Goal: Task Accomplishment & Management: Manage account settings

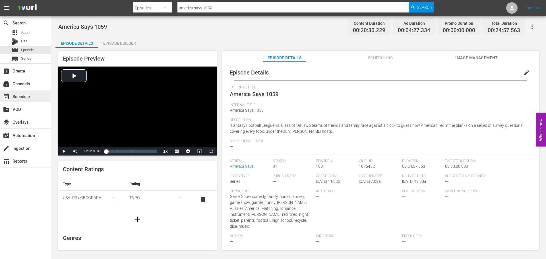
click at [20, 97] on div "event_available Schedule" at bounding box center [16, 95] width 32 height 5
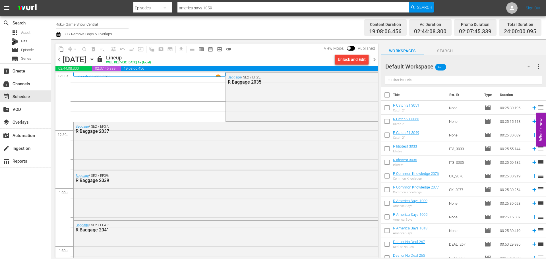
click at [29, 32] on span "Asset" at bounding box center [25, 33] width 9 height 6
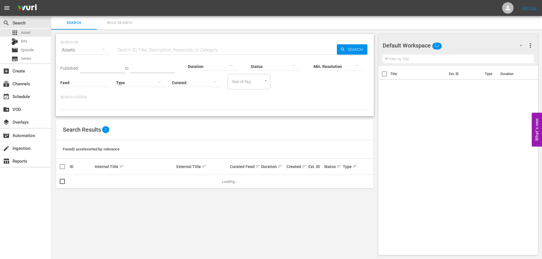
drag, startPoint x: 93, startPoint y: 84, endPoint x: 76, endPoint y: 65, distance: 25.8
click at [93, 83] on input "Feed" at bounding box center [85, 83] width 50 height 20
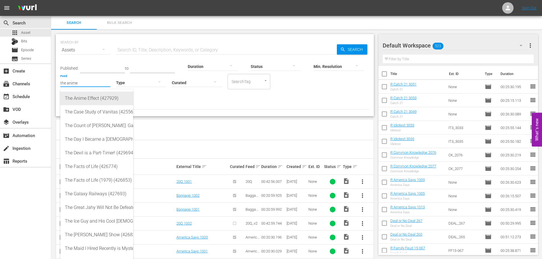
drag, startPoint x: 106, startPoint y: 97, endPoint x: 528, endPoint y: 74, distance: 423.0
click at [106, 97] on div "The Anime Effect (427929)" at bounding box center [97, 99] width 64 height 14
type input "The Anime Effect (427929)"
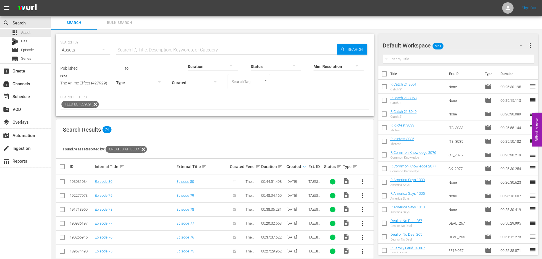
click at [312, 133] on div "Search Results 74" at bounding box center [214, 129] width 317 height 21
drag, startPoint x: 97, startPoint y: 103, endPoint x: 113, endPoint y: 82, distance: 26.9
click at [95, 107] on icon at bounding box center [95, 104] width 7 height 7
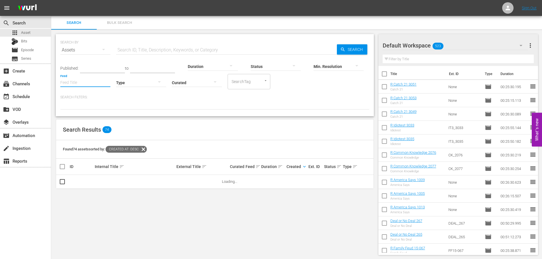
click at [104, 83] on input "Feed" at bounding box center [85, 83] width 50 height 20
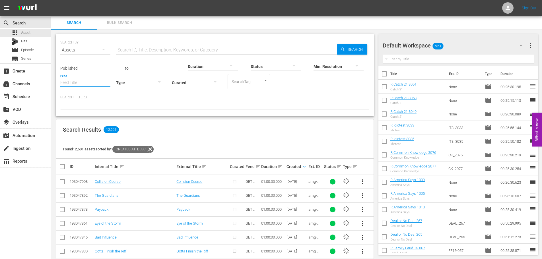
scroll to position [28, 0]
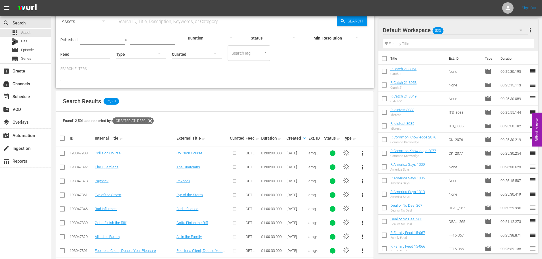
click at [154, 121] on icon at bounding box center [149, 120] width 7 height 7
click at [148, 60] on div at bounding box center [141, 54] width 50 height 16
click at [145, 55] on div "Video" at bounding box center [141, 53] width 50 height 9
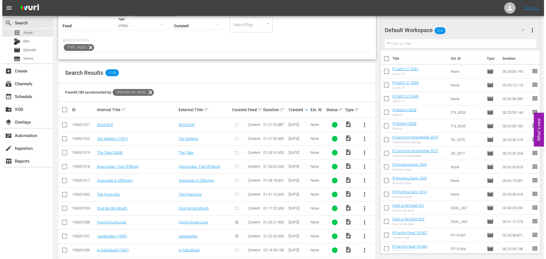
scroll to position [85, 0]
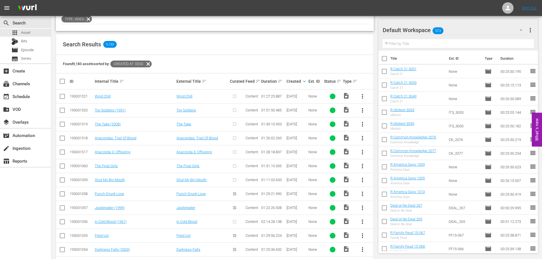
click at [65, 151] on input "checkbox" at bounding box center [62, 153] width 7 height 7
checkbox input "true"
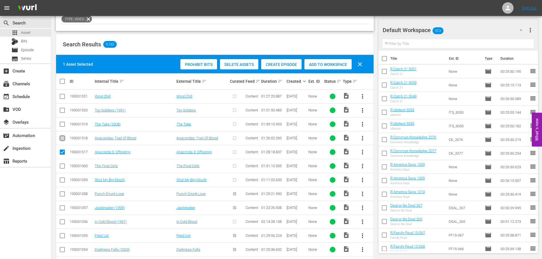
drag, startPoint x: 62, startPoint y: 139, endPoint x: 168, endPoint y: 141, distance: 105.8
click at [61, 139] on input "checkbox" at bounding box center [62, 139] width 7 height 7
click at [286, 65] on span "Create Episode" at bounding box center [281, 64] width 40 height 5
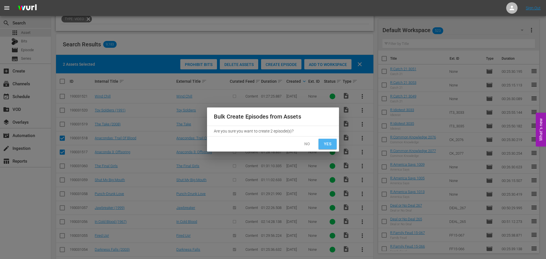
drag, startPoint x: 330, startPoint y: 145, endPoint x: 330, endPoint y: 154, distance: 8.8
click at [330, 145] on span "Yes" at bounding box center [327, 144] width 9 height 7
checkbox input "false"
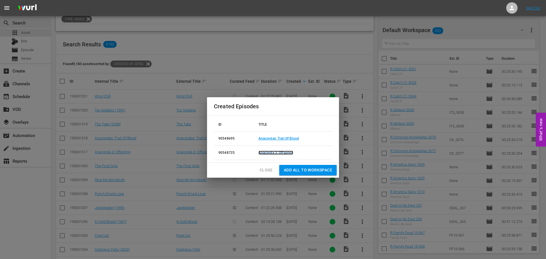
click at [270, 152] on link "Anaconda 3: Offspring" at bounding box center [276, 153] width 35 height 4
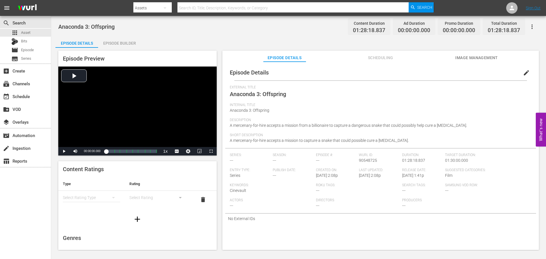
drag, startPoint x: 115, startPoint y: 43, endPoint x: 344, endPoint y: 77, distance: 231.3
click at [115, 43] on div "Episode Builder" at bounding box center [119, 43] width 43 height 14
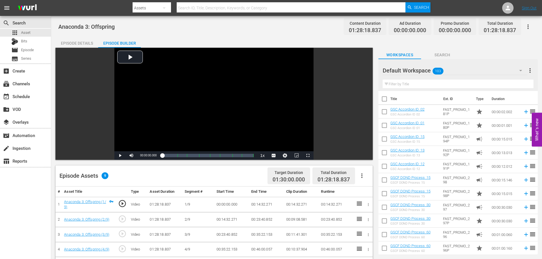
drag, startPoint x: 528, startPoint y: 28, endPoint x: 528, endPoint y: 42, distance: 14.2
click at [528, 28] on icon "button" at bounding box center [527, 26] width 1 height 5
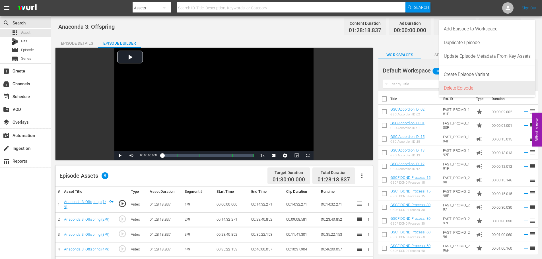
click at [462, 91] on div "Delete Episode" at bounding box center [487, 88] width 87 height 14
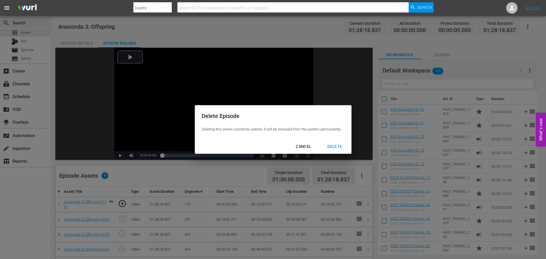
click at [343, 145] on div "DELETE" at bounding box center [335, 146] width 24 height 7
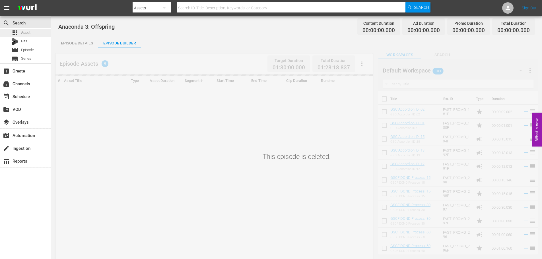
click at [28, 33] on span "Asset" at bounding box center [25, 33] width 9 height 6
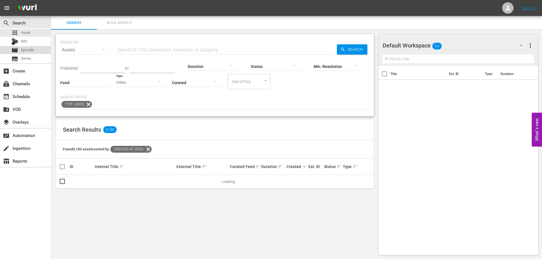
click at [40, 47] on div "movie Episode" at bounding box center [25, 50] width 51 height 8
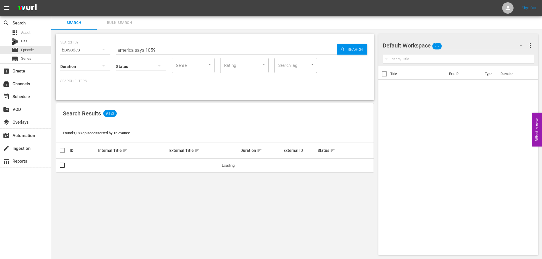
click at [207, 56] on input "america says 1059" at bounding box center [226, 50] width 221 height 14
drag, startPoint x: 204, startPoint y: 52, endPoint x: 70, endPoint y: 43, distance: 134.5
click at [71, 44] on div "SEARCH BY Search By Episodes Search ID, Title, Description, Keywords, or Catego…" at bounding box center [214, 46] width 309 height 20
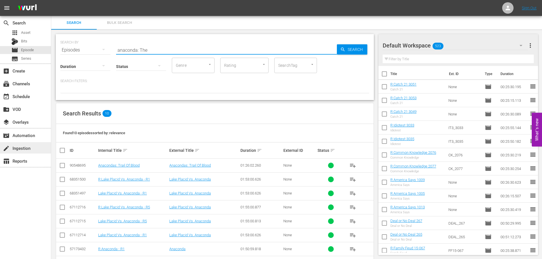
type input "anaconda: The"
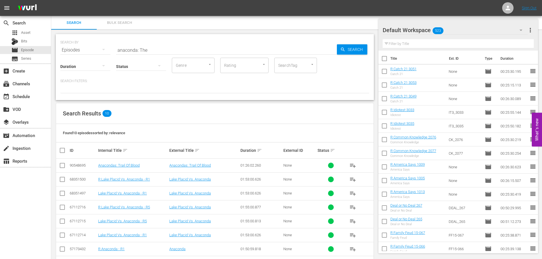
scroll to position [49, 0]
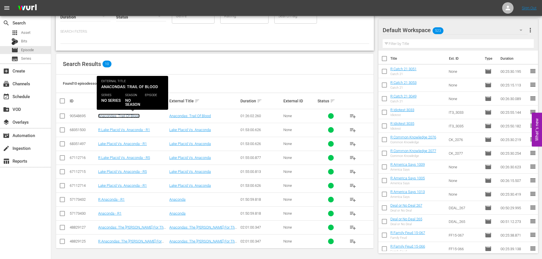
click at [133, 117] on link "Anacondas: Trail Of Blood" at bounding box center [119, 116] width 42 height 4
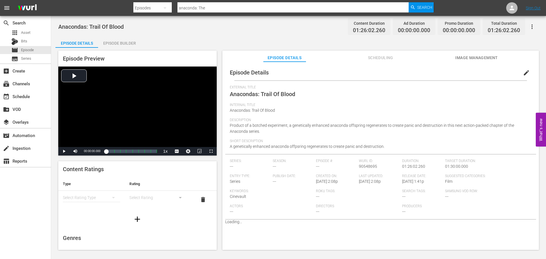
click at [131, 44] on div "Episode Builder" at bounding box center [119, 43] width 43 height 14
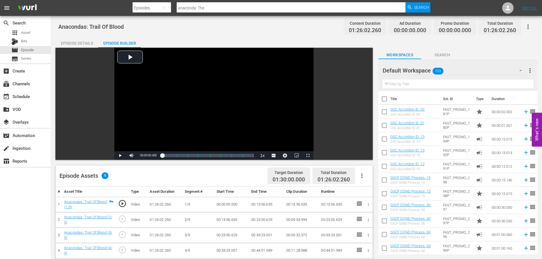
drag, startPoint x: 529, startPoint y: 27, endPoint x: 531, endPoint y: 54, distance: 27.4
click at [529, 27] on icon "button" at bounding box center [528, 26] width 7 height 7
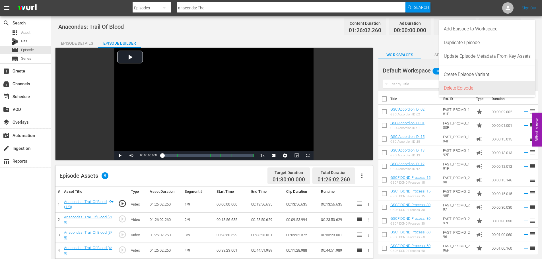
click at [477, 90] on div "Delete Episode" at bounding box center [487, 88] width 87 height 14
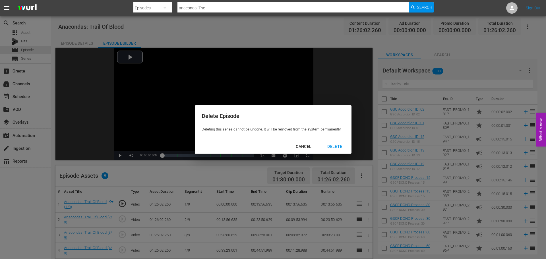
click at [330, 146] on div "DELETE" at bounding box center [335, 146] width 24 height 7
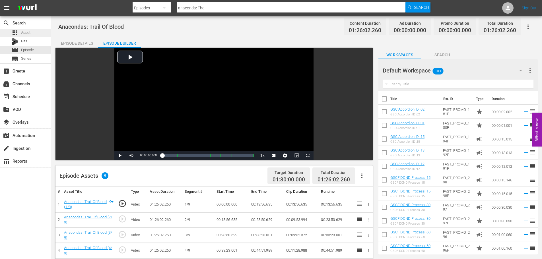
click at [21, 33] on span "Asset" at bounding box center [25, 33] width 9 height 6
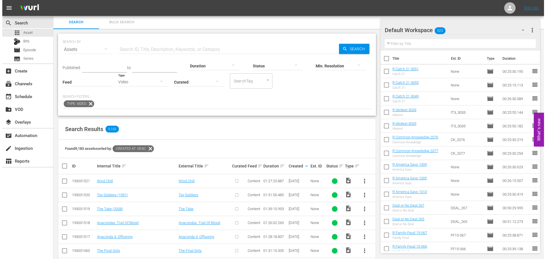
scroll to position [29, 0]
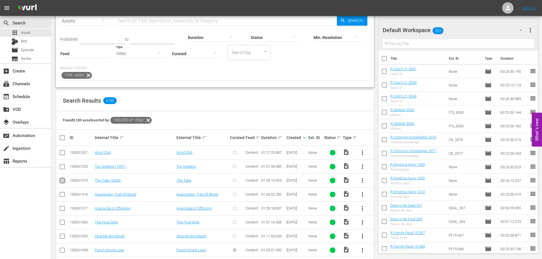
drag, startPoint x: 63, startPoint y: 181, endPoint x: 61, endPoint y: 170, distance: 11.2
click at [63, 181] on input "checkbox" at bounding box center [62, 181] width 7 height 7
checkbox input "true"
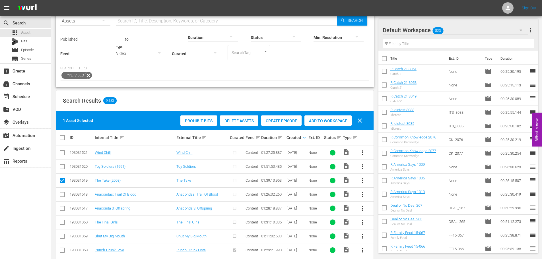
click at [61, 170] on input "checkbox" at bounding box center [62, 167] width 7 height 7
checkbox input "true"
click at [63, 151] on input "checkbox" at bounding box center [62, 153] width 7 height 7
click at [287, 125] on div "Create Episode" at bounding box center [281, 120] width 40 height 11
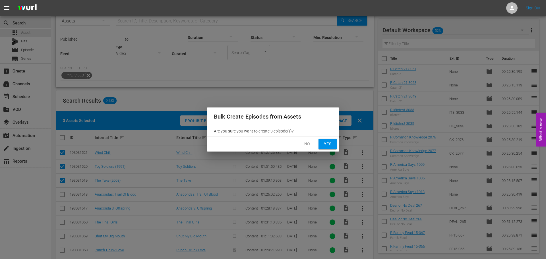
click at [327, 145] on span "Yes" at bounding box center [327, 144] width 9 height 7
checkbox input "false"
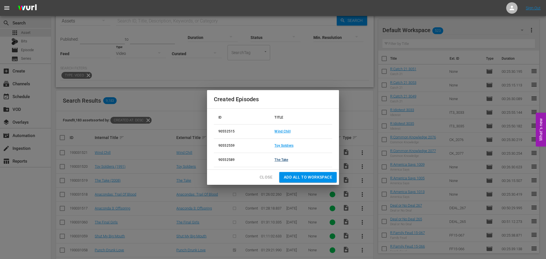
click at [282, 162] on td "The Take" at bounding box center [301, 160] width 62 height 14
click at [282, 161] on link "The Take" at bounding box center [281, 160] width 14 height 4
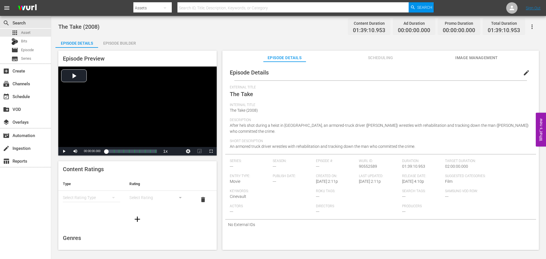
drag, startPoint x: 124, startPoint y: 45, endPoint x: 127, endPoint y: 38, distance: 7.0
click at [124, 45] on div "Episode Builder" at bounding box center [119, 43] width 43 height 14
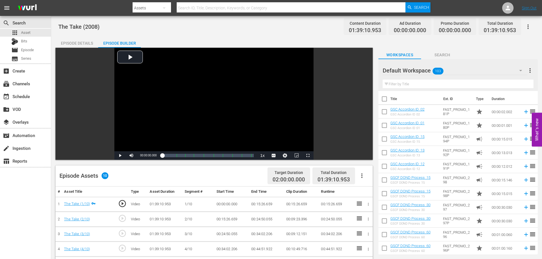
click at [527, 25] on icon "button" at bounding box center [528, 26] width 7 height 7
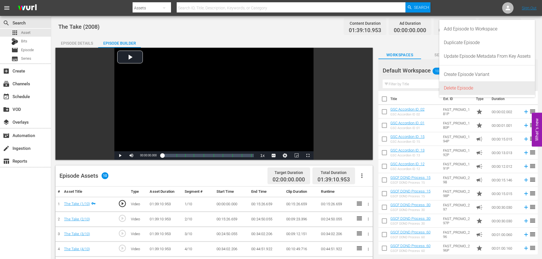
click at [476, 91] on div "Delete Episode" at bounding box center [487, 88] width 87 height 14
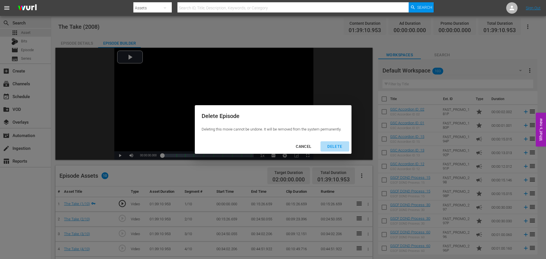
click at [335, 146] on div "DELETE" at bounding box center [335, 146] width 24 height 7
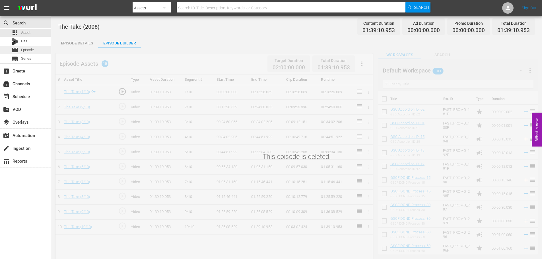
click at [34, 50] on span "Episode" at bounding box center [27, 50] width 13 height 6
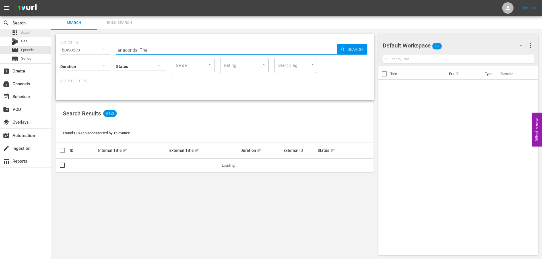
drag, startPoint x: 188, startPoint y: 45, endPoint x: 41, endPoint y: 34, distance: 146.9
click at [51, 0] on div "search Search apps Asset Bits movie Episode subtitles Series add_box Create sub…" at bounding box center [296, 0] width 491 height 0
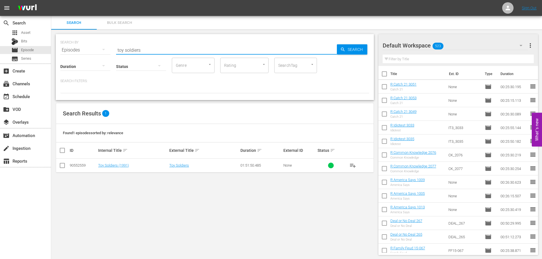
type input "toy soldiers"
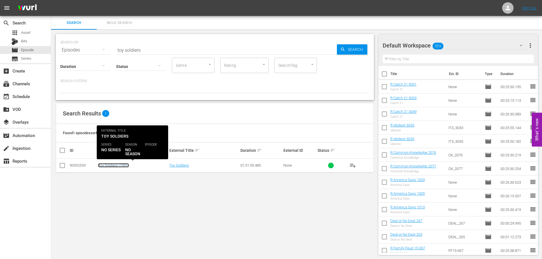
click at [119, 167] on link "Toy Soldiers (1991)" at bounding box center [113, 165] width 31 height 4
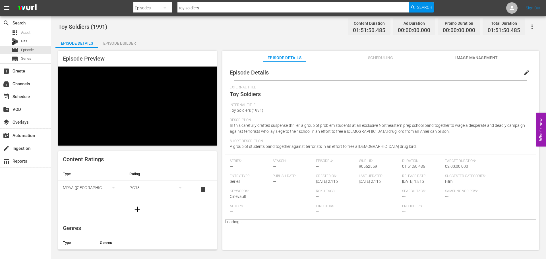
click at [118, 44] on div "Episode Builder" at bounding box center [119, 43] width 43 height 14
click at [118, 43] on div "Episode Builder" at bounding box center [119, 43] width 43 height 14
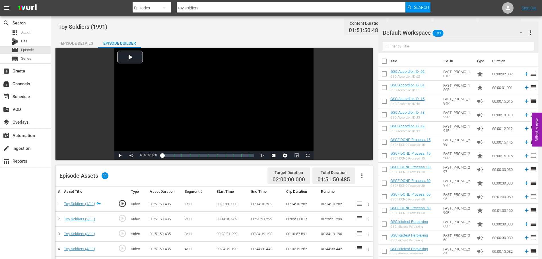
scroll to position [148, 0]
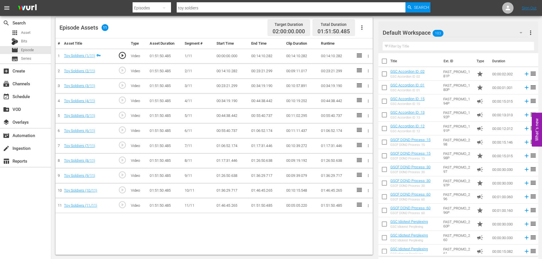
click at [528, 29] on div "Toy Soldiers (1991) Content Duration 01:51:50.485 Ad Duration 00:00:00.000 Prom…" at bounding box center [296, 63] width 491 height 391
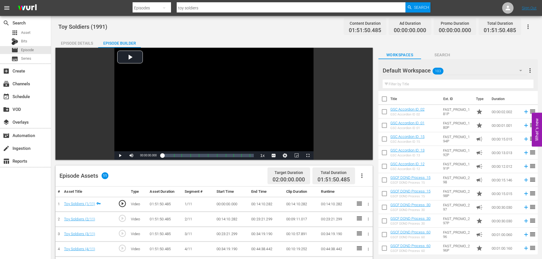
click at [528, 27] on icon "button" at bounding box center [528, 26] width 7 height 7
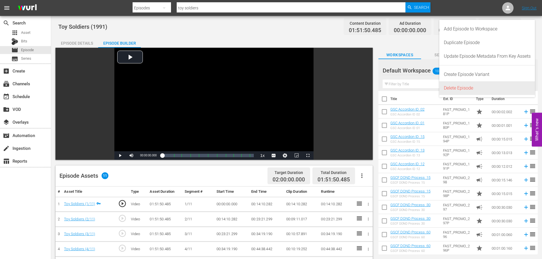
click at [492, 89] on div "Delete Episode" at bounding box center [487, 88] width 87 height 14
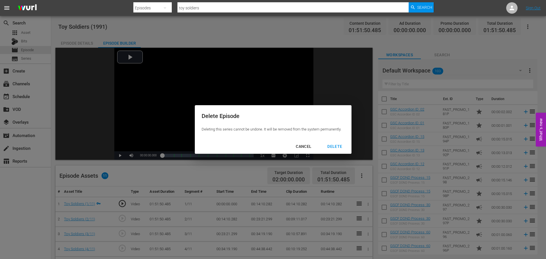
click at [330, 146] on div "DELETE" at bounding box center [335, 146] width 24 height 7
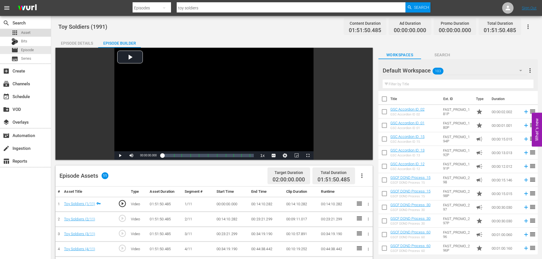
click at [20, 30] on div "apps Asset" at bounding box center [20, 33] width 19 height 8
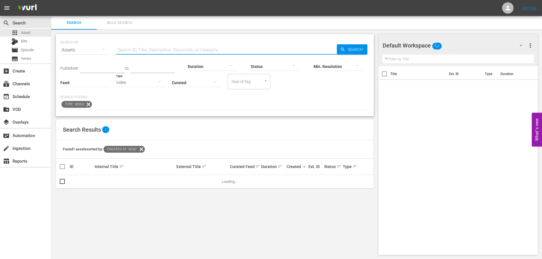
click at [173, 51] on input "text" at bounding box center [226, 50] width 221 height 14
type input "wind ch"
click at [26, 50] on span "Episode" at bounding box center [27, 50] width 13 height 6
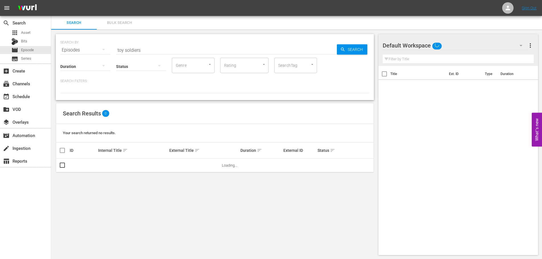
drag, startPoint x: 63, startPoint y: 53, endPoint x: 55, endPoint y: 53, distance: 8.0
click at [57, 53] on div "SEARCH BY Search By Episodes Search ID, Title, Description, Keywords, or Catego…" at bounding box center [215, 67] width 318 height 66
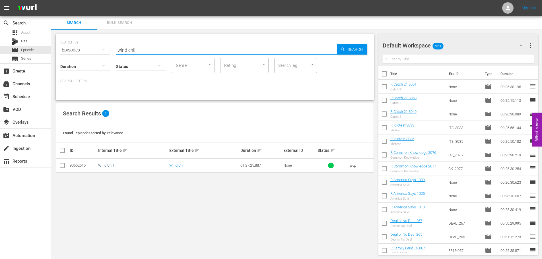
type input "wind chill"
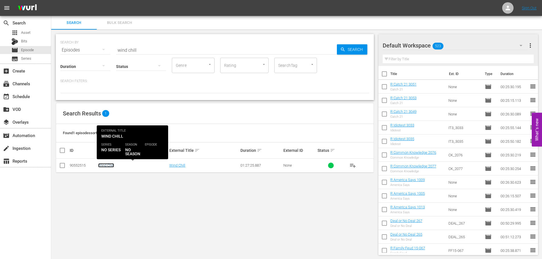
click at [105, 166] on link "Wind Chill" at bounding box center [106, 165] width 16 height 4
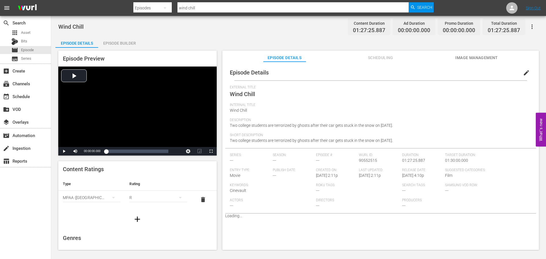
click at [119, 44] on div "Episode Builder" at bounding box center [119, 43] width 43 height 14
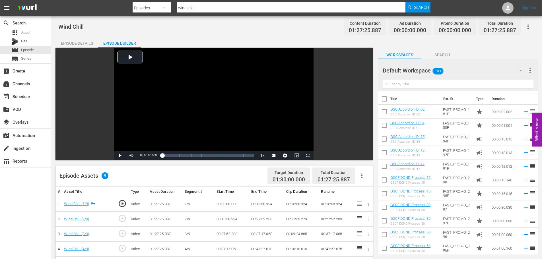
click at [528, 26] on icon "button" at bounding box center [527, 26] width 1 height 5
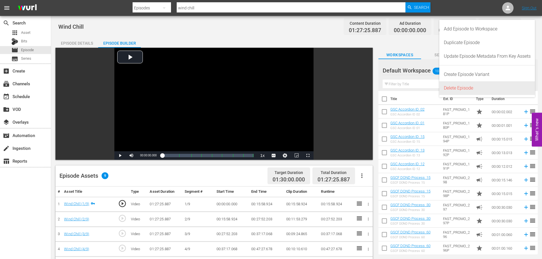
click at [482, 90] on div "Delete Episode" at bounding box center [487, 88] width 87 height 14
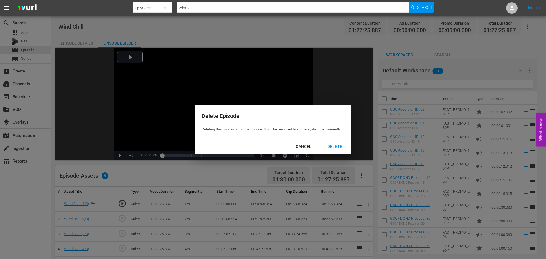
click at [339, 144] on div "DELETE" at bounding box center [335, 146] width 24 height 7
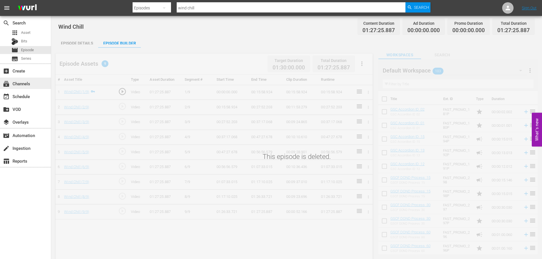
click at [27, 85] on div "subscriptions Channels" at bounding box center [16, 82] width 32 height 5
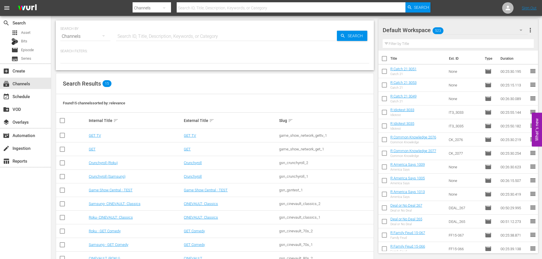
scroll to position [85, 0]
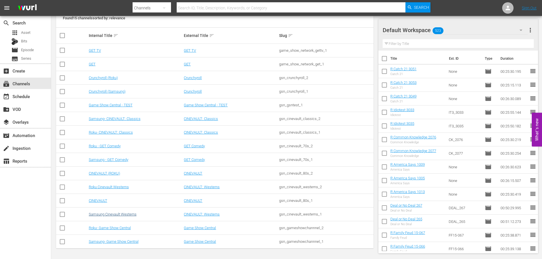
drag, startPoint x: 31, startPoint y: 205, endPoint x: 119, endPoint y: 216, distance: 88.6
click at [31, 205] on div "search Search apps Asset Bits movie Episode subtitles Series add_box Create sub…" at bounding box center [25, 145] width 51 height 259
click at [110, 242] on link "Samsung- Game Show Central" at bounding box center [114, 242] width 50 height 4
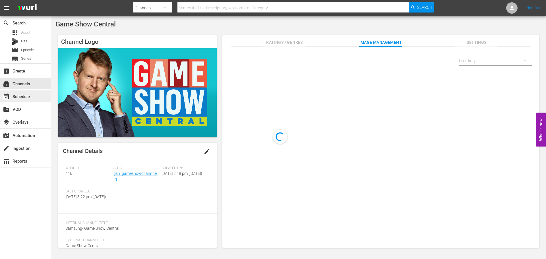
click at [24, 98] on div "event_available Schedule" at bounding box center [16, 95] width 32 height 5
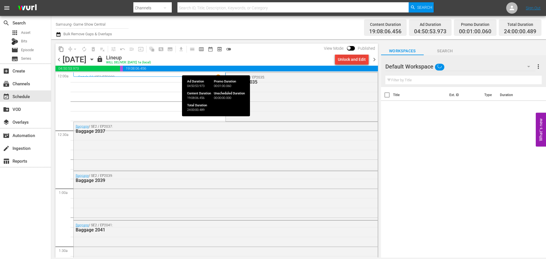
click at [375, 61] on span "chevron_right" at bounding box center [374, 59] width 7 height 7
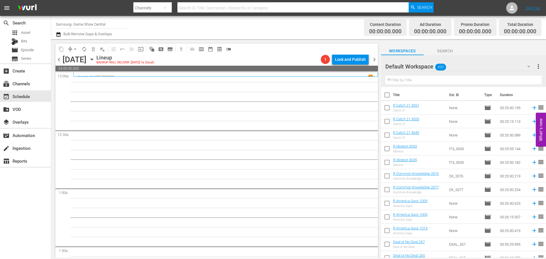
click at [95, 60] on icon "button" at bounding box center [92, 59] width 6 height 6
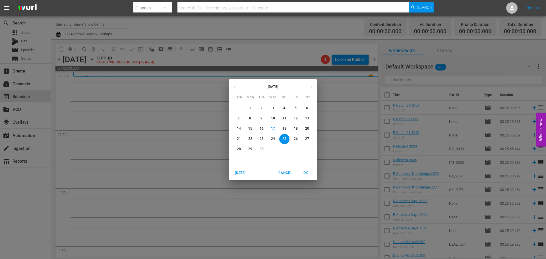
click at [280, 127] on span "18" at bounding box center [284, 128] width 10 height 5
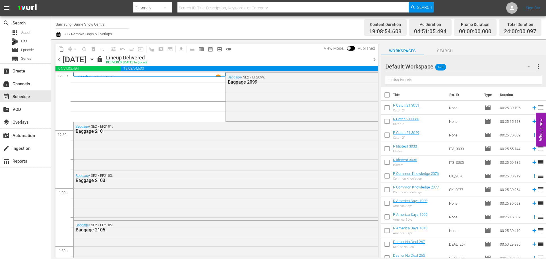
click at [372, 59] on span "chevron_right" at bounding box center [374, 59] width 7 height 7
click at [344, 58] on div "Unlock and Edit" at bounding box center [352, 59] width 28 height 10
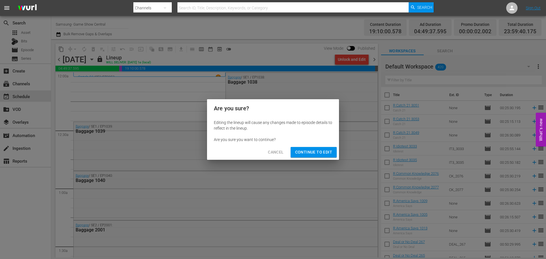
drag, startPoint x: 320, startPoint y: 153, endPoint x: 134, endPoint y: 42, distance: 217.0
click at [320, 152] on span "Continue to Edit" at bounding box center [313, 152] width 37 height 7
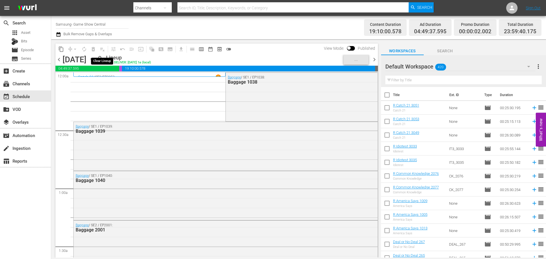
click at [102, 49] on span "playlist_remove_outlined" at bounding box center [103, 49] width 6 height 6
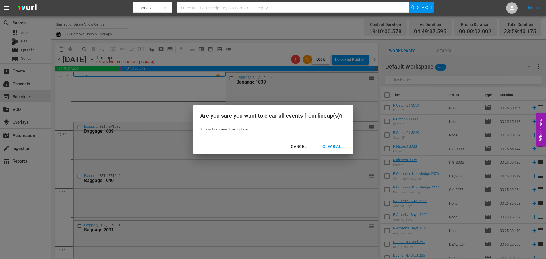
click at [336, 145] on div "Clear All" at bounding box center [333, 146] width 30 height 7
click at [149, 60] on div "Are you sure you want to clear all events from lineup(s)? This action cannot be…" at bounding box center [273, 129] width 546 height 259
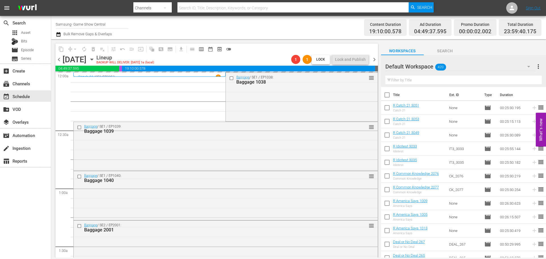
click at [95, 61] on icon "button" at bounding box center [92, 59] width 6 height 6
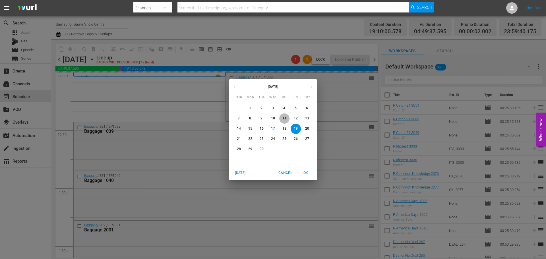
click at [282, 117] on span "11" at bounding box center [284, 118] width 10 height 5
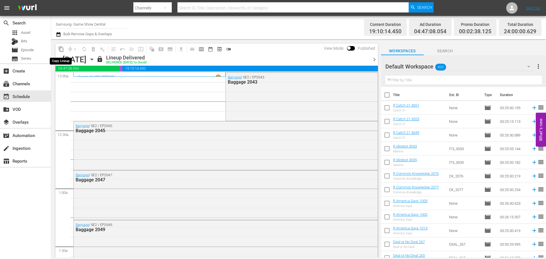
click at [59, 49] on span "content_copy" at bounding box center [61, 49] width 6 height 6
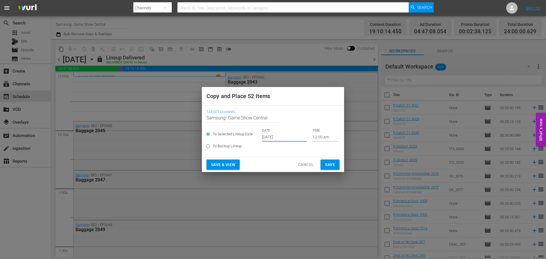
click at [292, 141] on input "[DATE]" at bounding box center [284, 137] width 45 height 9
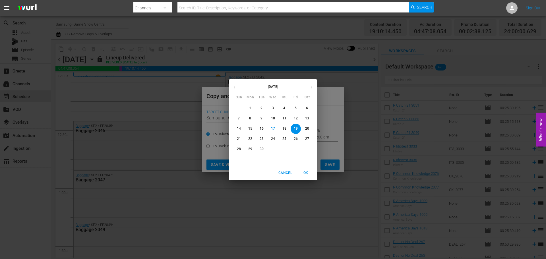
click at [284, 139] on p "25" at bounding box center [284, 139] width 4 height 5
type input "[DATE]"
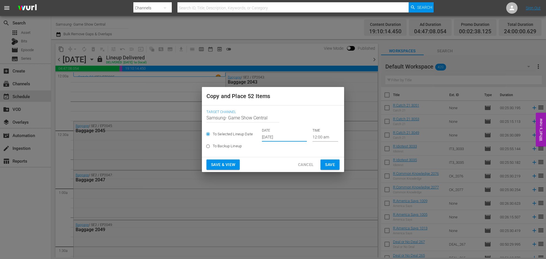
click at [335, 164] on span "Save" at bounding box center [330, 164] width 10 height 7
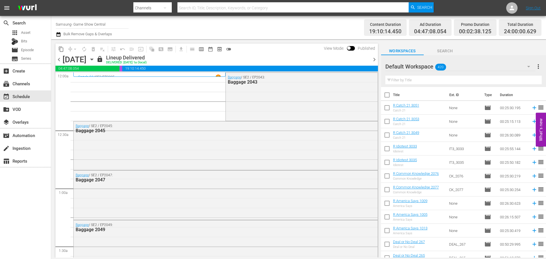
click at [95, 59] on icon "button" at bounding box center [92, 59] width 6 height 6
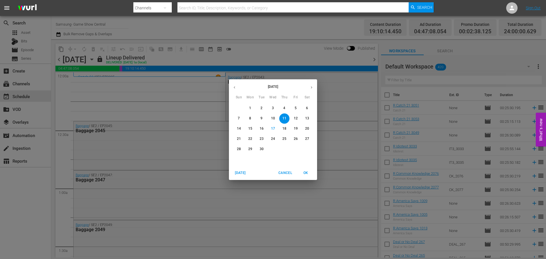
click at [285, 141] on p "25" at bounding box center [284, 139] width 4 height 5
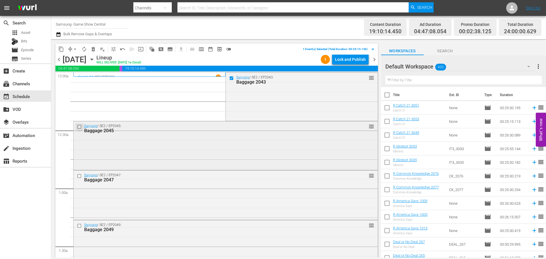
click at [78, 127] on input "checkbox" at bounding box center [80, 127] width 6 height 5
click at [79, 176] on input "checkbox" at bounding box center [80, 176] width 6 height 5
click at [80, 225] on input "checkbox" at bounding box center [80, 225] width 6 height 5
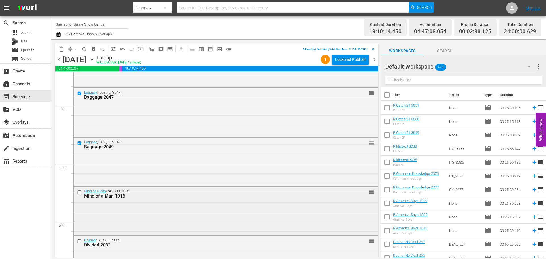
scroll to position [85, 0]
click at [79, 192] on div at bounding box center [80, 189] width 9 height 7
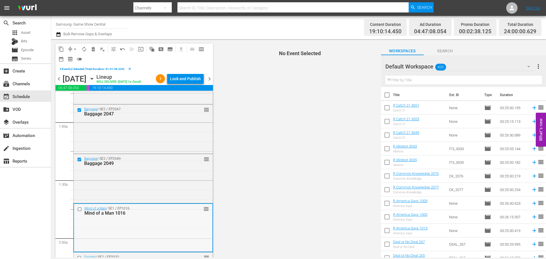
click at [80, 212] on input "checkbox" at bounding box center [80, 209] width 6 height 5
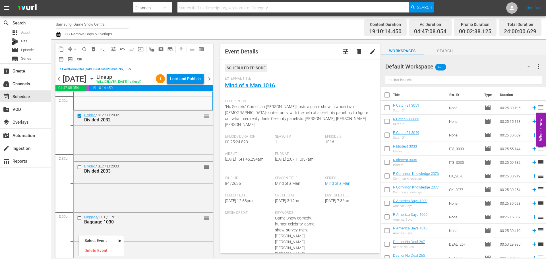
scroll to position [228, 0]
click at [79, 170] on input "checkbox" at bounding box center [80, 167] width 6 height 5
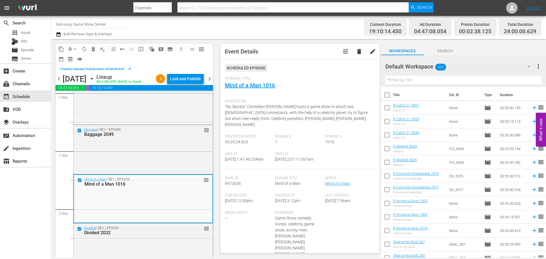
scroll to position [0, 0]
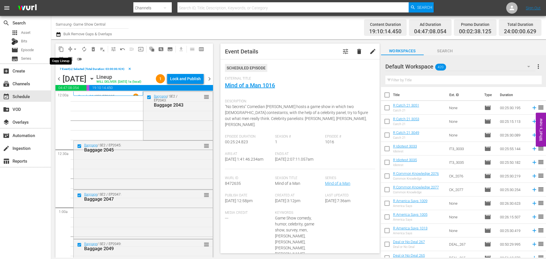
click at [58, 49] on button "content_copy" at bounding box center [61, 49] width 9 height 9
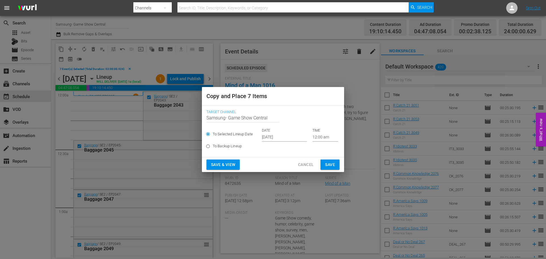
click at [279, 139] on input "Sep 19th 2025" at bounding box center [284, 137] width 45 height 9
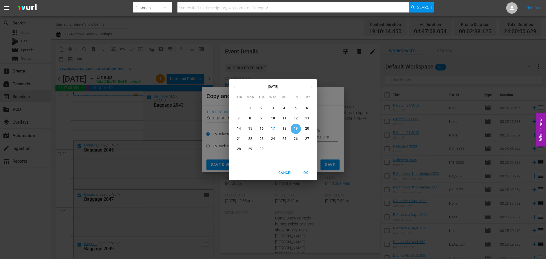
drag, startPoint x: 298, startPoint y: 129, endPoint x: 305, endPoint y: 135, distance: 9.5
click at [300, 131] on span "19" at bounding box center [296, 128] width 10 height 5
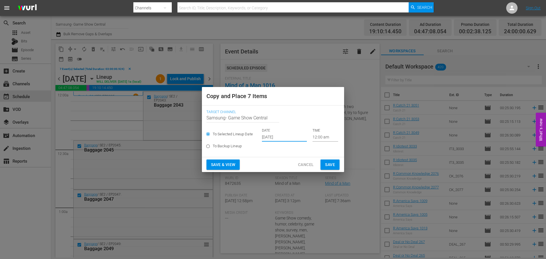
click at [319, 140] on input "12:00 am" at bounding box center [326, 137] width 26 height 9
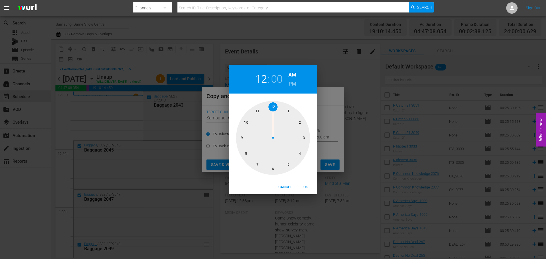
click at [308, 139] on div at bounding box center [273, 138] width 74 height 74
click at [308, 186] on span "OK" at bounding box center [306, 187] width 14 height 6
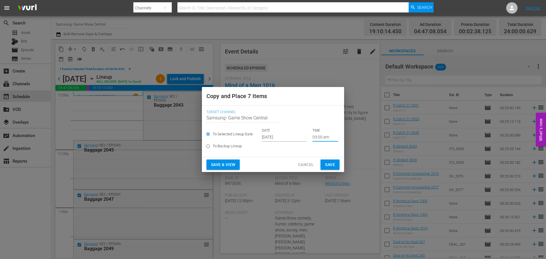
type input "03:00 am"
click at [328, 166] on span "Save" at bounding box center [330, 164] width 10 height 7
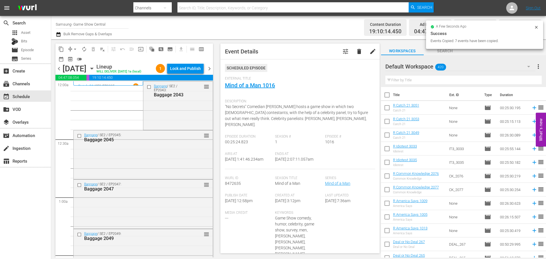
scroll to position [1906, 0]
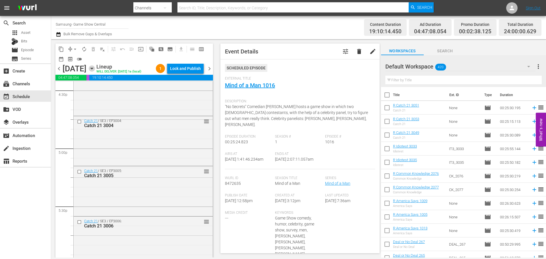
click at [95, 72] on icon "button" at bounding box center [92, 68] width 6 height 6
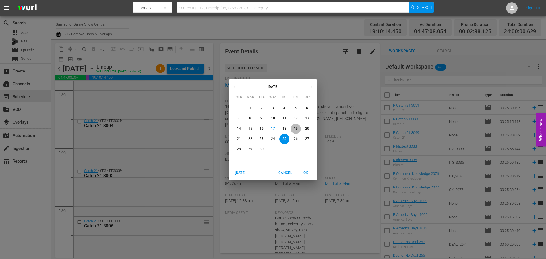
click at [294, 128] on p "19" at bounding box center [296, 128] width 4 height 5
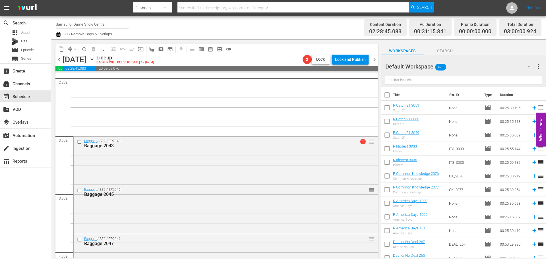
scroll to position [967, 0]
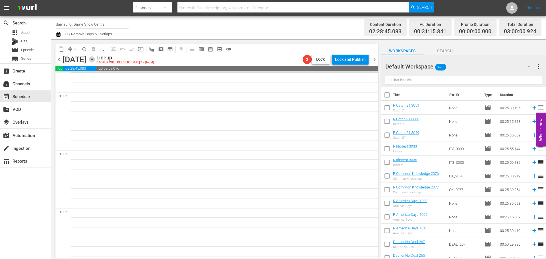
click at [95, 62] on icon "button" at bounding box center [92, 59] width 6 height 6
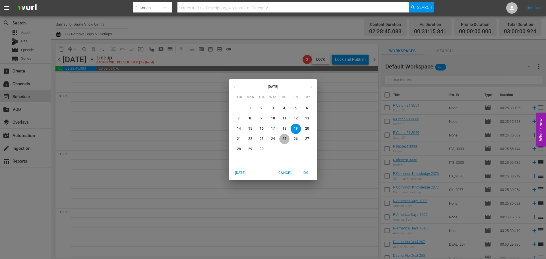
click at [285, 138] on p "25" at bounding box center [284, 139] width 4 height 5
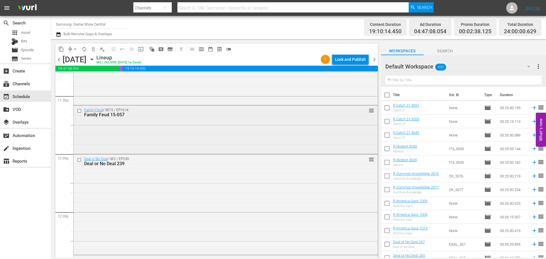
scroll to position [1298, 0]
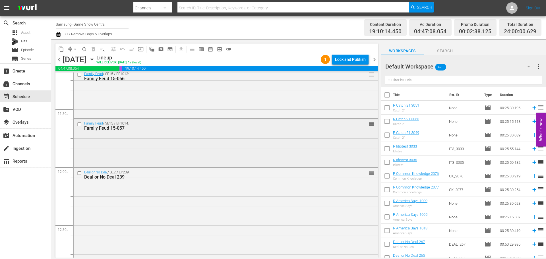
click at [80, 124] on input "checkbox" at bounding box center [80, 124] width 6 height 5
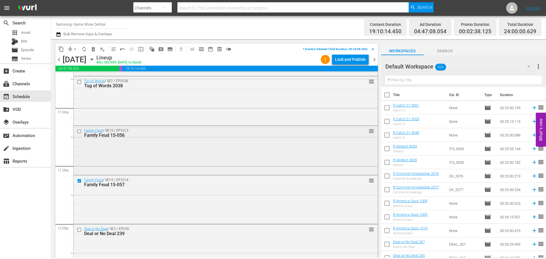
scroll to position [1241, 0]
click at [79, 131] on input "checkbox" at bounding box center [80, 131] width 6 height 5
click at [80, 82] on input "checkbox" at bounding box center [80, 82] width 6 height 5
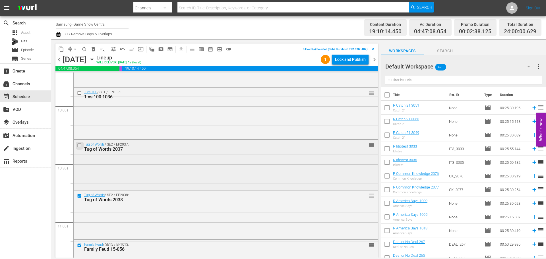
click at [80, 144] on input "checkbox" at bounding box center [80, 145] width 6 height 5
click at [80, 93] on input "checkbox" at bounding box center [80, 93] width 6 height 5
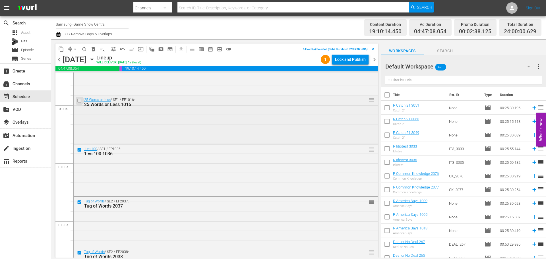
click at [79, 100] on input "checkbox" at bounding box center [80, 100] width 6 height 5
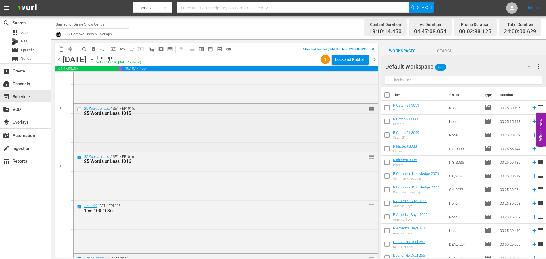
click at [79, 109] on input "checkbox" at bounding box center [80, 109] width 6 height 5
click at [60, 47] on span "content_copy" at bounding box center [61, 49] width 6 height 6
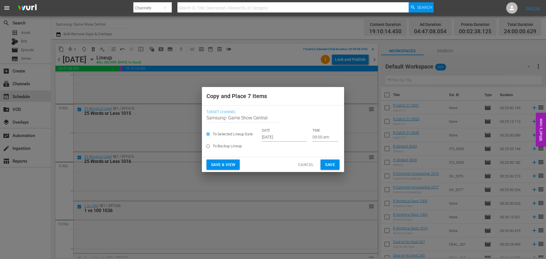
click at [317, 138] on input "09:00 am" at bounding box center [326, 137] width 26 height 9
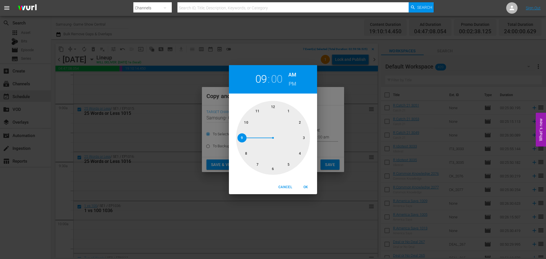
click at [276, 167] on div at bounding box center [273, 138] width 74 height 74
click at [305, 189] on span "OK" at bounding box center [306, 187] width 14 height 6
type input "06:00 am"
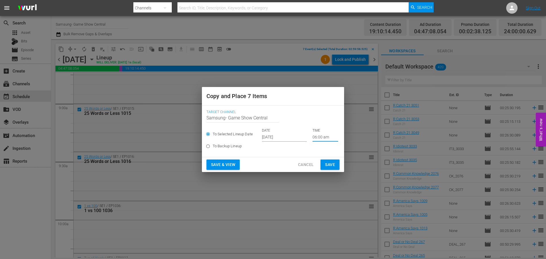
click at [327, 166] on span "Save" at bounding box center [330, 164] width 10 height 7
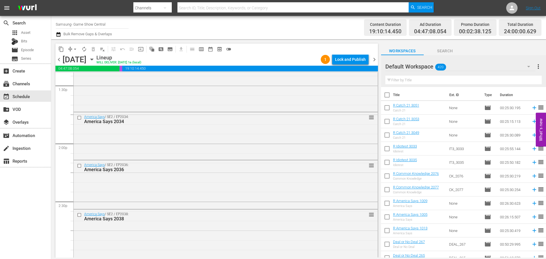
scroll to position [2179, 0]
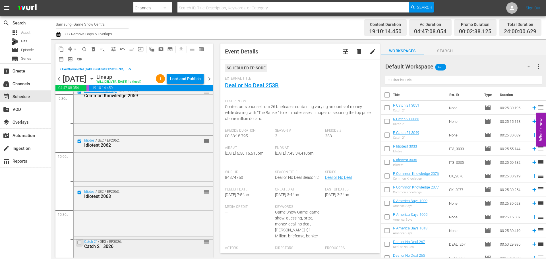
click at [79, 245] on input "checkbox" at bounding box center [80, 242] width 6 height 5
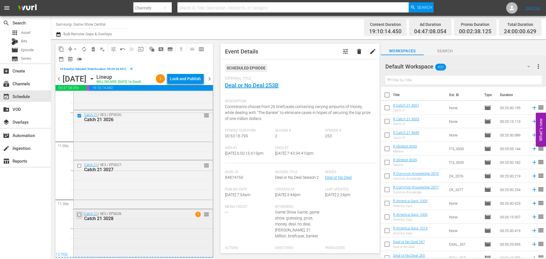
click at [79, 215] on input "checkbox" at bounding box center [80, 214] width 6 height 5
click at [79, 165] on input "checkbox" at bounding box center [80, 165] width 6 height 5
click at [60, 49] on span "content_copy" at bounding box center [61, 49] width 6 height 6
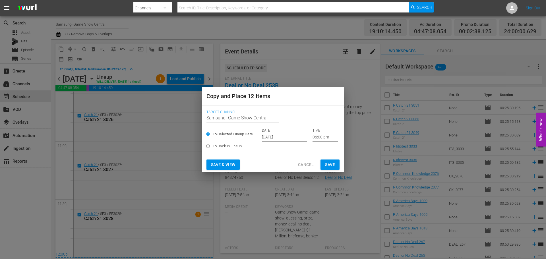
click at [317, 137] on input "06:00 pm" at bounding box center [326, 137] width 26 height 9
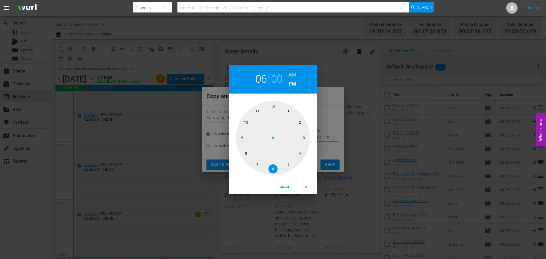
click at [274, 106] on div at bounding box center [273, 138] width 74 height 74
click at [314, 188] on button "OK" at bounding box center [306, 187] width 18 height 9
type input "12:00 pm"
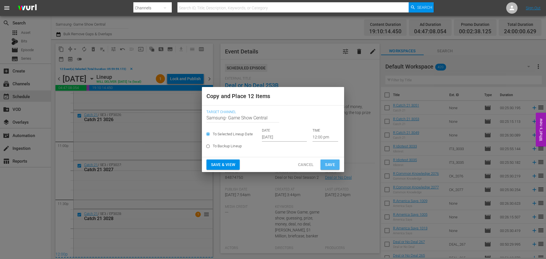
click at [332, 164] on span "Save" at bounding box center [330, 164] width 10 height 7
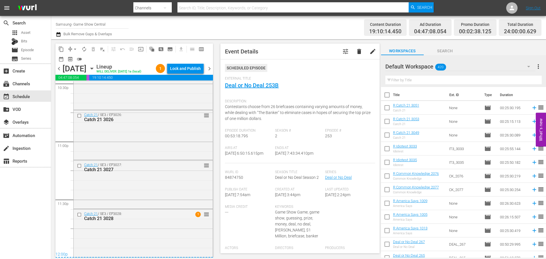
scroll to position [2619, 0]
click at [95, 72] on icon "button" at bounding box center [92, 68] width 6 height 6
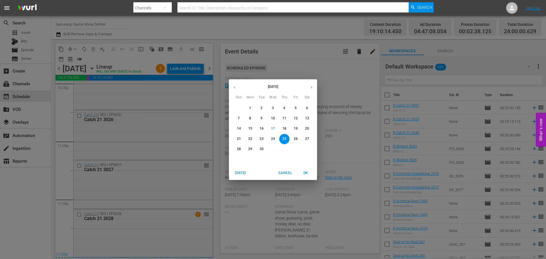
click at [298, 131] on span "19" at bounding box center [296, 128] width 10 height 5
click at [38, 49] on div "September 2025 Sun Mon Tue Wed Thu Fri Sat 31 1 2 3 4 5 6 7 8 9 10 11 12 13 14 …" at bounding box center [273, 129] width 546 height 259
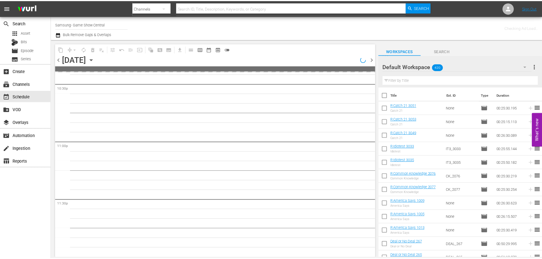
scroll to position [2599, 0]
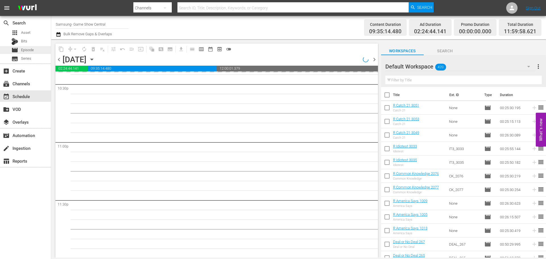
click at [23, 51] on span "Episode" at bounding box center [27, 50] width 13 height 6
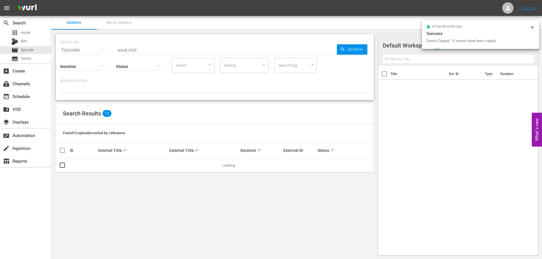
drag, startPoint x: 157, startPoint y: 43, endPoint x: 133, endPoint y: 45, distance: 24.3
click at [135, 45] on div "SEARCH BY Search By Episodes Search ID, Title, Description, Keywords, or Catego…" at bounding box center [214, 46] width 309 height 20
drag, startPoint x: 142, startPoint y: 48, endPoint x: 75, endPoint y: 45, distance: 66.3
click at [75, 45] on div "SEARCH BY Search By Episodes Search ID, Title, Description, Keywords, or Catego…" at bounding box center [214, 46] width 309 height 20
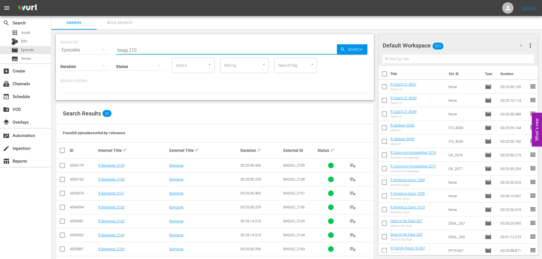
scroll to position [171, 0]
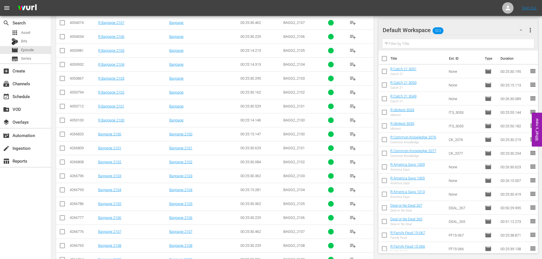
type input "bagg 210"
click at [61, 232] on input "checkbox" at bounding box center [62, 233] width 7 height 7
checkbox input "true"
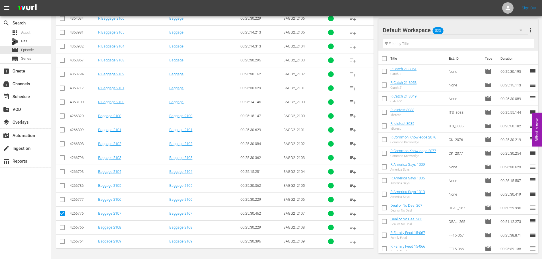
click at [62, 240] on input "checkbox" at bounding box center [62, 242] width 7 height 7
checkbox input "true"
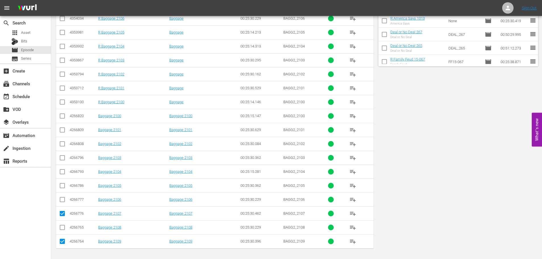
scroll to position [0, 0]
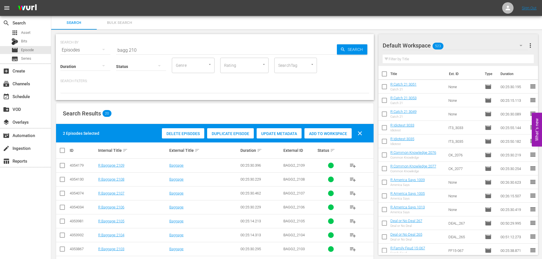
click at [337, 129] on div "Add to Workspace" at bounding box center [327, 133] width 47 height 11
click at [156, 47] on input "bagg 210" at bounding box center [226, 50] width 221 height 14
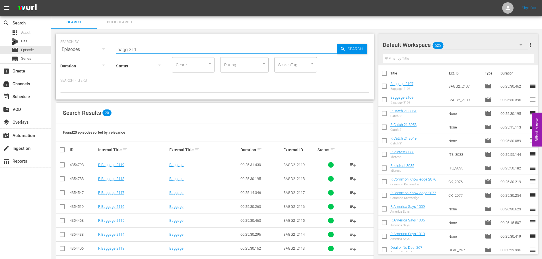
scroll to position [189, 0]
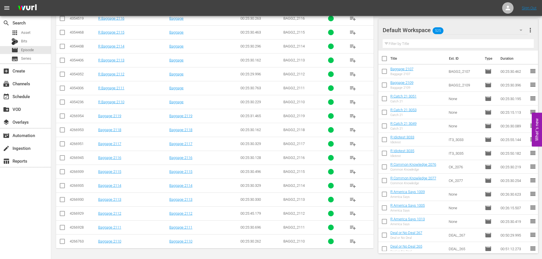
type input "bagg 211"
click at [61, 229] on input "checkbox" at bounding box center [62, 228] width 7 height 7
checkbox input "true"
click at [63, 204] on input "checkbox" at bounding box center [62, 200] width 7 height 7
checkbox input "true"
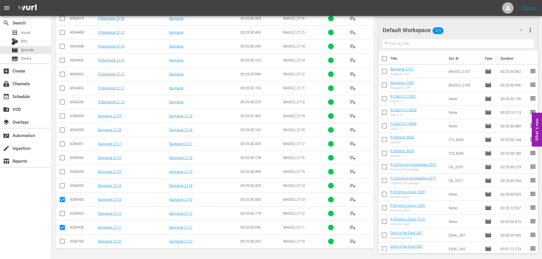
scroll to position [0, 0]
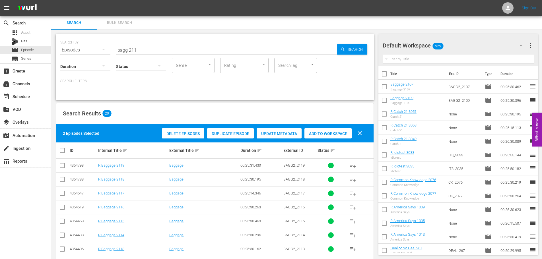
click at [321, 132] on span "Add to Workspace" at bounding box center [327, 133] width 47 height 5
drag, startPoint x: 174, startPoint y: 52, endPoint x: 107, endPoint y: 53, distance: 67.7
click at [108, 54] on div "SEARCH BY Search By Episodes Search ID, Title, Description, Keywords, or Catego…" at bounding box center [215, 67] width 318 height 66
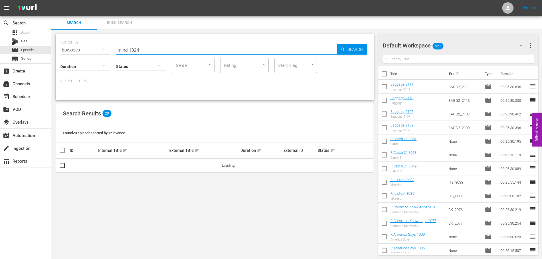
type input "mind 1024"
click at [63, 181] on div "SEARCH BY Search By Episodes Search ID, Title, Description, Keywords, or Catego…" at bounding box center [214, 145] width 327 height 230
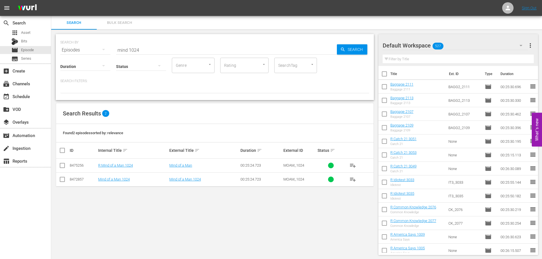
click at [63, 180] on input "checkbox" at bounding box center [62, 180] width 7 height 7
checkbox input "true"
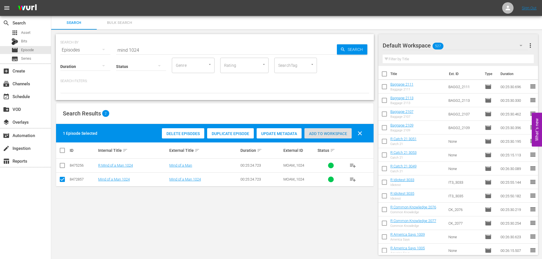
click at [331, 137] on div "Add to Workspace" at bounding box center [327, 133] width 47 height 11
drag, startPoint x: 174, startPoint y: 54, endPoint x: 65, endPoint y: 45, distance: 109.6
click at [65, 45] on div "SEARCH BY Search By Episodes Search ID, Title, Description, Keywords, or Catego…" at bounding box center [214, 46] width 309 height 20
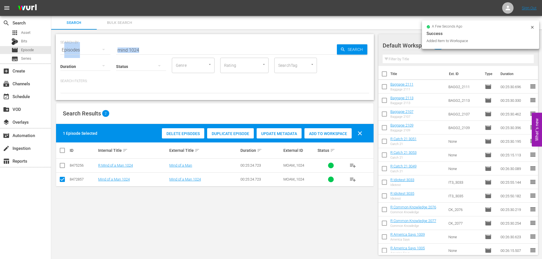
click at [139, 49] on input "mind 1024" at bounding box center [226, 50] width 221 height 14
drag, startPoint x: 145, startPoint y: 49, endPoint x: 26, endPoint y: 44, distance: 119.0
click at [51, 0] on div "search Search apps Asset Bits movie Episode subtitles Series add_box Create sub…" at bounding box center [296, 0] width 491 height 0
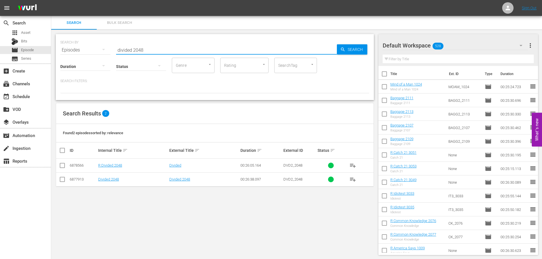
type input "divided 2048"
drag, startPoint x: 59, startPoint y: 181, endPoint x: 63, endPoint y: 180, distance: 4.6
click at [59, 180] on td at bounding box center [62, 179] width 13 height 14
click at [64, 181] on input "checkbox" at bounding box center [62, 180] width 7 height 7
checkbox input "true"
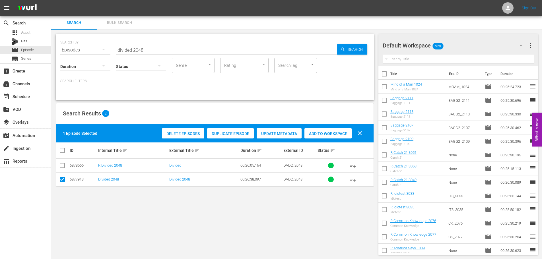
drag, startPoint x: 335, startPoint y: 131, endPoint x: 330, endPoint y: 127, distance: 5.8
click at [335, 131] on div "Add to Workspace" at bounding box center [327, 133] width 47 height 11
click at [184, 49] on input "divided 2048" at bounding box center [226, 50] width 221 height 14
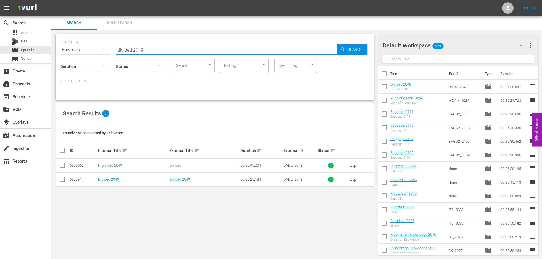
type input "divided 2049"
click at [61, 180] on input "checkbox" at bounding box center [62, 180] width 7 height 7
checkbox input "true"
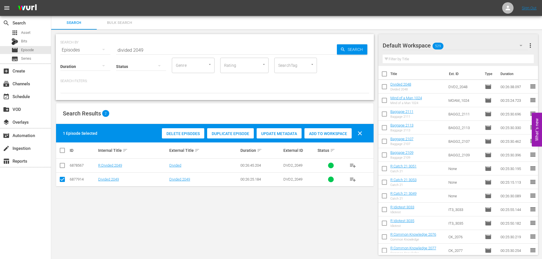
click at [333, 132] on span "Add to Workspace" at bounding box center [327, 133] width 47 height 5
drag, startPoint x: 155, startPoint y: 51, endPoint x: 83, endPoint y: 34, distance: 74.2
click at [96, 48] on div "SEARCH BY Search By Episodes Search ID, Title, Description, Keywords, or Catego…" at bounding box center [214, 46] width 309 height 20
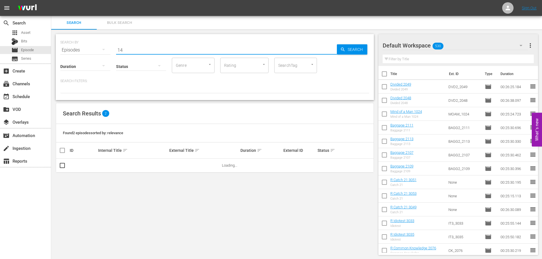
type input "1"
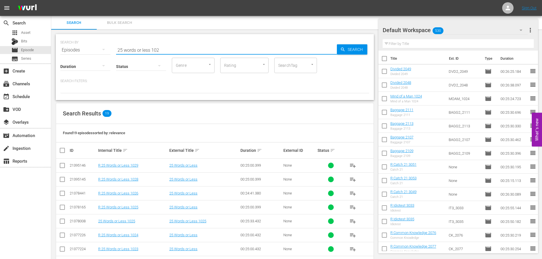
scroll to position [114, 0]
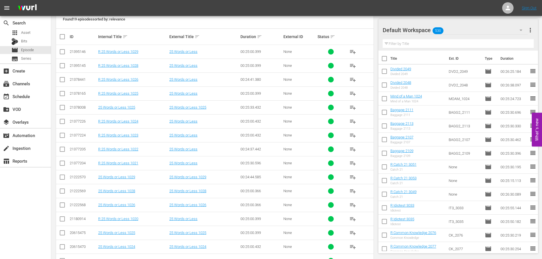
type input "25 words or less 102"
click at [62, 193] on input "checkbox" at bounding box center [62, 192] width 7 height 7
checkbox input "true"
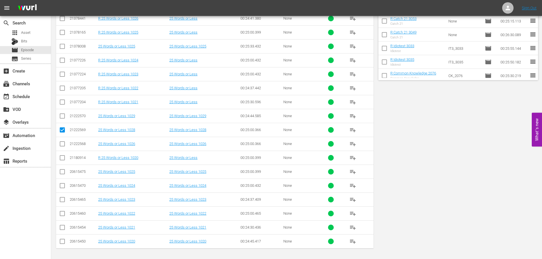
scroll to position [0, 0]
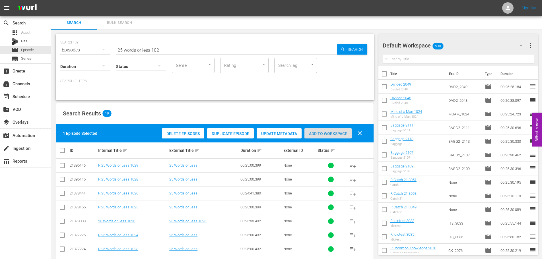
click at [320, 132] on span "Add to Workspace" at bounding box center [327, 133] width 47 height 5
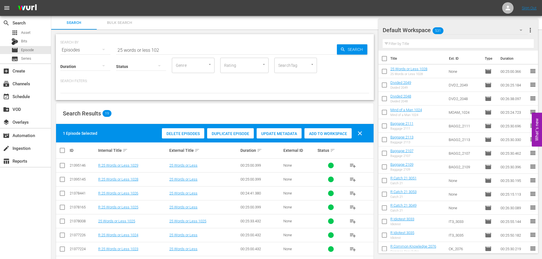
scroll to position [175, 0]
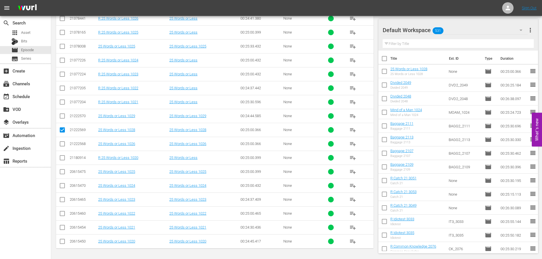
drag, startPoint x: 52, startPoint y: 118, endPoint x: 55, endPoint y: 119, distance: 3.3
click at [52, 118] on div "SEARCH BY Search By Episodes Search ID, Title, Description, Keywords, or Catego…" at bounding box center [214, 57] width 327 height 404
click at [60, 119] on input "checkbox" at bounding box center [62, 117] width 7 height 7
checkbox input "true"
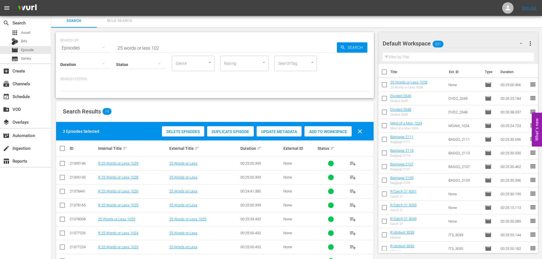
scroll to position [0, 0]
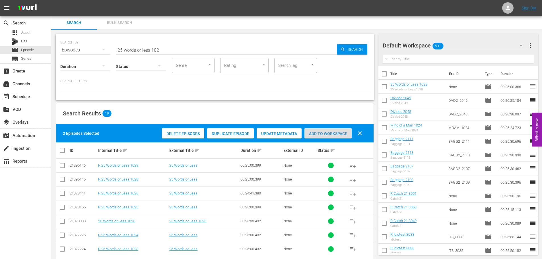
click at [325, 132] on span "Add to Workspace" at bounding box center [327, 133] width 47 height 5
drag, startPoint x: 169, startPoint y: 49, endPoint x: 51, endPoint y: 46, distance: 117.5
click at [52, 46] on div "SEARCH BY Search By Episodes Search ID, Title, Description, Keywords, or Catego…" at bounding box center [214, 232] width 327 height 404
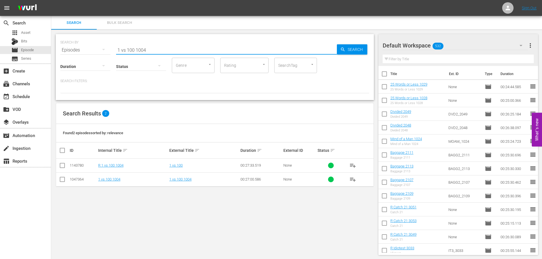
type input "1 vs 100 1004"
click at [61, 179] on input "checkbox" at bounding box center [62, 180] width 7 height 7
checkbox input "true"
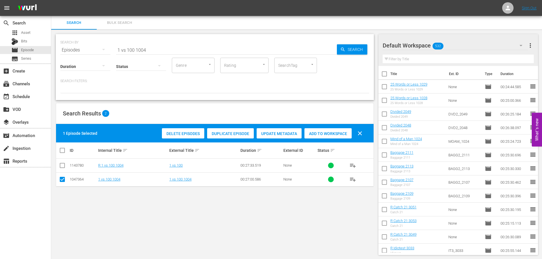
click at [333, 135] on span "Add to Workspace" at bounding box center [327, 133] width 47 height 5
drag, startPoint x: 159, startPoint y: 49, endPoint x: 72, endPoint y: 48, distance: 87.3
click at [73, 48] on div "SEARCH BY Search By Episodes Search ID, Title, Description, Keywords, or Catego…" at bounding box center [214, 46] width 309 height 20
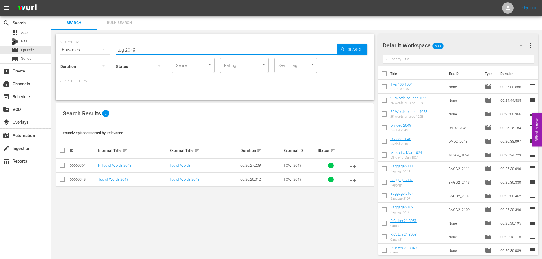
type input "tug 2049"
click at [61, 180] on input "checkbox" at bounding box center [62, 180] width 7 height 7
checkbox input "true"
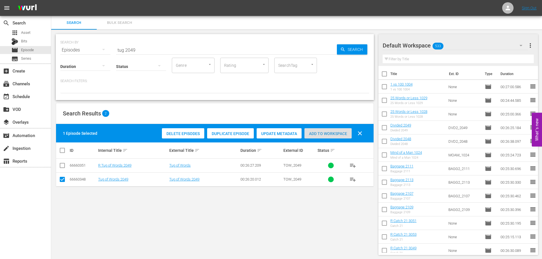
click at [331, 135] on span "Add to Workspace" at bounding box center [327, 133] width 47 height 5
click at [148, 49] on input "tug 2049" at bounding box center [226, 50] width 221 height 14
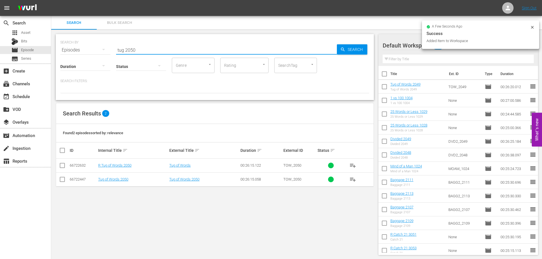
type input "tug 2050"
click at [67, 181] on td at bounding box center [62, 179] width 13 height 14
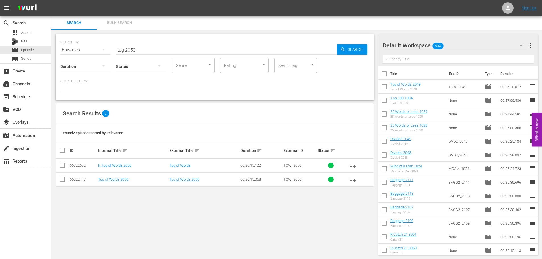
click at [63, 179] on input "checkbox" at bounding box center [62, 180] width 7 height 7
checkbox input "true"
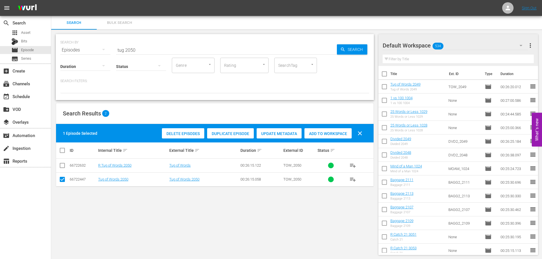
click at [327, 127] on div "Delete Episodes Duplicate Episode Update Metadata Add to Workspace clear" at bounding box center [263, 134] width 206 height 14
click at [330, 131] on div "Add to Workspace" at bounding box center [327, 133] width 47 height 11
drag, startPoint x: 177, startPoint y: 47, endPoint x: 28, endPoint y: 40, distance: 149.2
click at [51, 0] on div "search Search apps Asset Bits movie Episode subtitles Series add_box Create sub…" at bounding box center [296, 0] width 491 height 0
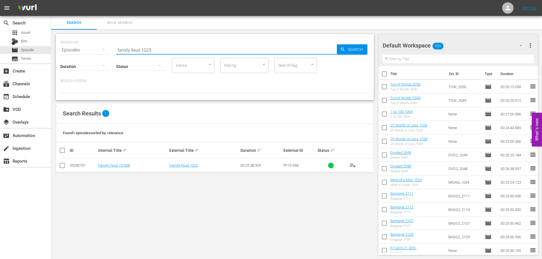
type input "family feud 1025"
drag, startPoint x: 60, startPoint y: 172, endPoint x: 60, endPoint y: 166, distance: 5.7
click at [60, 167] on td at bounding box center [62, 166] width 13 height 14
click at [60, 166] on input "checkbox" at bounding box center [62, 166] width 7 height 7
checkbox input "true"
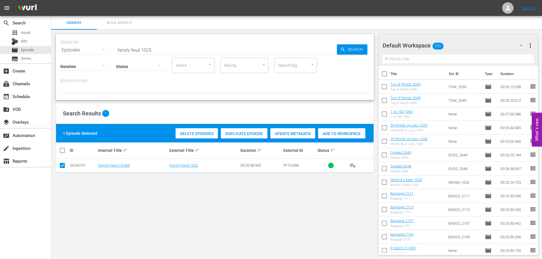
click at [361, 131] on div "Add to Workspace" at bounding box center [341, 133] width 47 height 11
click at [198, 48] on input "family feud 1025" at bounding box center [226, 50] width 221 height 14
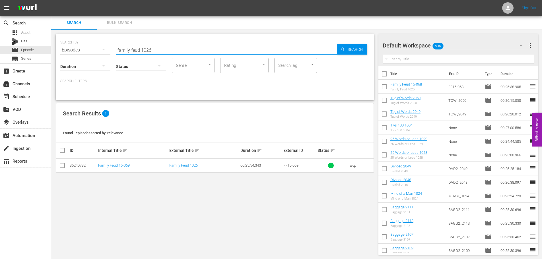
type input "family feud 1026"
click at [64, 168] on input "checkbox" at bounding box center [62, 166] width 7 height 7
checkbox input "true"
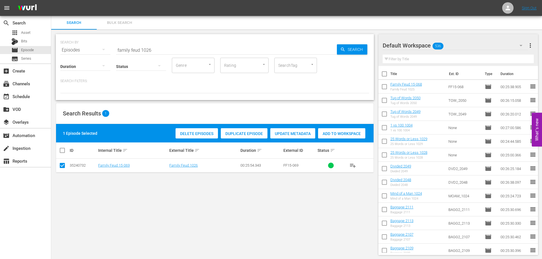
click at [327, 130] on div "Add to Workspace" at bounding box center [341, 133] width 47 height 11
click at [177, 49] on input "family feud 1026" at bounding box center [226, 50] width 221 height 14
drag, startPoint x: 111, startPoint y: 44, endPoint x: 37, endPoint y: 36, distance: 74.4
click at [51, 0] on div "search Search apps Asset Bits movie Episode subtitles Series add_box Create sub…" at bounding box center [296, 0] width 491 height 0
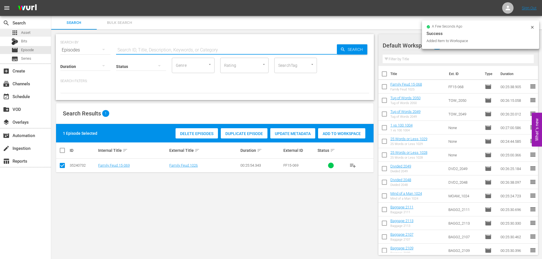
type input "d"
type input "e"
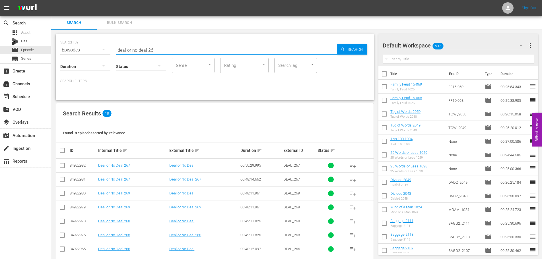
scroll to position [1, 0]
type input "deal or no deal 26"
click at [63, 179] on input "checkbox" at bounding box center [62, 180] width 7 height 7
checkbox input "true"
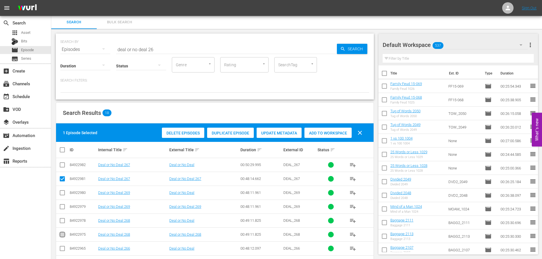
click at [64, 234] on input "checkbox" at bounding box center [62, 235] width 7 height 7
checkbox input "true"
click at [327, 133] on span "Add to Workspace" at bounding box center [327, 133] width 47 height 5
drag, startPoint x: 170, startPoint y: 49, endPoint x: 78, endPoint y: 46, distance: 92.5
click at [78, 46] on div "SEARCH BY Search By Episodes Search ID, Title, Description, Keywords, or Catego…" at bounding box center [214, 46] width 309 height 20
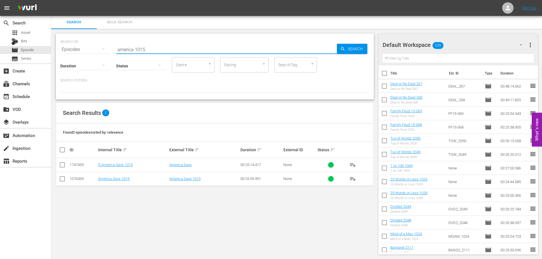
type input "america 1015"
click at [63, 179] on input "checkbox" at bounding box center [62, 180] width 7 height 7
checkbox input "true"
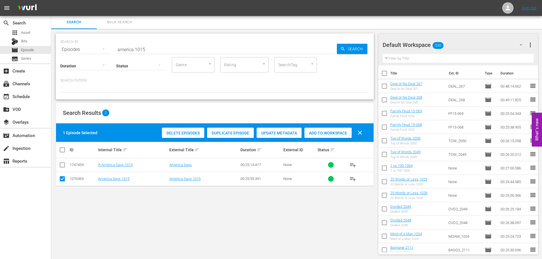
click at [336, 132] on span "Add to Workspace" at bounding box center [327, 133] width 47 height 5
click at [198, 47] on input "america 1015" at bounding box center [226, 50] width 221 height 14
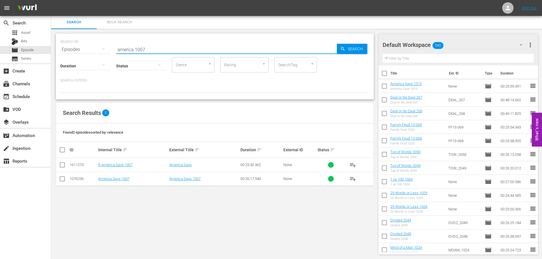
type input "america 1007"
click at [60, 181] on input "checkbox" at bounding box center [62, 180] width 7 height 7
checkbox input "true"
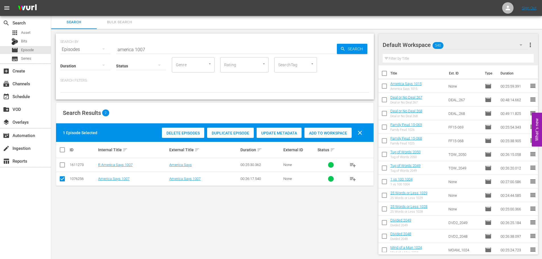
click at [332, 134] on span "Add to Workspace" at bounding box center [327, 133] width 47 height 5
click at [163, 49] on input "america 1007" at bounding box center [226, 50] width 221 height 14
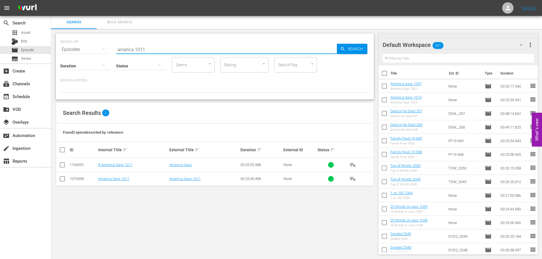
type input "america 1011"
click at [61, 181] on input "checkbox" at bounding box center [62, 180] width 7 height 7
checkbox input "true"
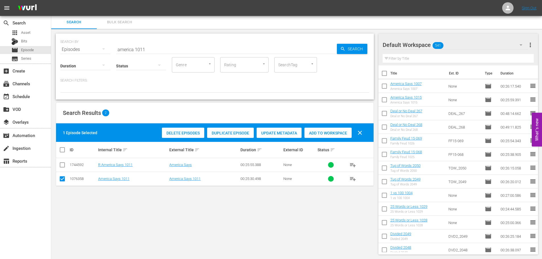
click at [335, 133] on span "Add to Workspace" at bounding box center [327, 133] width 47 height 5
drag, startPoint x: 142, startPoint y: 45, endPoint x: 67, endPoint y: 45, distance: 75.1
click at [68, 45] on div "SEARCH BY Search By Episodes Search ID, Title, Description, Keywords, or Catego…" at bounding box center [214, 46] width 309 height 20
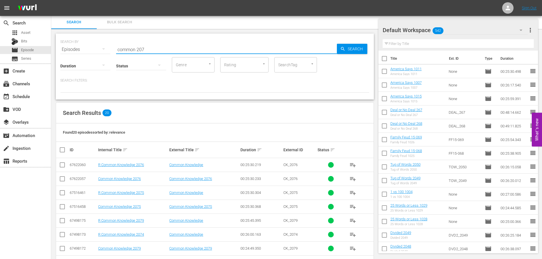
scroll to position [171, 0]
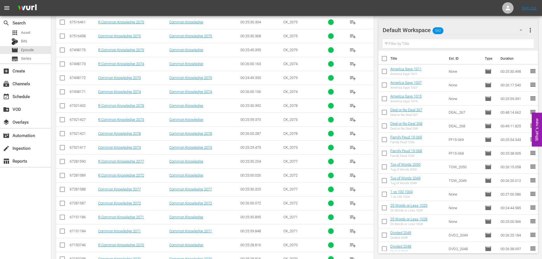
type input "common 207"
click at [62, 135] on input "checkbox" at bounding box center [62, 134] width 7 height 7
checkbox input "true"
click at [61, 79] on input "checkbox" at bounding box center [62, 79] width 7 height 7
checkbox input "true"
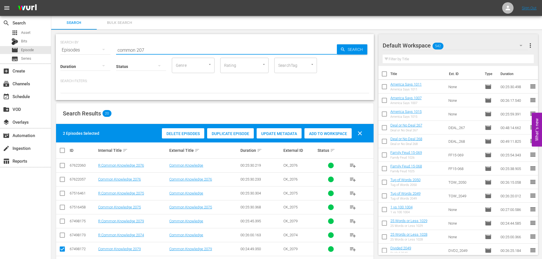
drag, startPoint x: 159, startPoint y: 48, endPoint x: 66, endPoint y: 46, distance: 93.3
click at [67, 46] on div "SEARCH BY Search By Episodes Search ID, Title, Description, Keywords, or Catego…" at bounding box center [214, 46] width 309 height 20
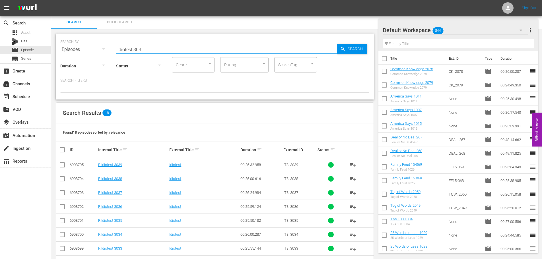
scroll to position [161, 0]
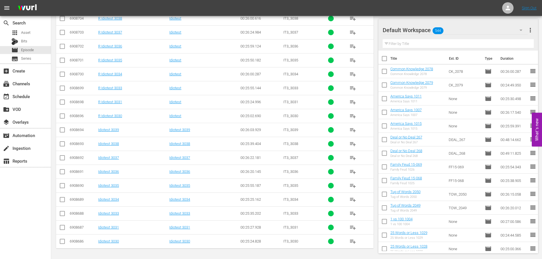
type input "idiotest 303"
click at [63, 157] on input "checkbox" at bounding box center [62, 159] width 7 height 7
checkbox input "true"
drag, startPoint x: 64, startPoint y: 125, endPoint x: 60, endPoint y: 130, distance: 6.1
click at [61, 130] on td at bounding box center [62, 130] width 13 height 14
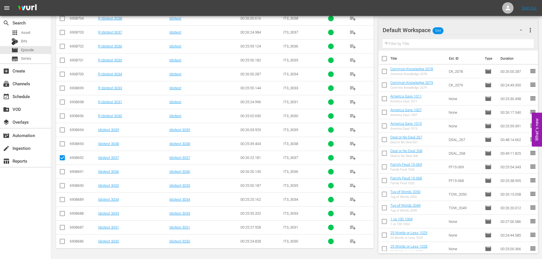
click at [59, 130] on input "checkbox" at bounding box center [62, 131] width 7 height 7
checkbox input "true"
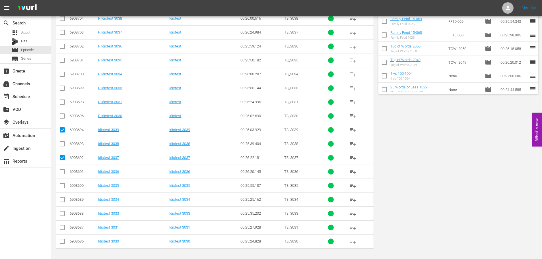
scroll to position [0, 0]
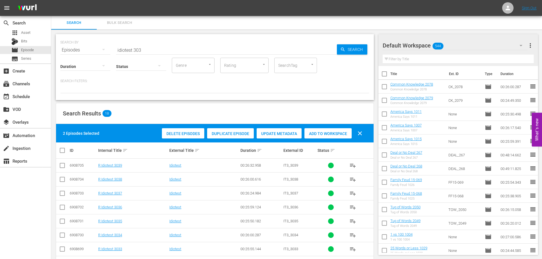
click at [329, 133] on span "Add to Workspace" at bounding box center [327, 133] width 47 height 5
drag, startPoint x: 165, startPoint y: 46, endPoint x: 81, endPoint y: 48, distance: 83.9
click at [83, 48] on div "SEARCH BY Search By Episodes Search ID, Title, Description, Keywords, or Catego…" at bounding box center [214, 46] width 309 height 20
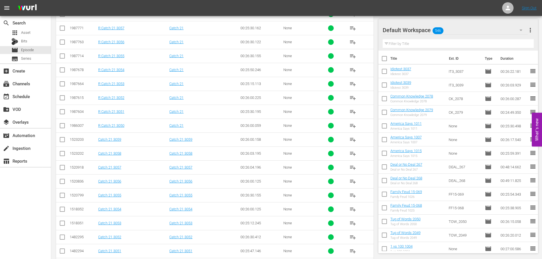
scroll to position [189, 0]
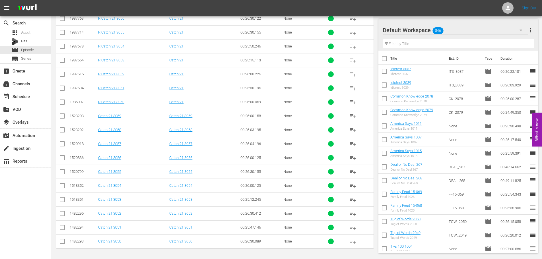
type input "catch 21 305"
click at [63, 172] on input "checkbox" at bounding box center [62, 173] width 7 height 7
checkbox input "true"
click at [64, 145] on input "checkbox" at bounding box center [62, 145] width 7 height 7
checkbox input "true"
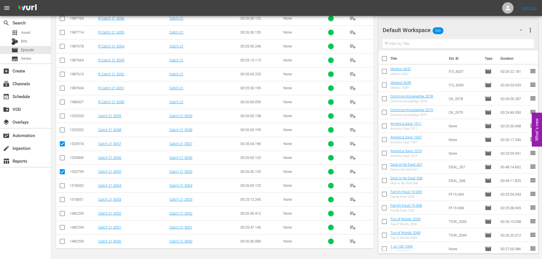
click at [61, 116] on input "checkbox" at bounding box center [62, 117] width 7 height 7
checkbox input "true"
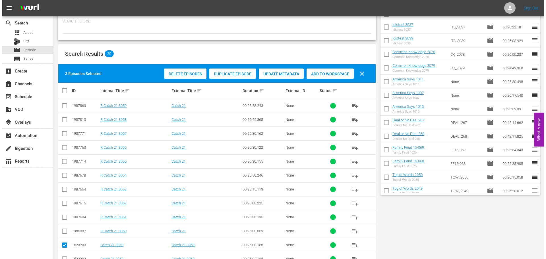
scroll to position [0, 0]
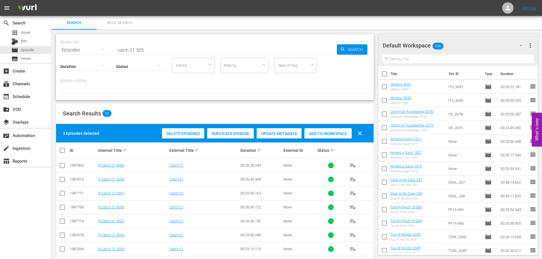
click at [324, 131] on span "Add to Workspace" at bounding box center [327, 133] width 47 height 5
click at [38, 98] on div "event_available Schedule" at bounding box center [25, 95] width 51 height 11
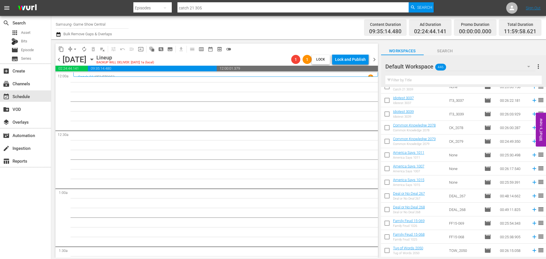
scroll to position [266, 0]
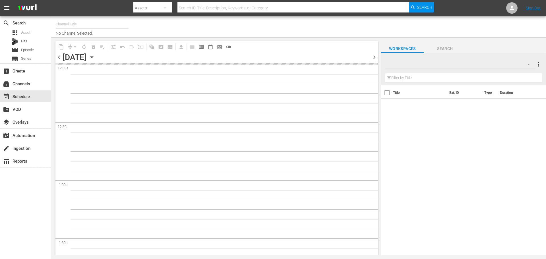
type input "Samsung- Game Show Central (416)"
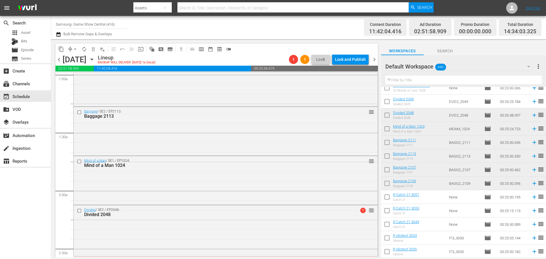
scroll to position [199, 0]
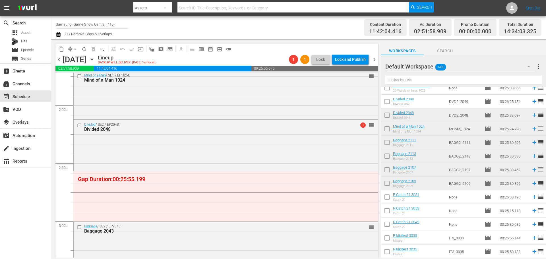
drag, startPoint x: 419, startPoint y: 109, endPoint x: 263, endPoint y: 174, distance: 169.0
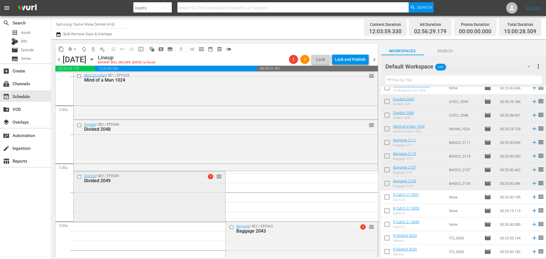
click at [183, 194] on div "Divided / SE2 / EP2049: Divided 2049 1 reorder" at bounding box center [150, 196] width 152 height 49
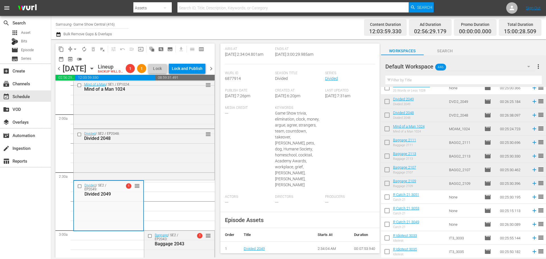
scroll to position [253, 0]
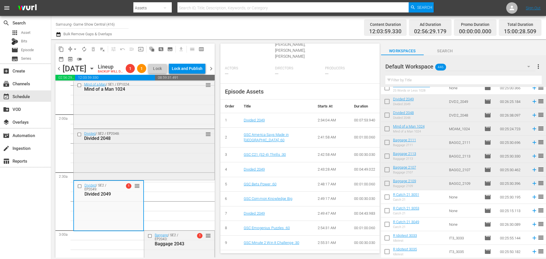
click at [151, 141] on div "Divided 2048" at bounding box center [135, 138] width 102 height 5
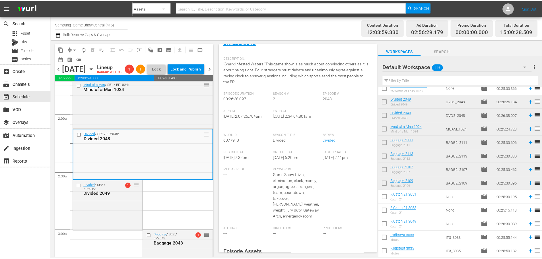
scroll to position [0, 0]
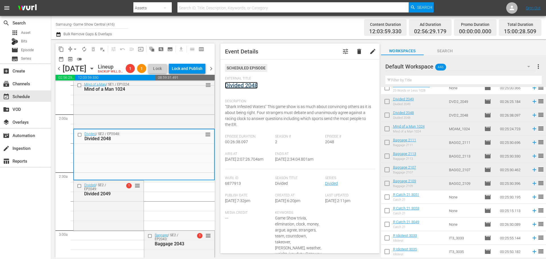
click at [243, 84] on link "Divided 2048" at bounding box center [241, 85] width 33 height 7
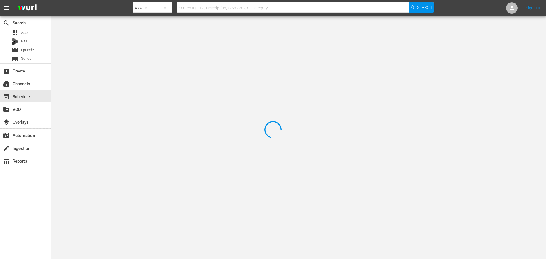
click at [127, 41] on div at bounding box center [273, 129] width 546 height 259
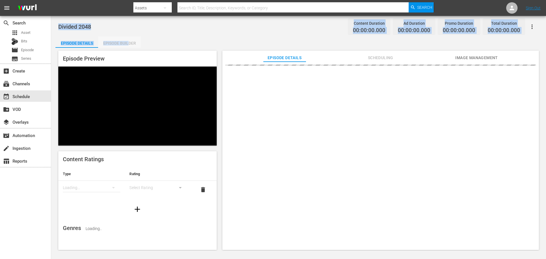
click at [121, 44] on div "Episode Builder" at bounding box center [119, 43] width 43 height 14
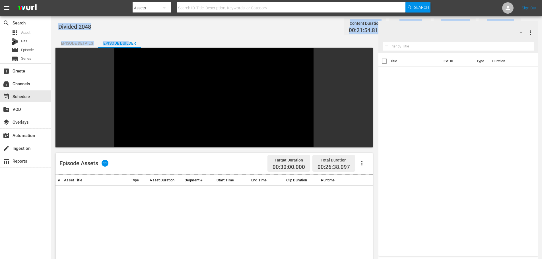
scroll to position [79, 0]
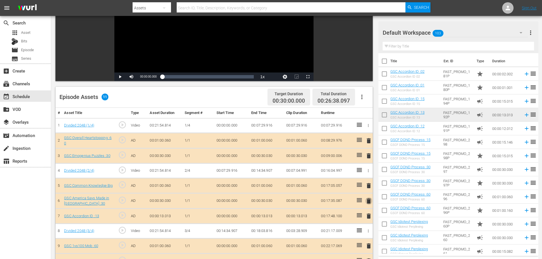
click at [368, 201] on span "delete" at bounding box center [368, 201] width 7 height 7
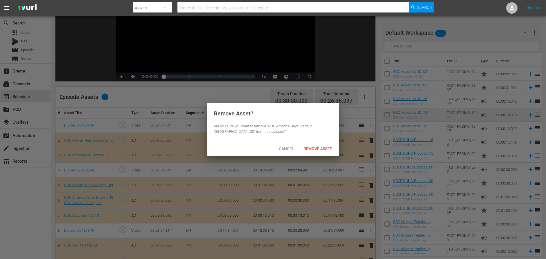
click at [310, 147] on span "Remove Asset" at bounding box center [318, 148] width 38 height 5
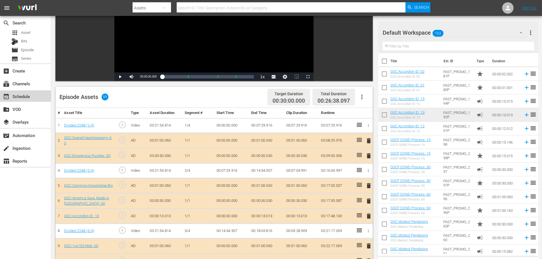
click at [38, 97] on div "event_available Schedule" at bounding box center [25, 95] width 51 height 11
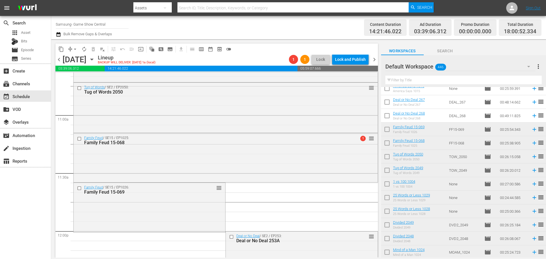
scroll to position [1308, 0]
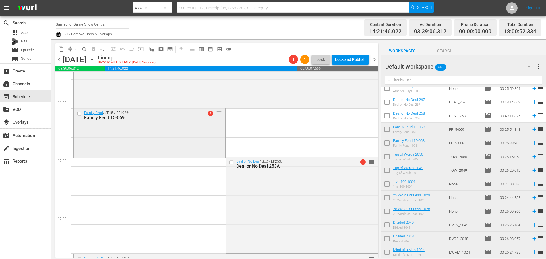
click at [148, 147] on div "Family Feud / SE15 / EP1026: Family Feud 15-069 1 reorder" at bounding box center [150, 132] width 152 height 48
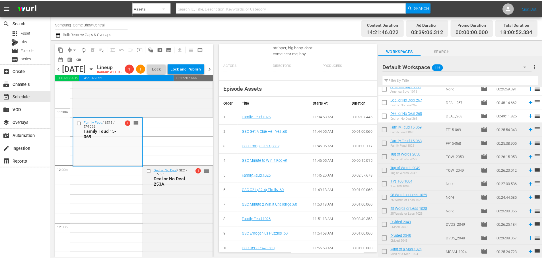
scroll to position [0, 0]
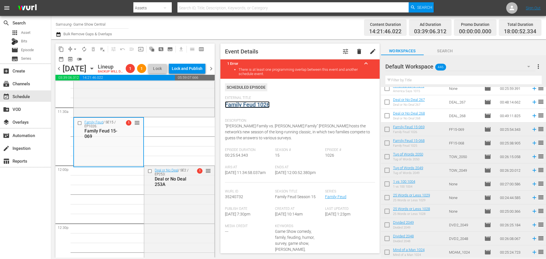
click at [253, 104] on link "Family Feud 1026" at bounding box center [247, 104] width 45 height 7
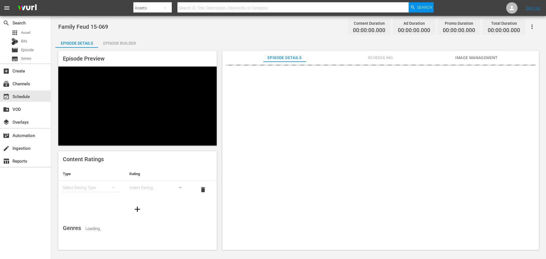
click at [122, 42] on div "Episode Builder" at bounding box center [119, 43] width 43 height 14
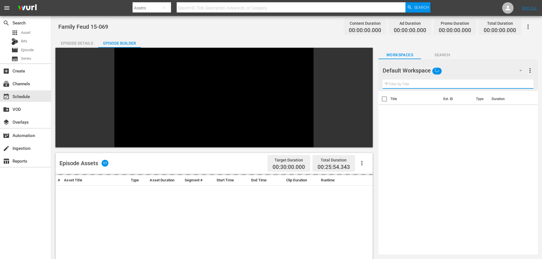
click at [407, 83] on input "text" at bounding box center [458, 84] width 151 height 9
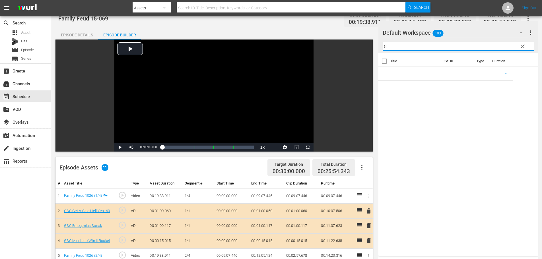
scroll to position [148, 0]
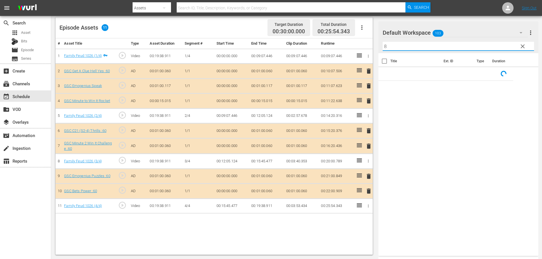
type input "8"
click at [368, 86] on span "delete" at bounding box center [368, 85] width 7 height 7
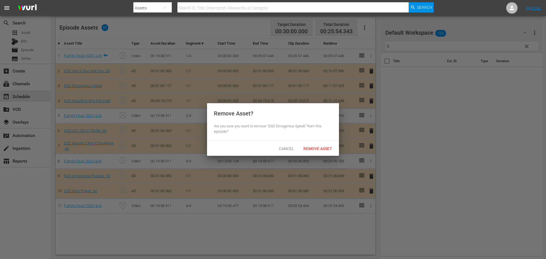
click at [322, 141] on div "Cancel Remove Asset" at bounding box center [273, 148] width 132 height 15
click at [325, 149] on span "Remove Asset" at bounding box center [318, 148] width 38 height 5
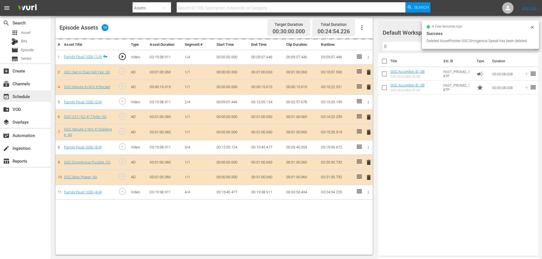
click at [28, 94] on div "event_available Schedule" at bounding box center [16, 95] width 32 height 5
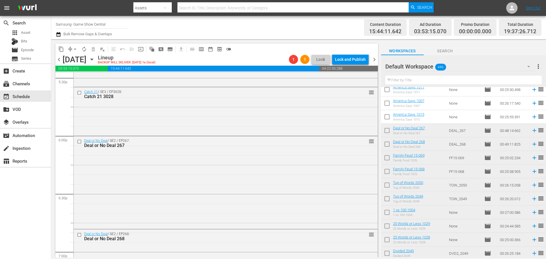
scroll to position [2139, 0]
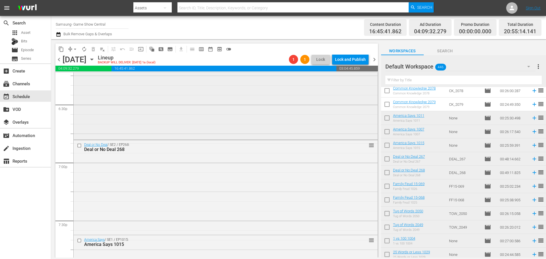
scroll to position [2082, 0]
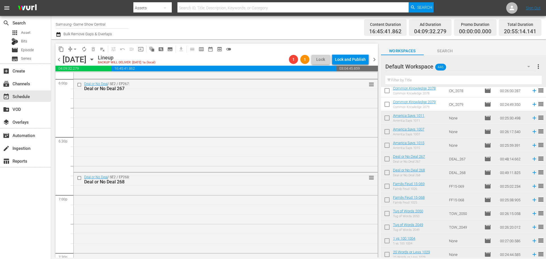
drag, startPoint x: 187, startPoint y: 144, endPoint x: 20, endPoint y: 205, distance: 178.1
click at [187, 144] on div "Deal or No Deal / SE2 / EP267: Deal or No Deal 267 reorder" at bounding box center [226, 125] width 304 height 92
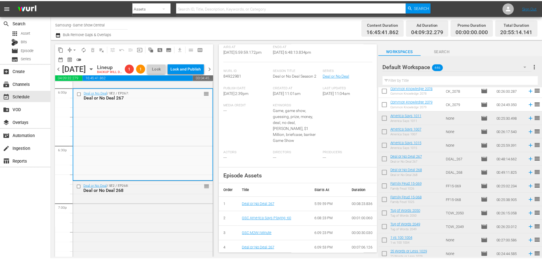
scroll to position [0, 0]
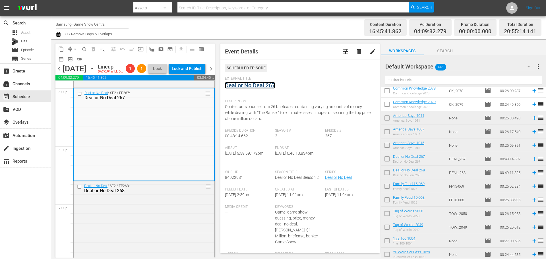
click at [254, 85] on link "Deal or No Deal 267" at bounding box center [250, 85] width 50 height 7
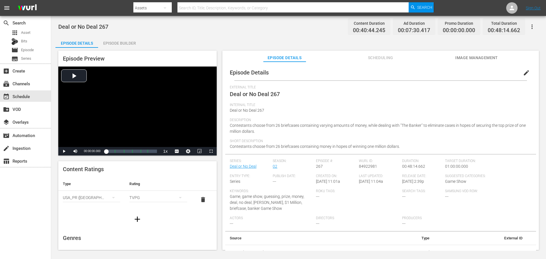
click at [120, 38] on div "Episode Builder" at bounding box center [119, 43] width 43 height 14
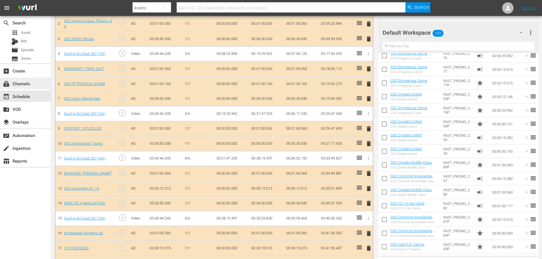
scroll to position [198, 0]
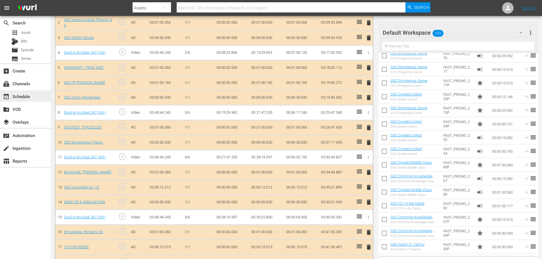
click at [32, 101] on div "event_available Schedule" at bounding box center [25, 95] width 51 height 11
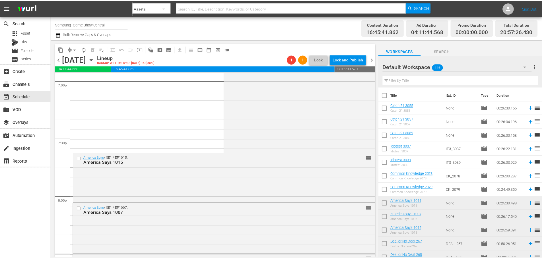
scroll to position [2168, 0]
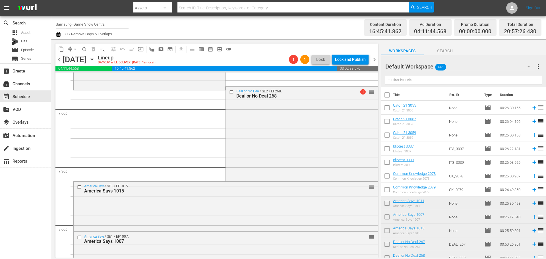
drag, startPoint x: 279, startPoint y: 130, endPoint x: 286, endPoint y: 129, distance: 6.9
click at [279, 130] on div "Deal or No Deal / SE2 / EP268: Deal or No Deal 268 1 reorder" at bounding box center [302, 134] width 152 height 94
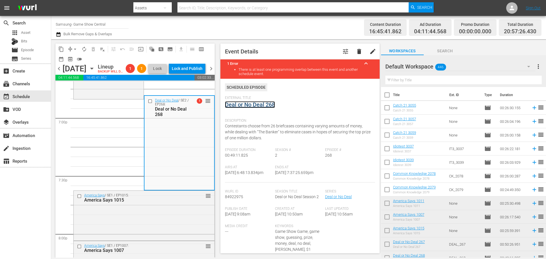
click at [254, 106] on link "Deal or No Deal 268" at bounding box center [250, 104] width 50 height 7
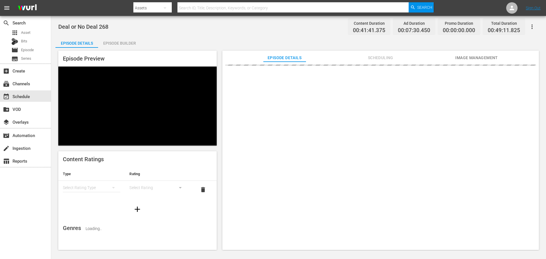
click at [119, 44] on div "Episode Builder" at bounding box center [119, 43] width 43 height 14
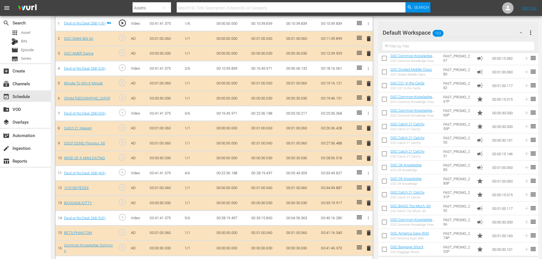
scroll to position [578, 0]
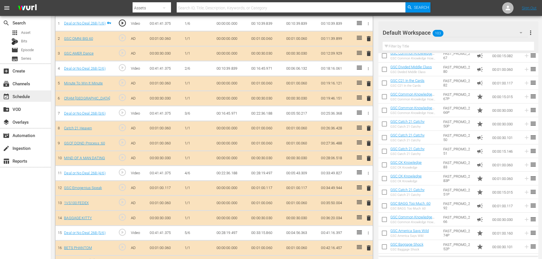
click at [35, 95] on div "event_available Schedule" at bounding box center [25, 95] width 51 height 11
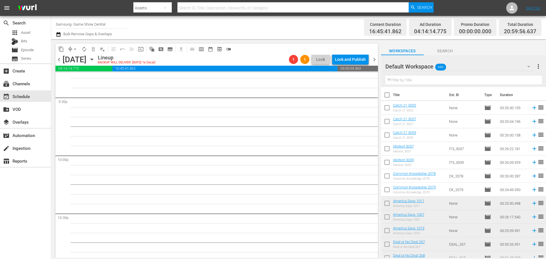
scroll to position [2230, 0]
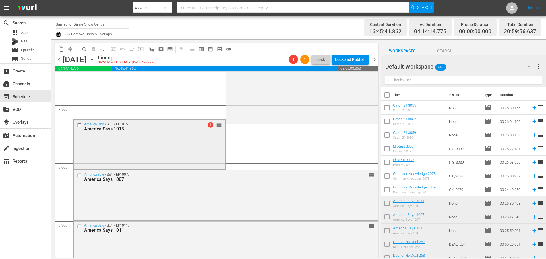
click at [136, 144] on div "America Says / SE1 / EP1015: America Says 1015 1 reorder" at bounding box center [150, 144] width 152 height 49
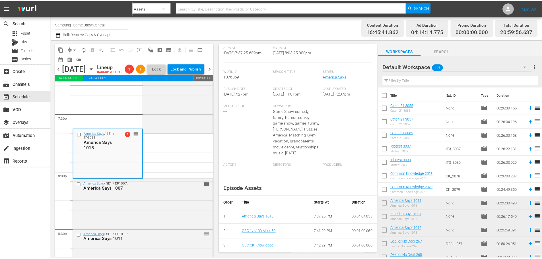
scroll to position [0, 0]
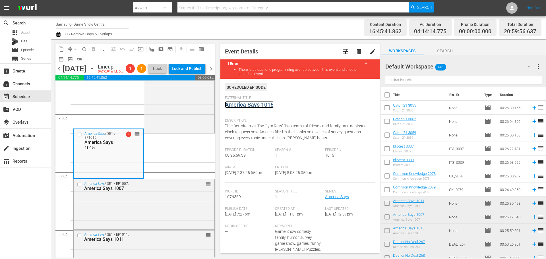
click at [258, 106] on link "America Says 1015" at bounding box center [249, 104] width 49 height 7
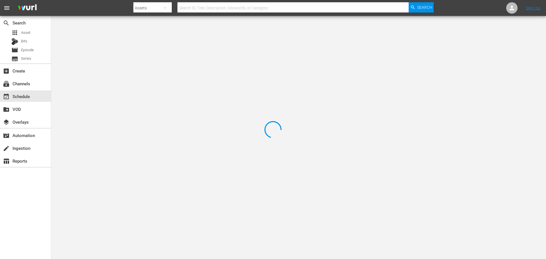
click at [136, 43] on div at bounding box center [273, 129] width 546 height 259
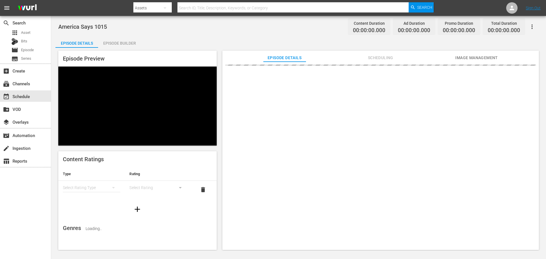
click at [129, 43] on div "Episode Builder" at bounding box center [119, 43] width 43 height 14
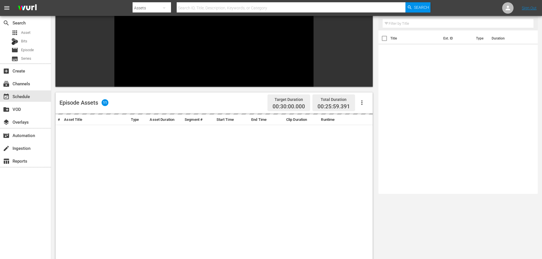
scroll to position [79, 0]
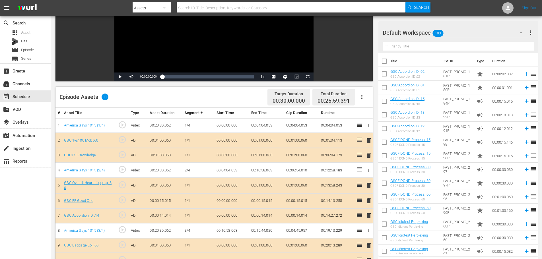
drag, startPoint x: 372, startPoint y: 214, endPoint x: 369, endPoint y: 215, distance: 3.3
click at [372, 214] on td "delete" at bounding box center [367, 215] width 9 height 15
click at [369, 215] on span "delete" at bounding box center [368, 215] width 7 height 7
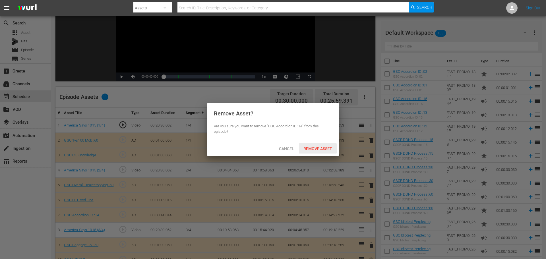
click at [321, 150] on span "Remove Asset" at bounding box center [318, 148] width 38 height 5
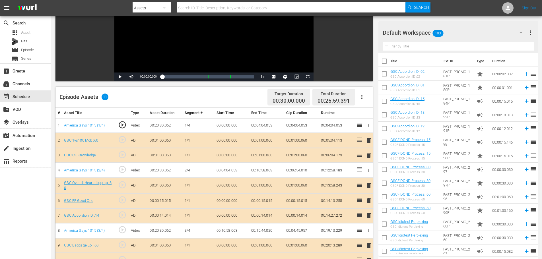
click at [369, 202] on span "delete" at bounding box center [368, 200] width 7 height 7
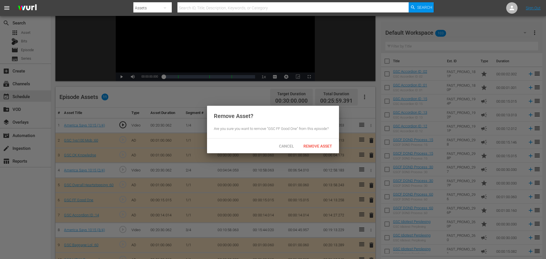
click at [316, 152] on div "Remove Asset? Are you sure you want to remove "GSC FF Good One" from this episo…" at bounding box center [273, 129] width 546 height 259
click at [315, 144] on span "Remove Asset" at bounding box center [318, 146] width 38 height 5
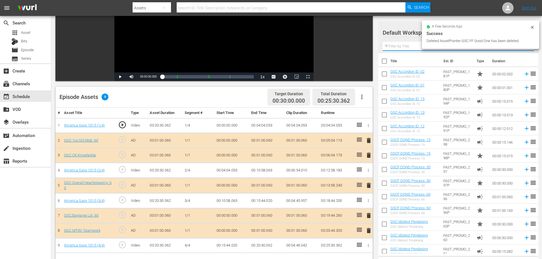
click at [399, 48] on input "text" at bounding box center [458, 46] width 151 height 9
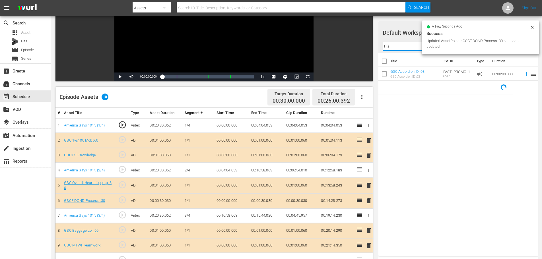
type input "03"
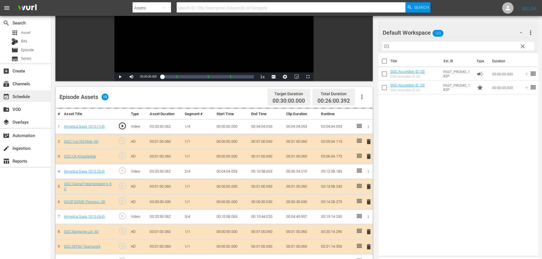
click at [25, 95] on div "event_available Schedule" at bounding box center [16, 95] width 32 height 5
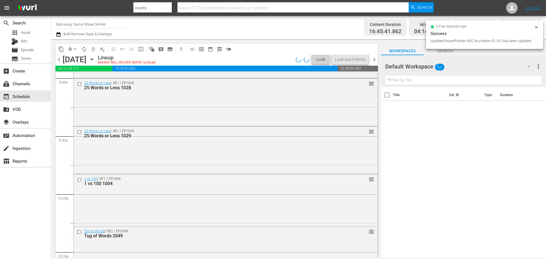
scroll to position [2600, 0]
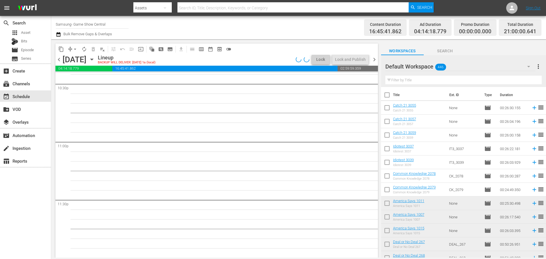
click at [75, 51] on span "arrow_drop_down" at bounding box center [75, 49] width 6 height 6
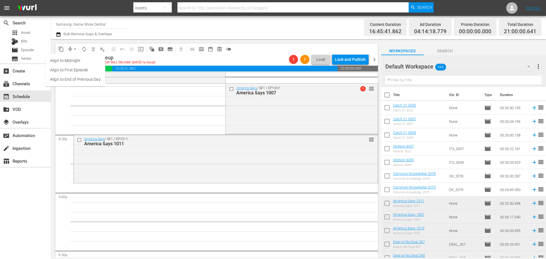
scroll to position [2316, 0]
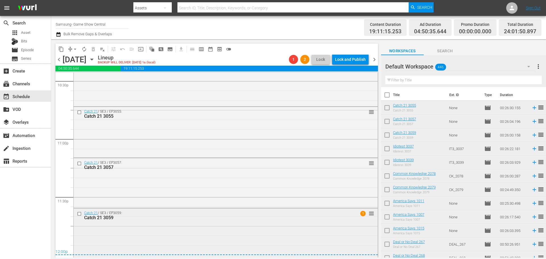
scroll to position [2603, 0]
click at [164, 232] on div "Catch 21 / SE3 / EP3059: Catch 21 3059 1 reorder" at bounding box center [226, 232] width 304 height 49
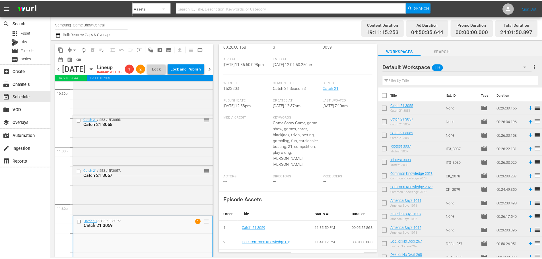
scroll to position [0, 0]
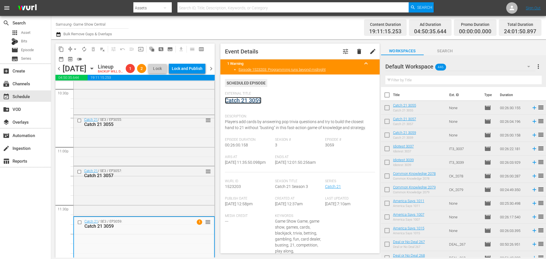
click at [254, 101] on link "Catch 21 3059" at bounding box center [243, 100] width 36 height 7
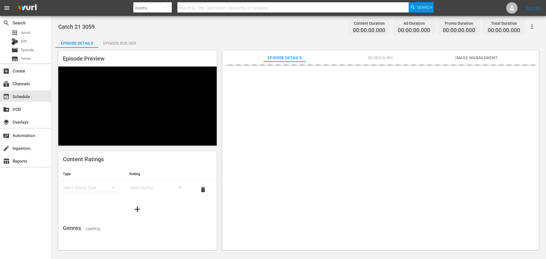
click at [131, 41] on div "Episode Builder" at bounding box center [119, 43] width 43 height 14
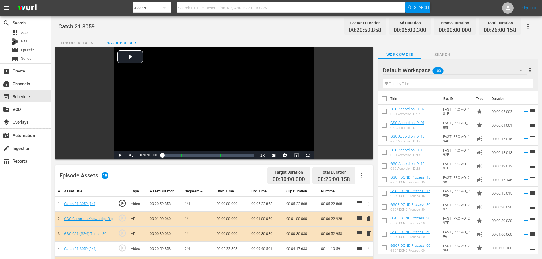
scroll to position [148, 0]
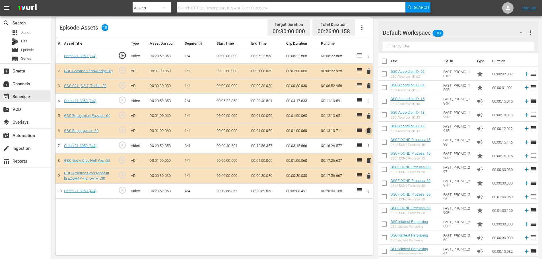
click at [370, 132] on span "delete" at bounding box center [368, 130] width 7 height 7
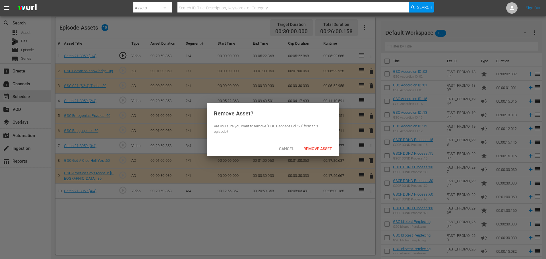
click at [315, 154] on div "Cancel Remove Asset" at bounding box center [273, 148] width 132 height 15
click at [319, 152] on div "Remove Asset" at bounding box center [318, 148] width 38 height 11
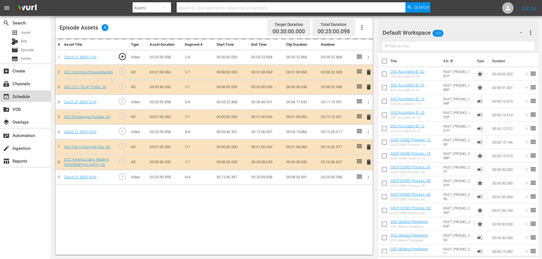
click at [33, 98] on div "event_available Schedule" at bounding box center [25, 95] width 51 height 11
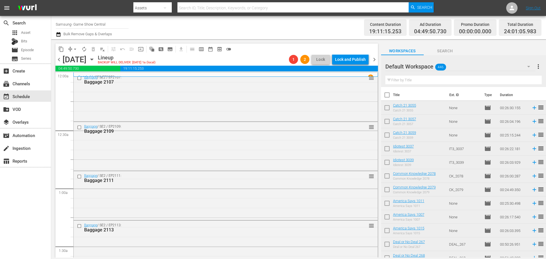
scroll to position [2602, 0]
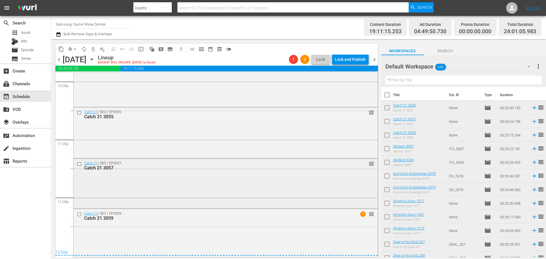
click at [186, 187] on div "Catch 21 / SE3 / EP3057: Catch 21 3057 reorder" at bounding box center [226, 183] width 304 height 49
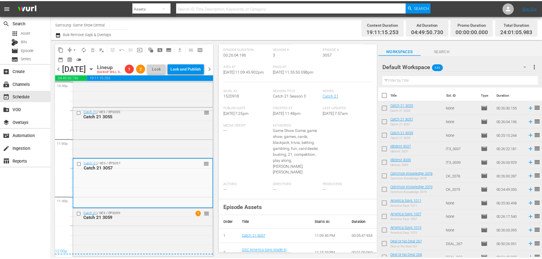
scroll to position [0, 0]
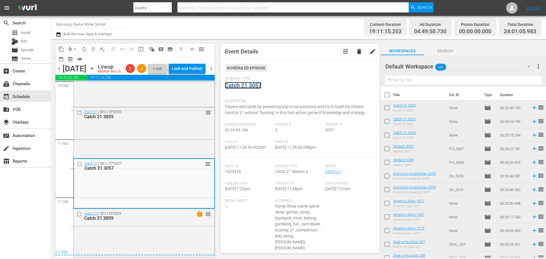
click at [250, 85] on link "Catch 21 3057" at bounding box center [243, 85] width 36 height 7
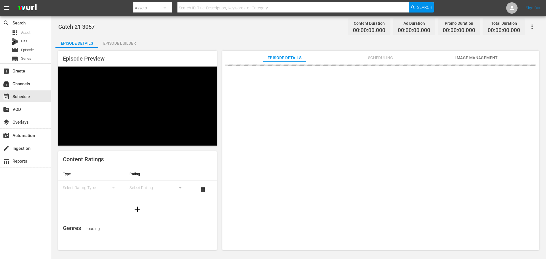
click at [127, 40] on div "Episode Builder" at bounding box center [119, 43] width 43 height 14
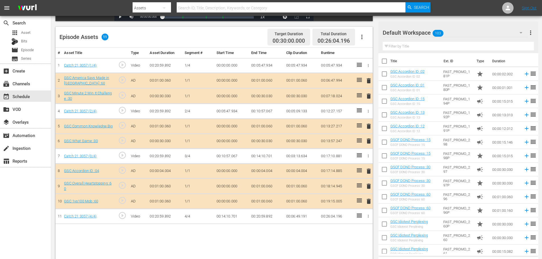
scroll to position [148, 0]
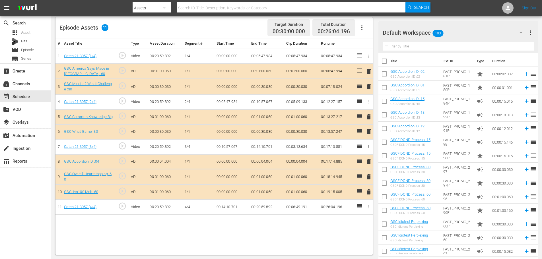
click at [366, 161] on span "delete" at bounding box center [368, 161] width 7 height 7
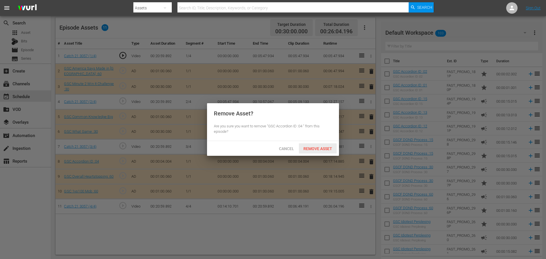
drag, startPoint x: 326, startPoint y: 146, endPoint x: 353, endPoint y: 158, distance: 29.4
click at [326, 146] on div "Remove Asset" at bounding box center [318, 148] width 38 height 11
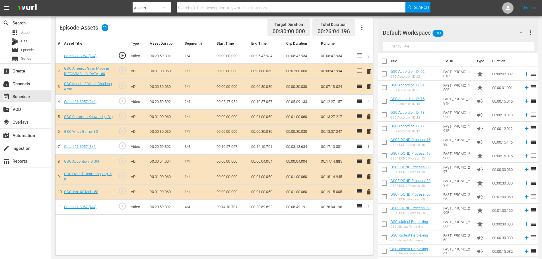
click at [370, 192] on span "delete" at bounding box center [368, 192] width 7 height 7
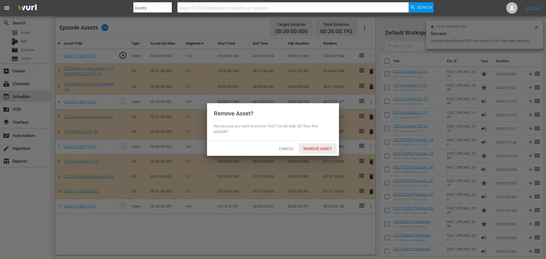
click at [321, 144] on div "Remove Asset" at bounding box center [318, 148] width 38 height 11
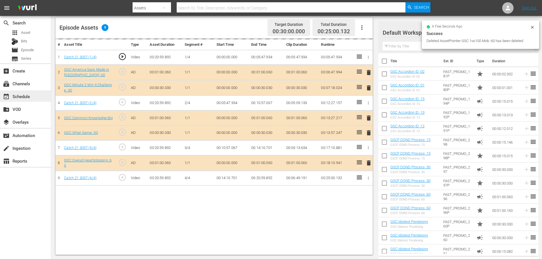
click at [37, 98] on div "event_available Schedule" at bounding box center [25, 95] width 51 height 11
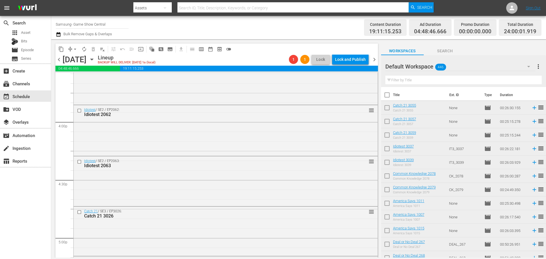
scroll to position [2602, 0]
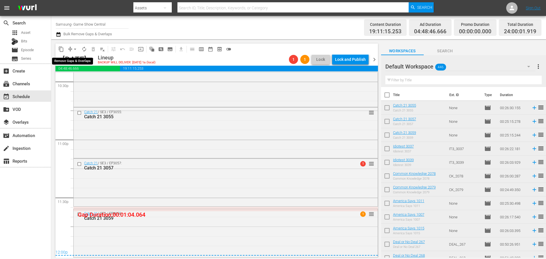
click at [74, 47] on span "arrow_drop_down" at bounding box center [75, 49] width 6 height 6
click at [76, 60] on li "Align to Midnight" at bounding box center [76, 60] width 60 height 9
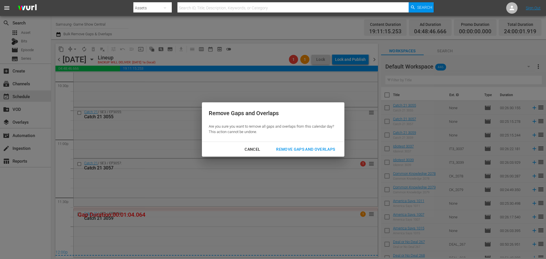
click at [300, 157] on div "Remove Gaps and Overlaps Are you sure you want to remove all gaps and overlaps …" at bounding box center [273, 129] width 546 height 259
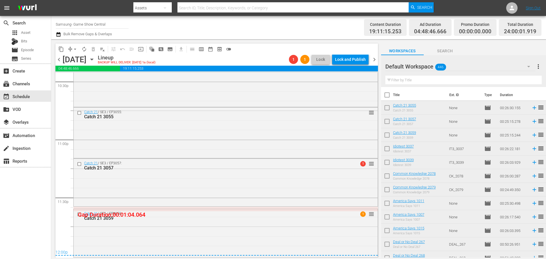
click at [303, 151] on div "Catch 21 / SE3 / EP3055: Catch 21 3055 reorder" at bounding box center [226, 132] width 304 height 49
click at [75, 49] on span "arrow_drop_down" at bounding box center [75, 49] width 6 height 6
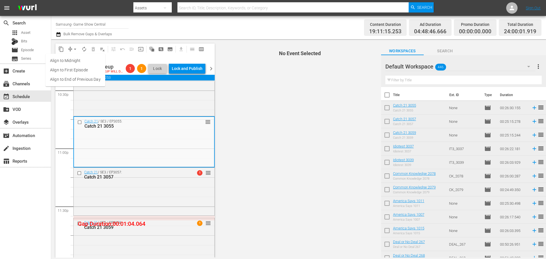
click at [82, 60] on li "Align to Midnight" at bounding box center [76, 60] width 60 height 9
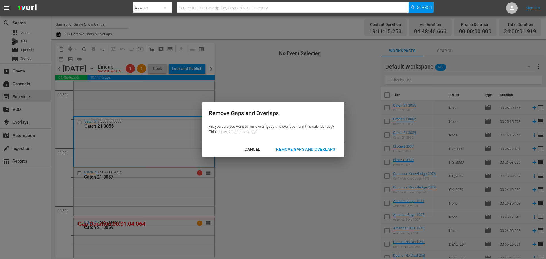
click at [290, 148] on div "Remove Gaps and Overlaps" at bounding box center [306, 149] width 68 height 7
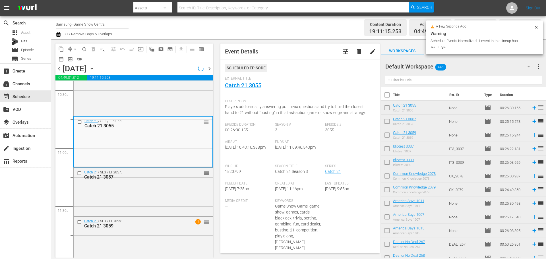
scroll to position [2592, 0]
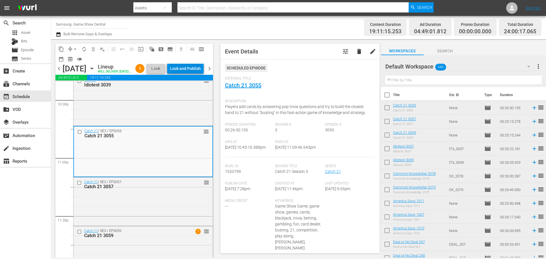
click at [188, 66] on div "Lock and Publish" at bounding box center [185, 68] width 31 height 10
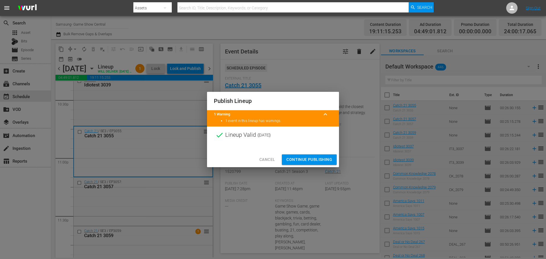
click at [303, 162] on span "Continue Publishing" at bounding box center [309, 159] width 46 height 7
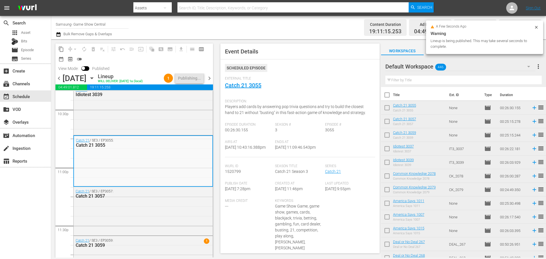
scroll to position [2251, 0]
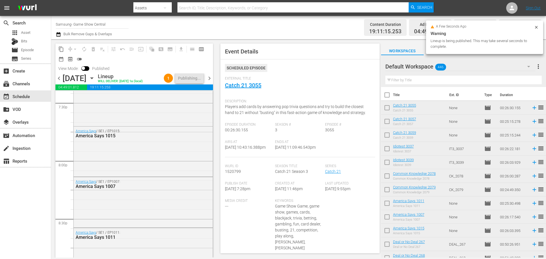
click at [95, 79] on icon "button" at bounding box center [92, 78] width 6 height 6
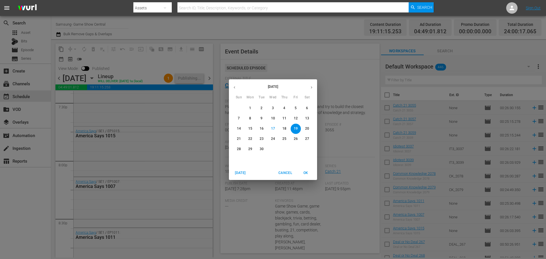
click at [283, 141] on p "25" at bounding box center [284, 139] width 4 height 5
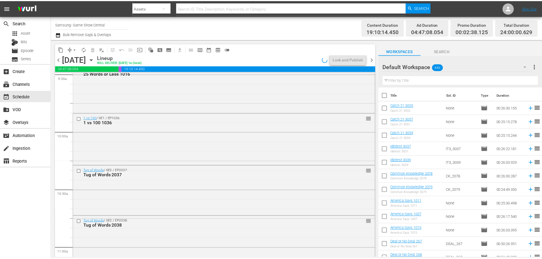
scroll to position [131, 0]
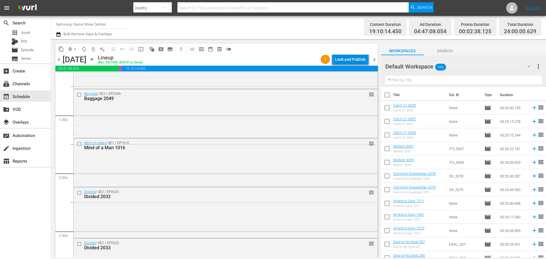
click at [357, 61] on div "Lock and Publish" at bounding box center [350, 59] width 31 height 10
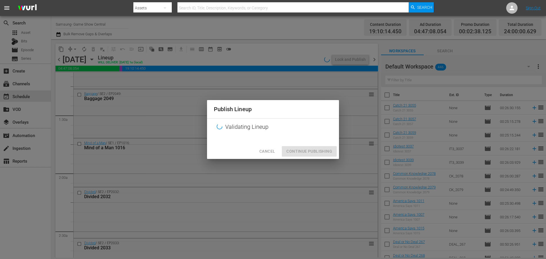
click at [327, 156] on div "Cancel Continue Publishing" at bounding box center [273, 151] width 132 height 15
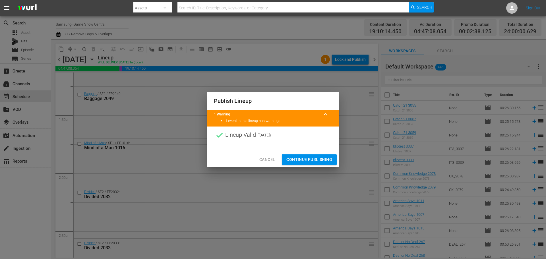
click at [311, 155] on button "Continue Publishing" at bounding box center [309, 159] width 55 height 11
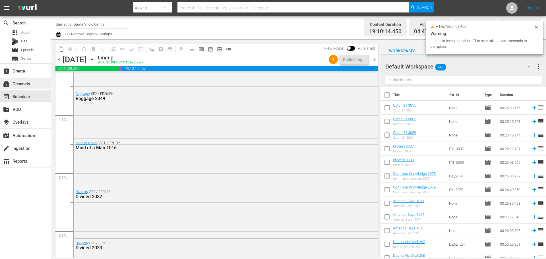
click at [31, 84] on div "subscriptions Channels" at bounding box center [16, 82] width 32 height 5
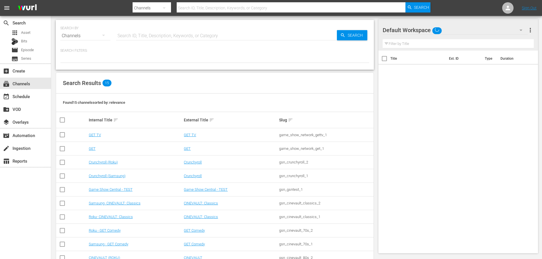
scroll to position [85, 0]
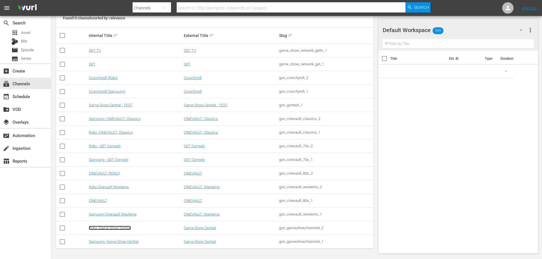
click at [117, 229] on link "Roku- Game Show Central" at bounding box center [110, 228] width 42 height 4
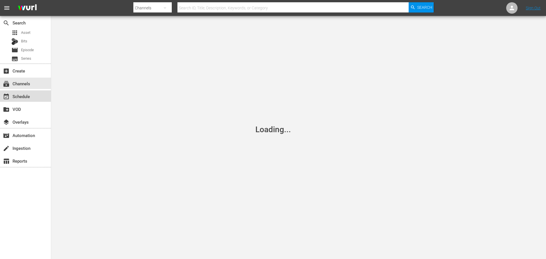
click at [16, 96] on div "event_available Schedule" at bounding box center [16, 95] width 32 height 5
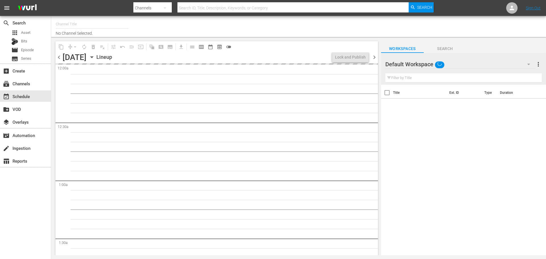
type input "Roku- Game Show Central (462)"
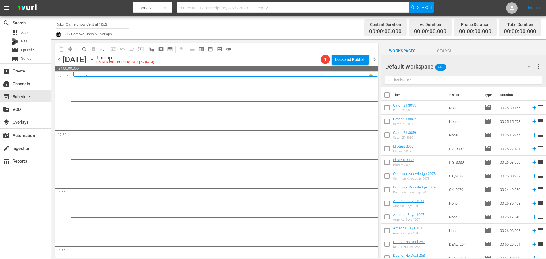
click at [93, 59] on icon "button" at bounding box center [91, 59] width 3 height 1
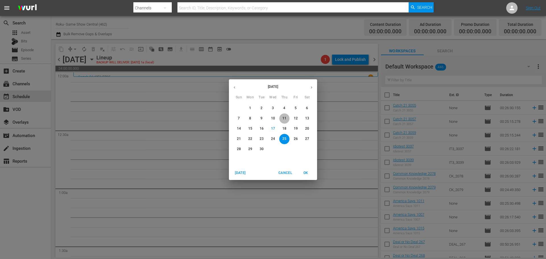
click at [285, 119] on p "11" at bounding box center [284, 118] width 4 height 5
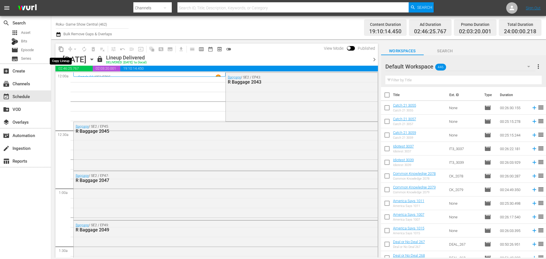
click at [61, 50] on span "content_copy" at bounding box center [61, 49] width 6 height 6
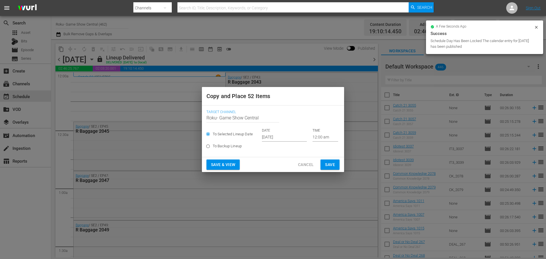
click at [286, 139] on input "Sep 19th 2025" at bounding box center [284, 137] width 45 height 9
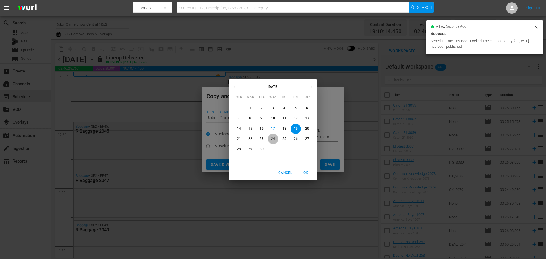
click at [277, 141] on span "24" at bounding box center [273, 139] width 10 height 5
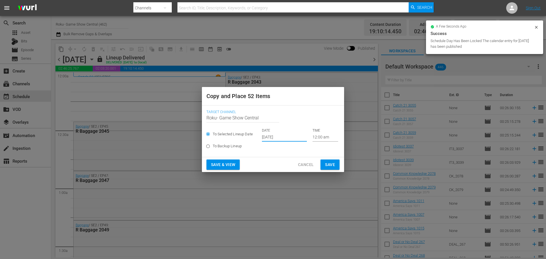
click at [279, 137] on input "Sep 24th 2025" at bounding box center [284, 137] width 45 height 9
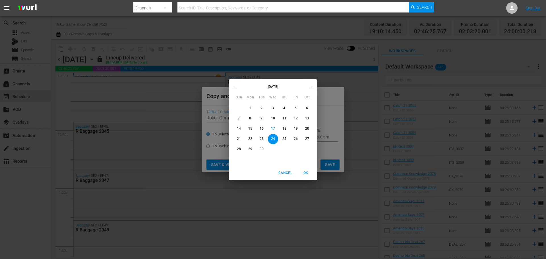
click at [285, 139] on p "25" at bounding box center [284, 139] width 4 height 5
type input "Sep 25th 2025"
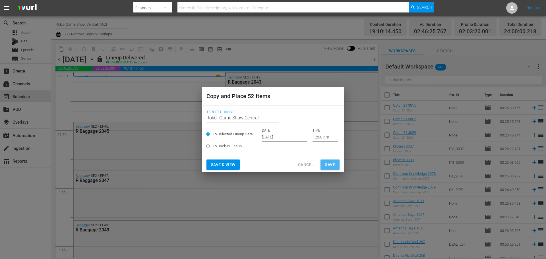
click at [330, 163] on span "Save" at bounding box center [330, 164] width 10 height 7
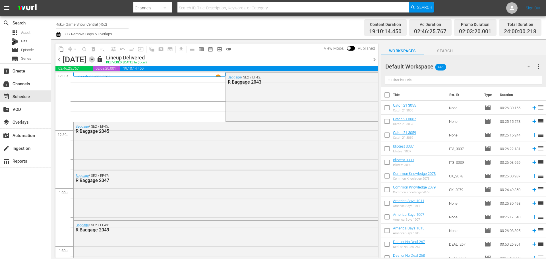
click at [93, 59] on icon "button" at bounding box center [91, 59] width 3 height 1
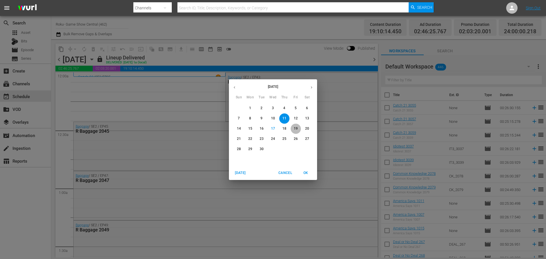
click at [293, 129] on span "19" at bounding box center [296, 128] width 10 height 5
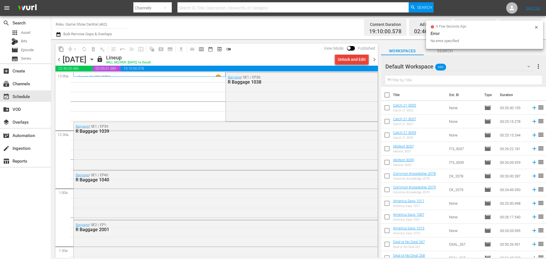
click at [343, 60] on div "Unlock and Edit" at bounding box center [352, 59] width 28 height 10
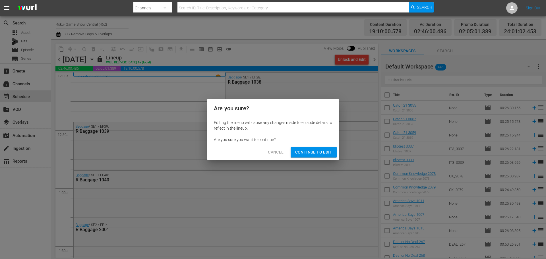
click at [323, 154] on span "Continue to Edit" at bounding box center [313, 152] width 37 height 7
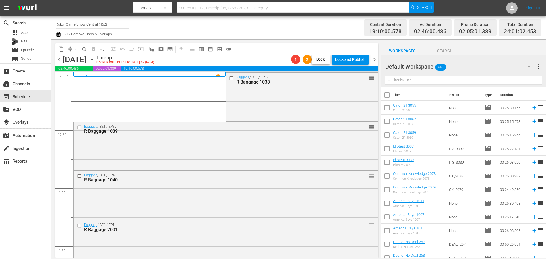
click at [104, 50] on span "playlist_remove_outlined" at bounding box center [103, 49] width 6 height 6
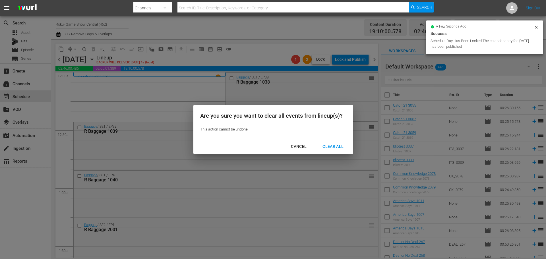
click at [330, 146] on div "Clear All" at bounding box center [333, 146] width 30 height 7
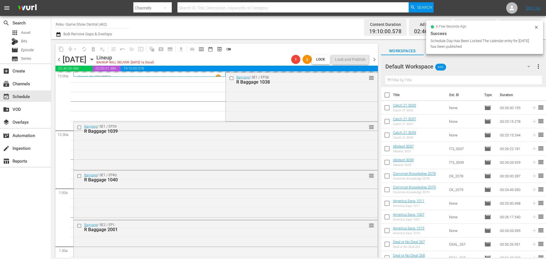
click at [149, 59] on div "Are you sure you want to clear all events from lineup(s)? This action cannot be…" at bounding box center [273, 129] width 546 height 259
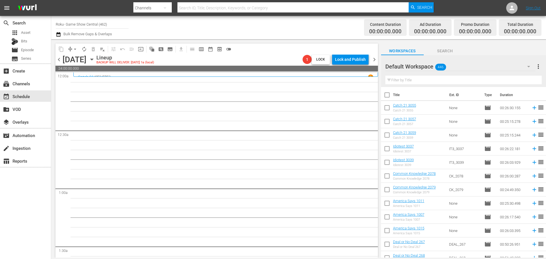
click at [95, 61] on icon "button" at bounding box center [92, 59] width 6 height 6
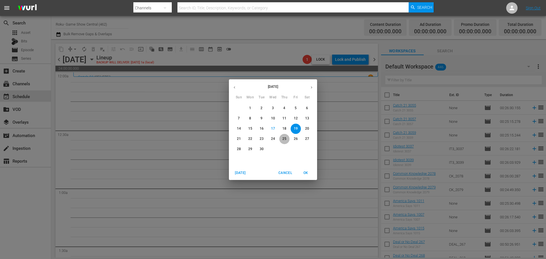
click at [282, 139] on span "25" at bounding box center [284, 139] width 10 height 5
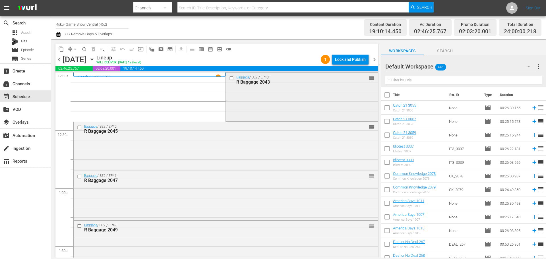
click at [230, 76] on input "checkbox" at bounding box center [232, 78] width 6 height 5
click at [79, 127] on input "checkbox" at bounding box center [80, 127] width 6 height 5
click at [79, 177] on input "checkbox" at bounding box center [80, 176] width 6 height 5
click at [79, 226] on input "checkbox" at bounding box center [80, 226] width 6 height 5
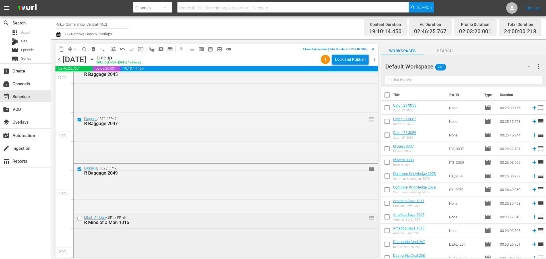
click at [79, 219] on input "checkbox" at bounding box center [80, 218] width 6 height 5
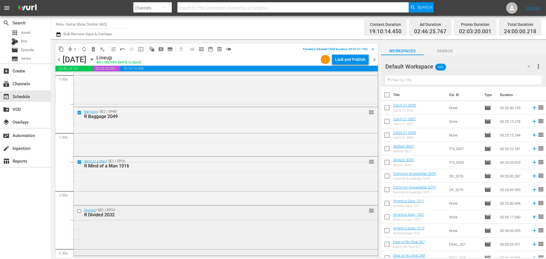
scroll to position [114, 0]
click at [82, 212] on input "checkbox" at bounding box center [80, 210] width 6 height 5
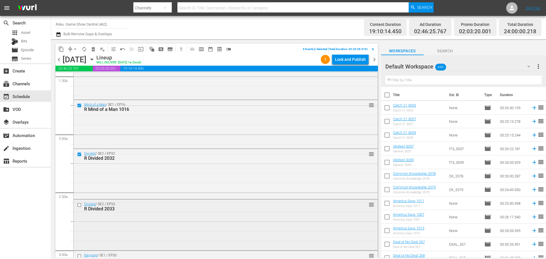
scroll to position [171, 0]
click at [81, 205] on input "checkbox" at bounding box center [80, 204] width 6 height 5
click at [61, 47] on span "content_copy" at bounding box center [61, 49] width 6 height 6
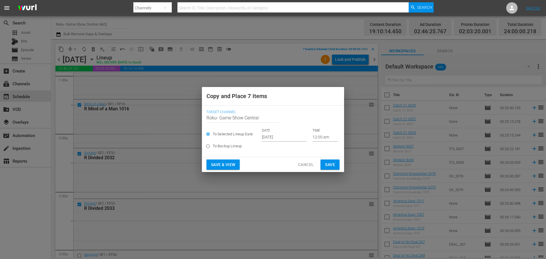
click at [315, 139] on input "12:00 am" at bounding box center [326, 137] width 26 height 9
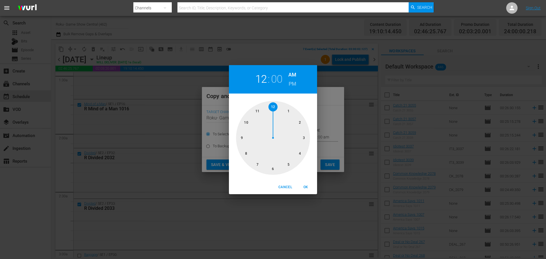
click at [306, 139] on div at bounding box center [273, 138] width 74 height 74
click at [311, 194] on div "Cancel OK" at bounding box center [273, 187] width 88 height 14
click at [309, 187] on span "OK" at bounding box center [306, 187] width 14 height 6
type input "03:00 am"
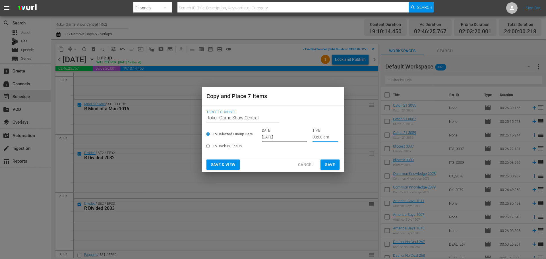
click at [332, 166] on span "Save" at bounding box center [330, 164] width 10 height 7
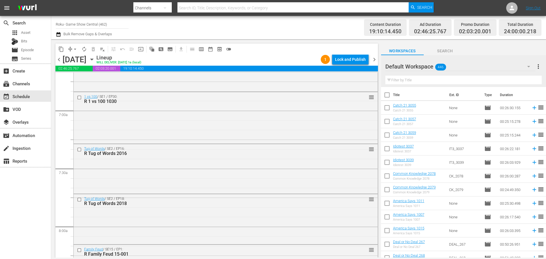
scroll to position [1252, 0]
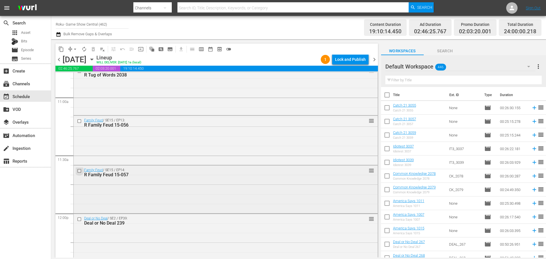
click at [81, 172] on input "checkbox" at bounding box center [80, 171] width 6 height 5
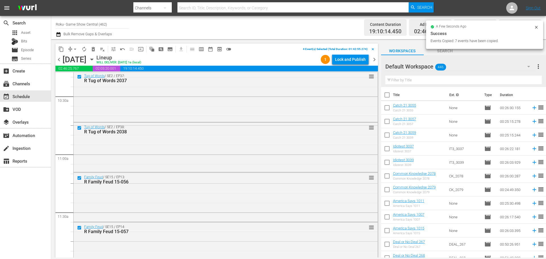
scroll to position [1109, 0]
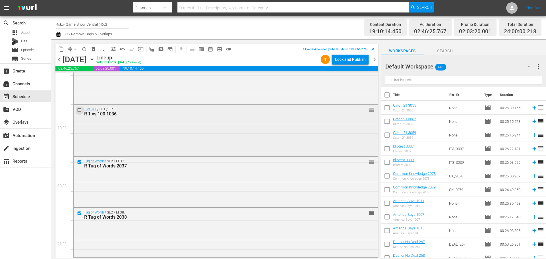
click at [80, 111] on input "checkbox" at bounding box center [80, 110] width 6 height 5
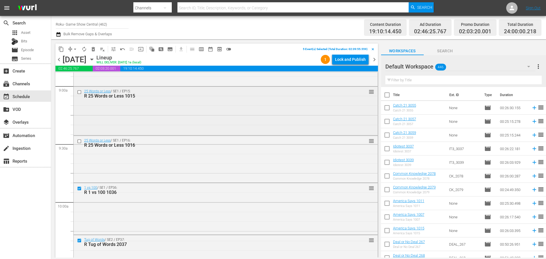
scroll to position [1024, 0]
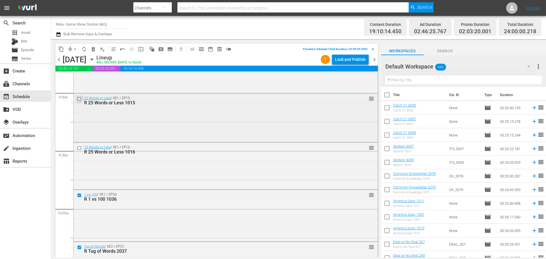
click at [79, 100] on input "checkbox" at bounding box center [80, 98] width 6 height 5
click at [79, 146] on input "checkbox" at bounding box center [80, 148] width 6 height 5
click at [61, 49] on span "content_copy" at bounding box center [61, 49] width 6 height 6
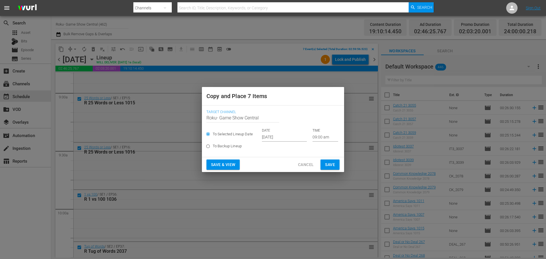
click at [325, 140] on input "09:00 am" at bounding box center [326, 137] width 26 height 9
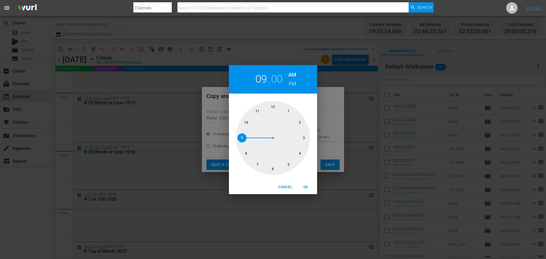
click at [276, 171] on div at bounding box center [273, 138] width 74 height 74
drag, startPoint x: 303, startPoint y: 184, endPoint x: 307, endPoint y: 184, distance: 3.7
click at [303, 184] on button "OK" at bounding box center [306, 187] width 18 height 9
type input "06:00 am"
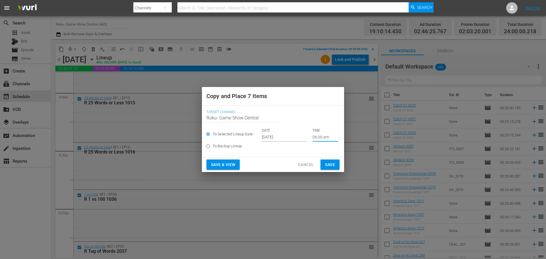
click at [336, 165] on button "Save" at bounding box center [330, 165] width 19 height 11
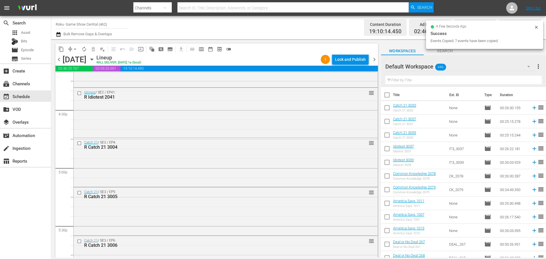
scroll to position [1934, 0]
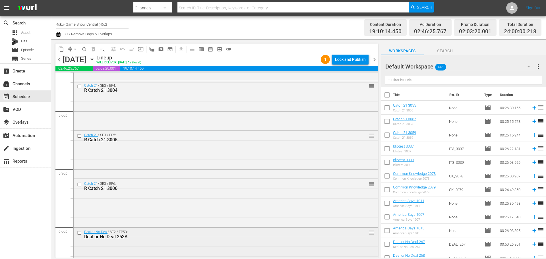
drag, startPoint x: 76, startPoint y: 239, endPoint x: 79, endPoint y: 235, distance: 5.2
click at [79, 235] on div at bounding box center [80, 233] width 9 height 7
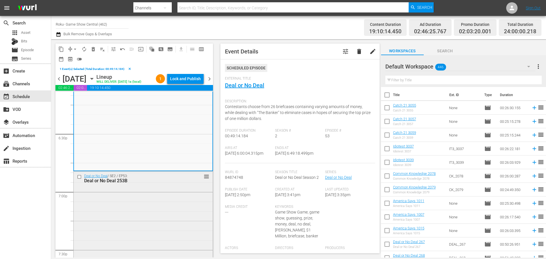
scroll to position [2105, 0]
click at [78, 179] on input "checkbox" at bounding box center [80, 176] width 6 height 5
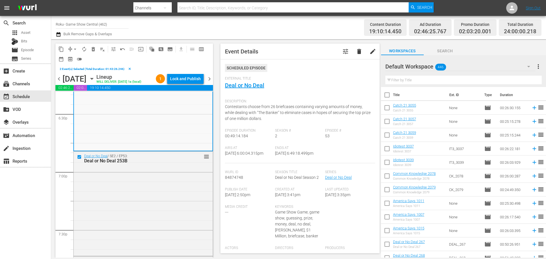
scroll to position [2190, 0]
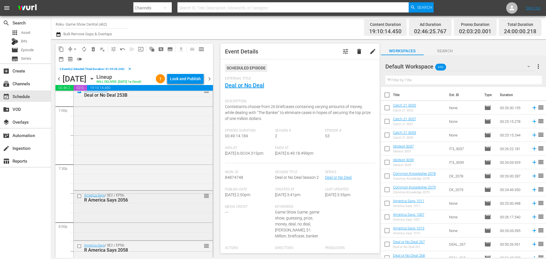
click at [78, 199] on input "checkbox" at bounding box center [80, 196] width 6 height 5
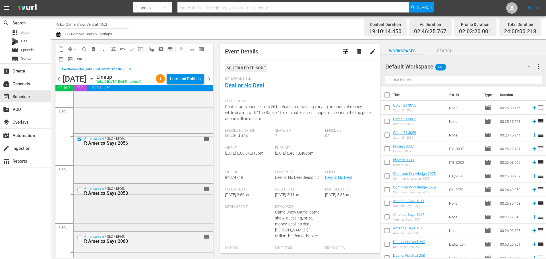
click at [80, 192] on input "checkbox" at bounding box center [80, 189] width 6 height 5
click at [78, 240] on input "checkbox" at bounding box center [80, 237] width 6 height 5
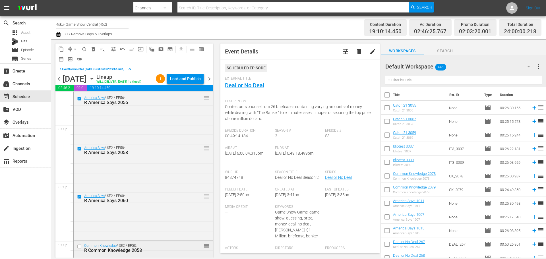
scroll to position [2304, 0]
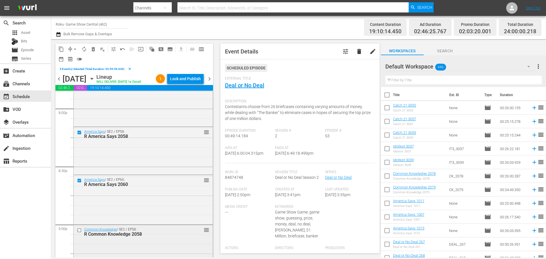
click at [80, 233] on input "checkbox" at bounding box center [80, 230] width 6 height 5
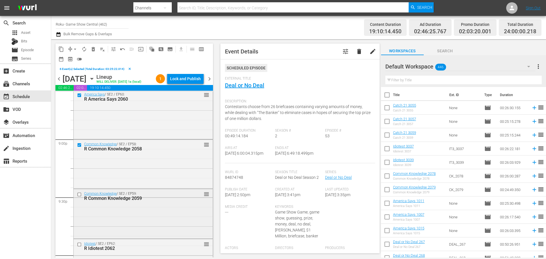
click at [80, 197] on input "checkbox" at bounding box center [80, 194] width 6 height 5
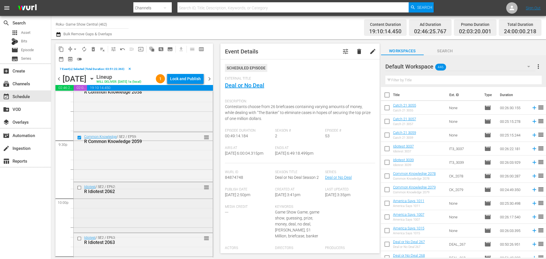
click at [79, 190] on input "checkbox" at bounding box center [80, 187] width 6 height 5
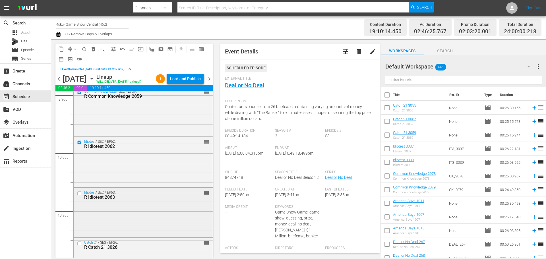
scroll to position [2503, 0]
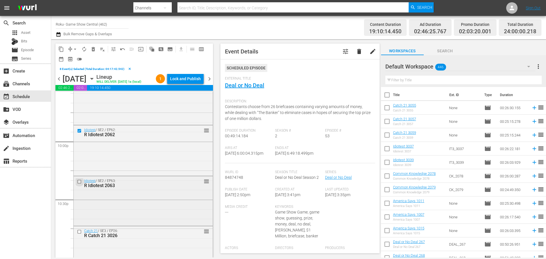
click at [79, 184] on input "checkbox" at bounding box center [80, 181] width 6 height 5
click at [78, 234] on input "checkbox" at bounding box center [80, 232] width 6 height 5
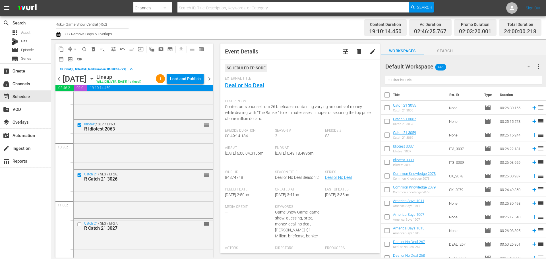
scroll to position [2560, 0]
click at [79, 226] on input "checkbox" at bounding box center [80, 224] width 6 height 5
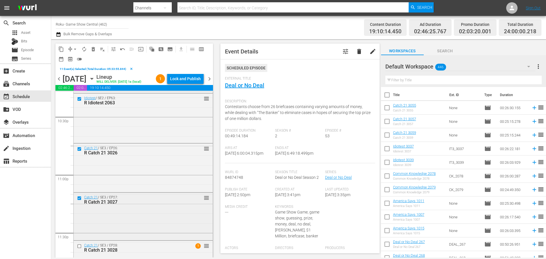
scroll to position [2617, 0]
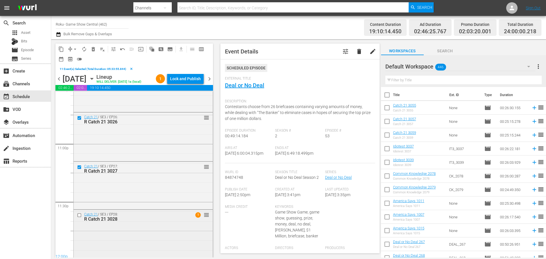
click at [82, 218] on input "checkbox" at bounding box center [80, 215] width 6 height 5
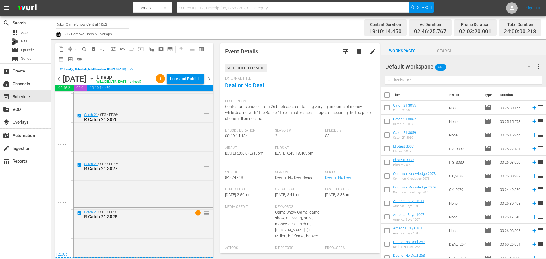
scroll to position [2629, 0]
click at [62, 48] on span "content_copy" at bounding box center [61, 49] width 6 height 6
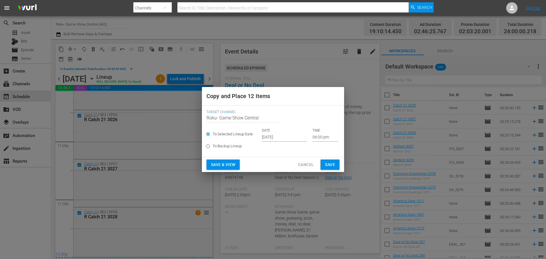
click at [317, 136] on input "06:00 pm" at bounding box center [326, 137] width 26 height 9
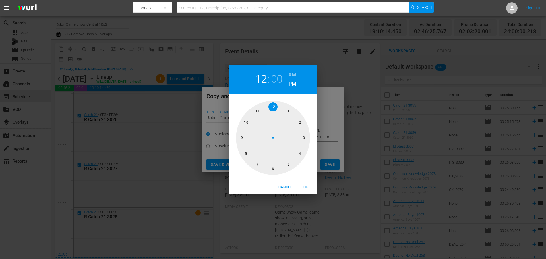
drag, startPoint x: 272, startPoint y: 108, endPoint x: 290, endPoint y: 129, distance: 27.2
click at [272, 108] on div at bounding box center [273, 138] width 74 height 74
click at [311, 187] on span "OK" at bounding box center [306, 187] width 14 height 6
type input "12:00 pm"
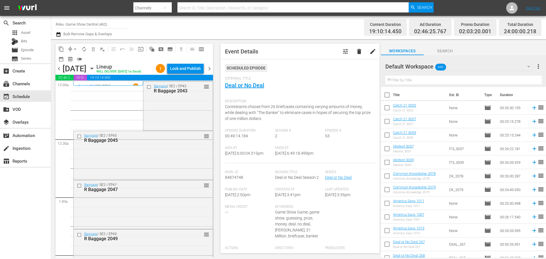
scroll to position [2619, 0]
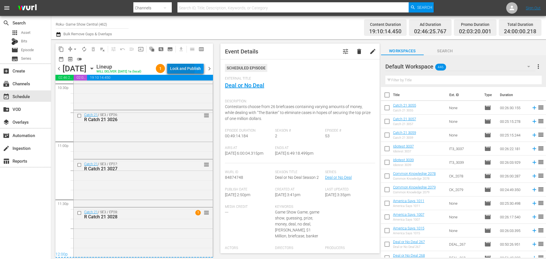
click at [187, 71] on div "Lock and Publish" at bounding box center [185, 68] width 31 height 10
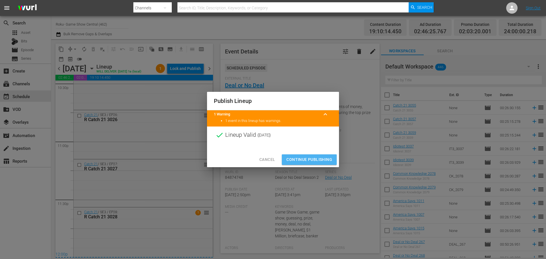
click at [299, 161] on span "Continue Publishing" at bounding box center [309, 159] width 46 height 7
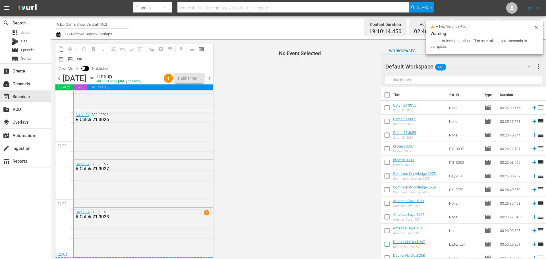
scroll to position [2628, 0]
click at [161, 84] on div "chevron_left Thursday, September 25th September 25th Lineup WILL DELIVER: 9/24 …" at bounding box center [134, 78] width 158 height 11
click at [95, 81] on icon "button" at bounding box center [92, 78] width 6 height 6
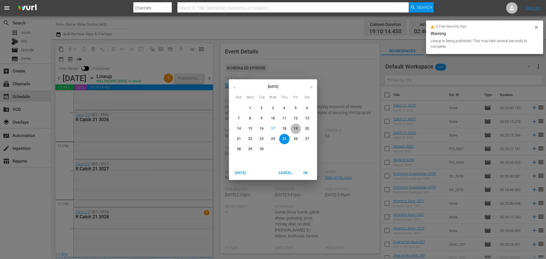
click at [294, 131] on p "19" at bounding box center [296, 128] width 4 height 5
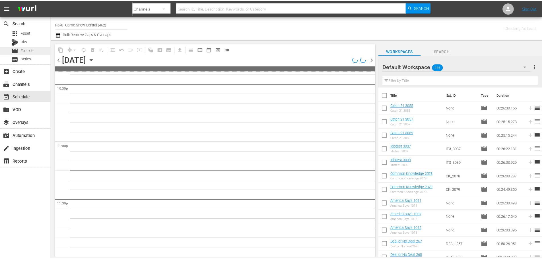
scroll to position [2599, 0]
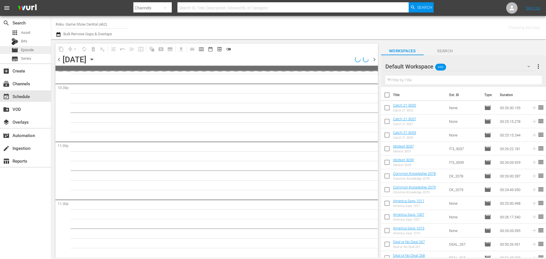
click at [31, 50] on span "Episode" at bounding box center [27, 50] width 13 height 6
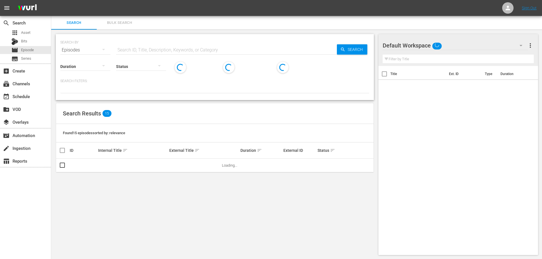
click at [178, 52] on input "text" at bounding box center [226, 50] width 221 height 14
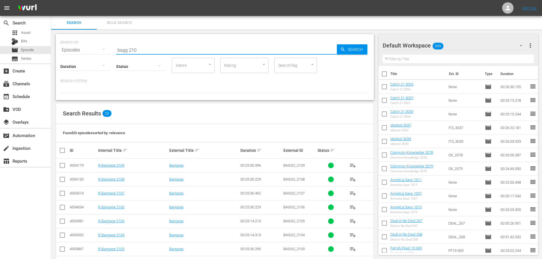
type input "bagg 210"
drag, startPoint x: 62, startPoint y: 198, endPoint x: 62, endPoint y: 191, distance: 7.1
click at [62, 198] on td at bounding box center [62, 193] width 13 height 14
click at [62, 191] on input "checkbox" at bounding box center [62, 194] width 7 height 7
checkbox input "true"
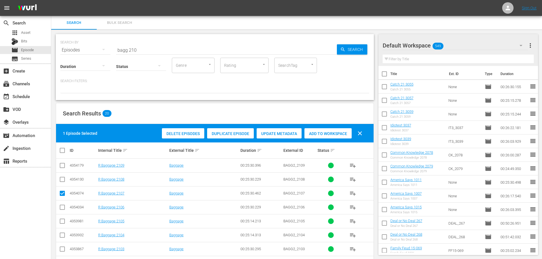
click at [64, 165] on input "checkbox" at bounding box center [62, 166] width 7 height 7
checkbox input "true"
click at [326, 136] on div "Add to Workspace" at bounding box center [327, 133] width 47 height 11
click at [181, 50] on input "bagg 210" at bounding box center [226, 50] width 221 height 14
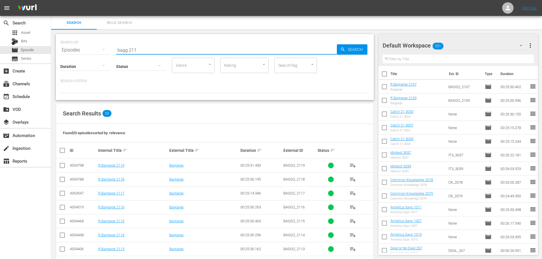
type input "bagg 211"
click at [62, 251] on input "checkbox" at bounding box center [62, 250] width 7 height 7
checkbox input "true"
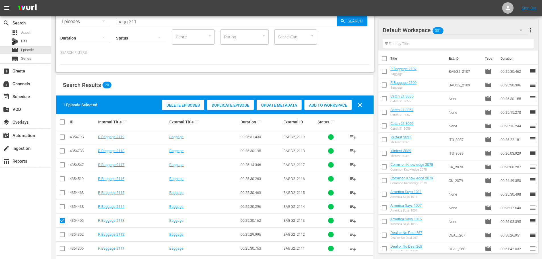
scroll to position [57, 0]
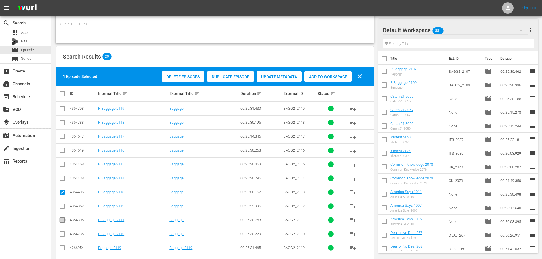
click at [61, 222] on input "checkbox" at bounding box center [62, 221] width 7 height 7
checkbox input "true"
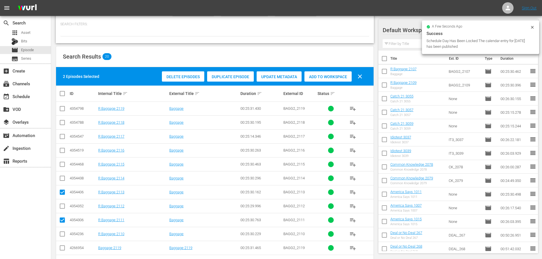
click at [323, 78] on span "Add to Workspace" at bounding box center [327, 77] width 47 height 5
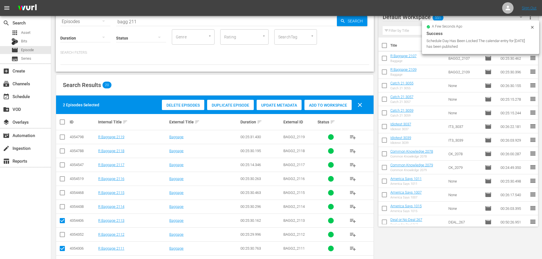
scroll to position [0, 0]
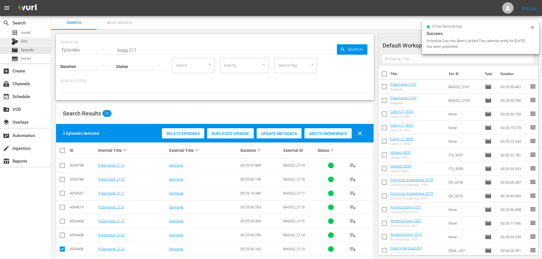
drag, startPoint x: 197, startPoint y: 46, endPoint x: 34, endPoint y: 44, distance: 162.7
click at [51, 0] on div "search Search apps Asset Bits movie Episode subtitles Series add_box Create sub…" at bounding box center [296, 0] width 491 height 0
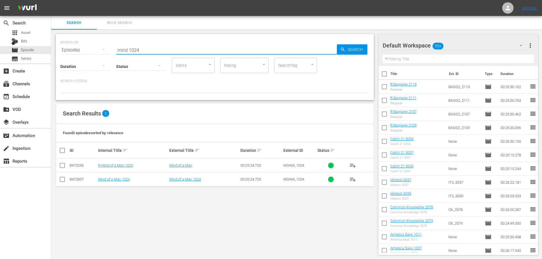
type input "mind 1024"
click at [61, 165] on input "checkbox" at bounding box center [62, 166] width 7 height 7
checkbox input "true"
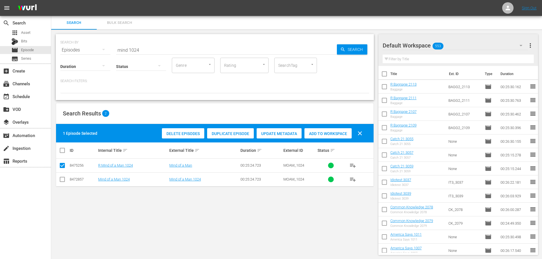
click at [323, 138] on div "Delete Episodes Duplicate Episode Update Metadata Add to Workspace clear" at bounding box center [263, 134] width 206 height 14
click at [324, 137] on div "Add to Workspace" at bounding box center [327, 133] width 47 height 11
drag, startPoint x: 172, startPoint y: 56, endPoint x: 94, endPoint y: 43, distance: 78.4
click at [94, 45] on div "SEARCH BY Search By Episodes Search ID, Title, Description, Keywords, or Catego…" at bounding box center [214, 46] width 309 height 20
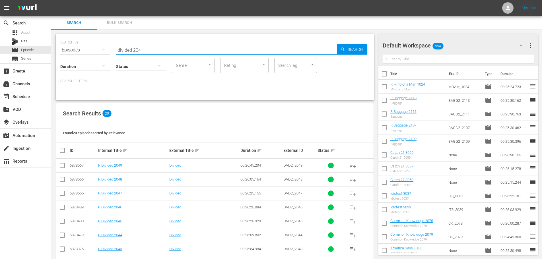
type input "divided 204"
drag, startPoint x: 63, startPoint y: 179, endPoint x: 61, endPoint y: 168, distance: 11.0
click at [63, 179] on input "checkbox" at bounding box center [62, 180] width 7 height 7
checkbox input "true"
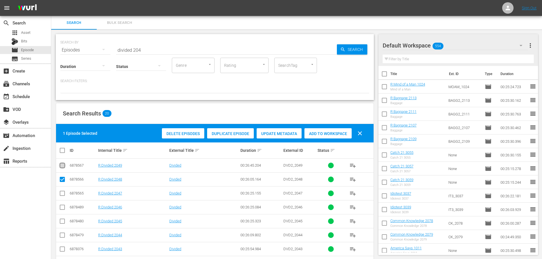
click at [61, 168] on input "checkbox" at bounding box center [62, 166] width 7 height 7
checkbox input "true"
click at [329, 137] on div "Add to Workspace" at bounding box center [327, 133] width 47 height 11
click at [331, 136] on span "Add to Workspace" at bounding box center [327, 133] width 47 height 5
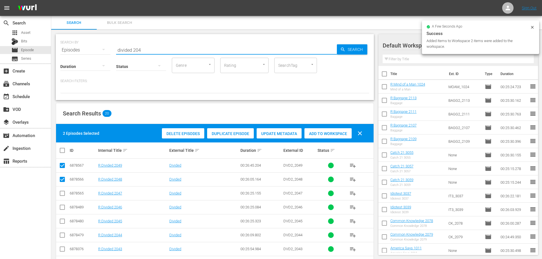
drag, startPoint x: 161, startPoint y: 47, endPoint x: 52, endPoint y: 48, distance: 108.4
click at [52, 48] on div "SEARCH BY Search By Episodes Search ID, Title, Description, Keywords, or Catego…" at bounding box center [214, 239] width 327 height 418
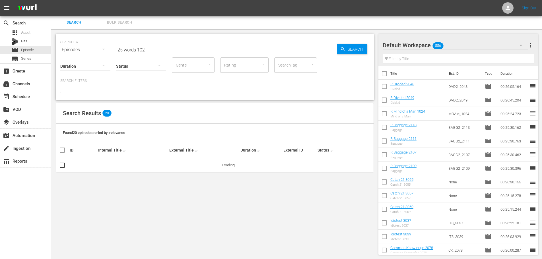
scroll to position [1, 0]
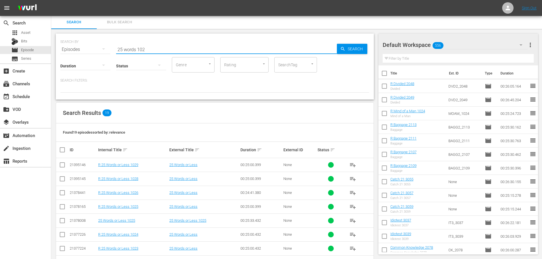
type input "25 words 102"
click at [66, 179] on td at bounding box center [62, 179] width 13 height 14
click at [63, 179] on input "checkbox" at bounding box center [62, 180] width 7 height 7
checkbox input "true"
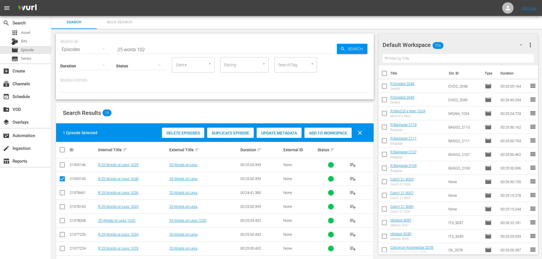
click at [63, 170] on td at bounding box center [62, 165] width 13 height 14
click at [61, 166] on input "checkbox" at bounding box center [62, 166] width 7 height 7
checkbox input "true"
click at [342, 134] on span "Add to Workspace" at bounding box center [327, 133] width 47 height 5
drag, startPoint x: 168, startPoint y: 49, endPoint x: 34, endPoint y: 41, distance: 133.6
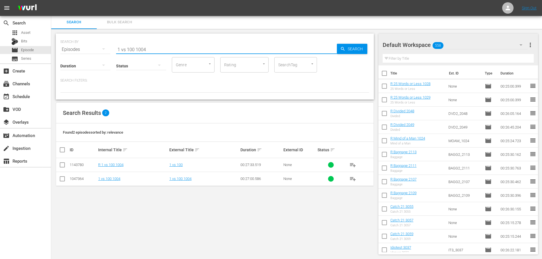
type input "1 vs 100 1004"
click at [63, 166] on input "checkbox" at bounding box center [62, 166] width 7 height 7
checkbox input "true"
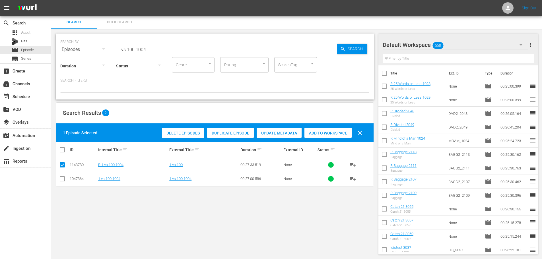
click at [322, 128] on div "Add to Workspace" at bounding box center [327, 133] width 47 height 11
drag, startPoint x: 150, startPoint y: 49, endPoint x: 52, endPoint y: 46, distance: 97.9
click at [54, 49] on div "SEARCH BY Search By Episodes Search ID, Title, Description, Keywords, or Catego…" at bounding box center [214, 144] width 327 height 230
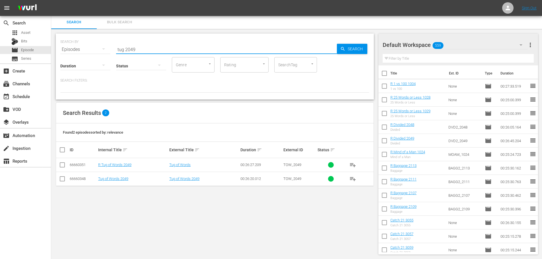
type input "tug 2049"
click at [63, 166] on input "checkbox" at bounding box center [62, 166] width 7 height 7
checkbox input "true"
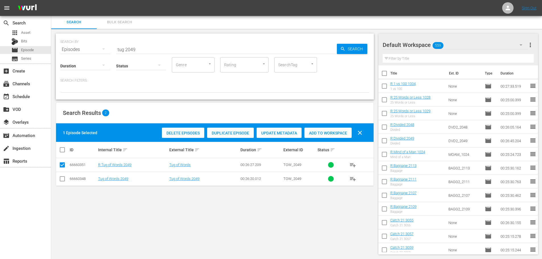
click at [317, 132] on span "Add to Workspace" at bounding box center [327, 133] width 47 height 5
click at [145, 45] on input "tug 2049" at bounding box center [226, 50] width 221 height 14
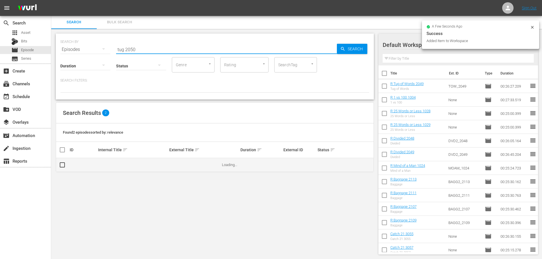
type input "tug 2050"
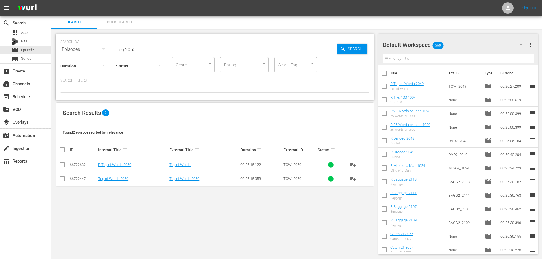
click at [66, 168] on td at bounding box center [62, 165] width 13 height 14
click at [65, 166] on input "checkbox" at bounding box center [62, 166] width 7 height 7
checkbox input "true"
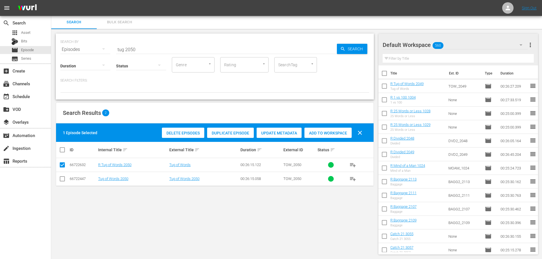
click at [327, 132] on span "Add to Workspace" at bounding box center [327, 133] width 47 height 5
drag, startPoint x: 143, startPoint y: 49, endPoint x: 70, endPoint y: 54, distance: 73.2
click at [70, 54] on div "SEARCH BY Search By Episodes Search ID, Title, Description, Keywords, or Catego…" at bounding box center [215, 67] width 318 height 66
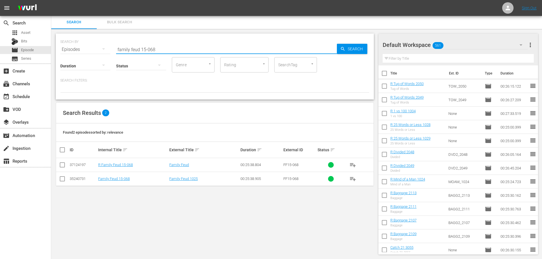
type input "family feud 15-068"
drag, startPoint x: 61, startPoint y: 164, endPoint x: 123, endPoint y: 167, distance: 62.4
click at [61, 164] on input "checkbox" at bounding box center [62, 166] width 7 height 7
checkbox input "true"
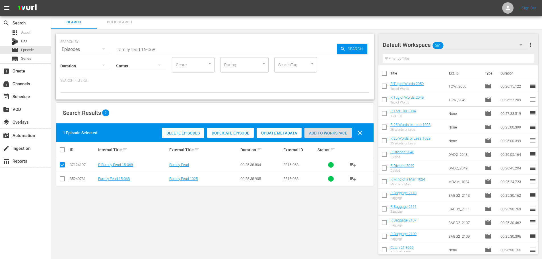
click at [344, 132] on span "Add to Workspace" at bounding box center [327, 133] width 47 height 5
click at [181, 50] on input "family feud 15-068" at bounding box center [226, 50] width 221 height 14
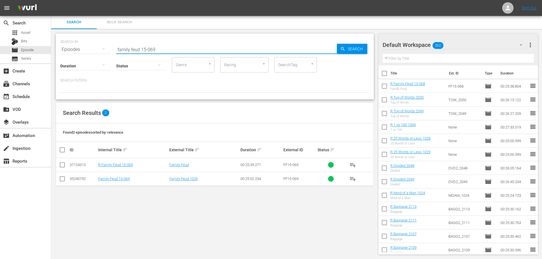
type input "family feud 15-069"
click at [62, 164] on input "checkbox" at bounding box center [62, 166] width 7 height 7
checkbox input "true"
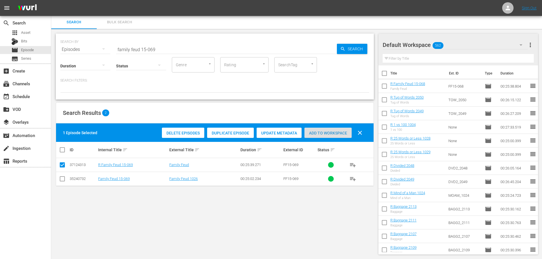
click at [325, 131] on span "Add to Workspace" at bounding box center [327, 133] width 47 height 5
drag, startPoint x: 70, startPoint y: 47, endPoint x: 50, endPoint y: 47, distance: 19.9
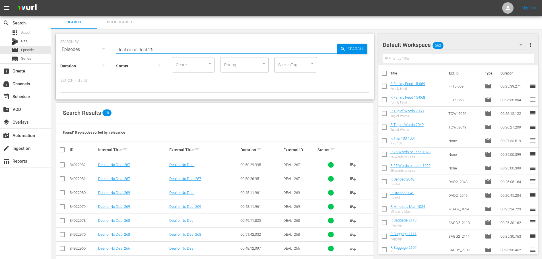
type input "deal or no deal 26"
click at [63, 164] on input "checkbox" at bounding box center [62, 166] width 7 height 7
checkbox input "true"
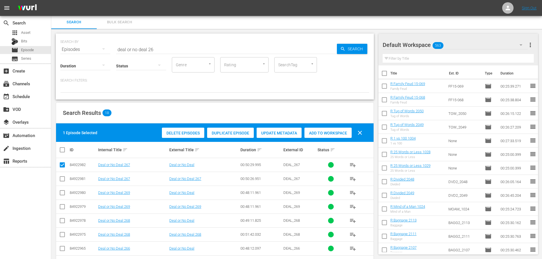
click at [62, 197] on input "checkbox" at bounding box center [62, 194] width 7 height 7
checkbox input "true"
click at [326, 136] on div "Add to Workspace" at bounding box center [327, 133] width 47 height 11
click at [328, 136] on div "Add to Workspace" at bounding box center [327, 133] width 47 height 11
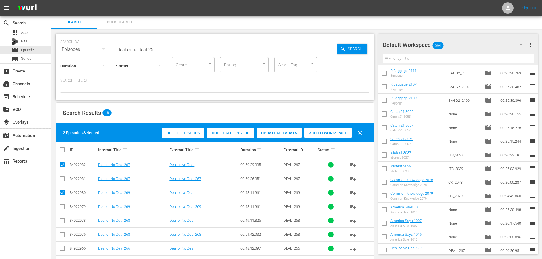
scroll to position [80, 0]
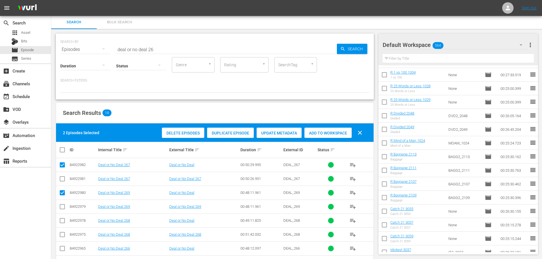
click at [61, 178] on input "checkbox" at bounding box center [62, 180] width 7 height 7
checkbox input "true"
click at [325, 133] on span "Add to Workspace" at bounding box center [327, 133] width 47 height 5
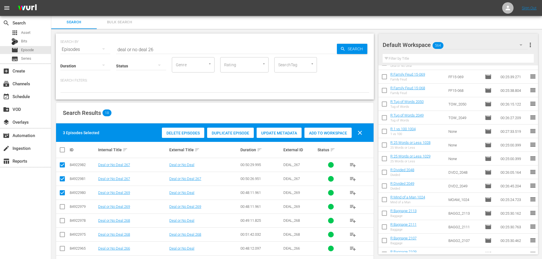
scroll to position [0, 0]
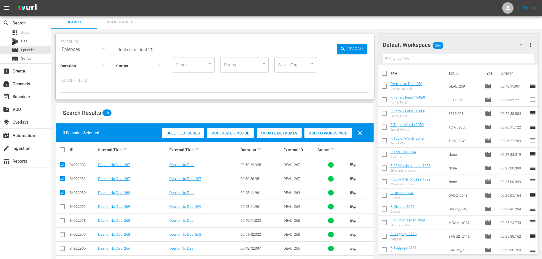
drag, startPoint x: 64, startPoint y: 191, endPoint x: 63, endPoint y: 220, distance: 29.1
click at [64, 191] on input "checkbox" at bounding box center [62, 194] width 7 height 7
checkbox input "false"
click at [64, 237] on input "checkbox" at bounding box center [62, 235] width 7 height 7
checkbox input "true"
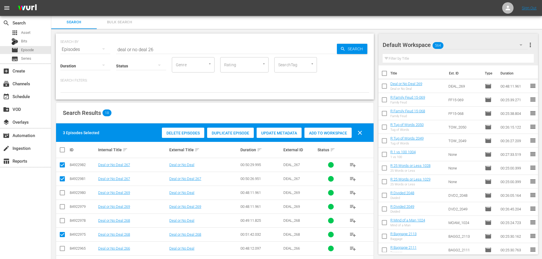
click at [322, 134] on span "Add to Workspace" at bounding box center [327, 133] width 47 height 5
click at [63, 224] on input "checkbox" at bounding box center [62, 221] width 7 height 7
checkbox input "true"
click at [323, 132] on span "Add to Workspace" at bounding box center [327, 133] width 47 height 5
click at [60, 179] on input "checkbox" at bounding box center [62, 180] width 7 height 7
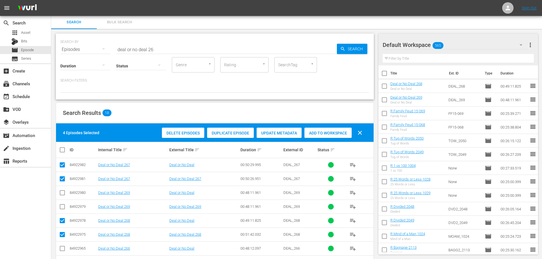
checkbox input "false"
click at [325, 133] on span "Add to Workspace" at bounding box center [327, 133] width 47 height 5
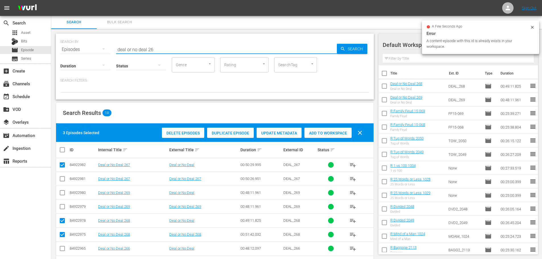
drag, startPoint x: 169, startPoint y: 50, endPoint x: 56, endPoint y: 46, distance: 112.7
click at [56, 46] on div "SEARCH BY Search By Episodes Search ID, Title, Description, Keywords, or Catego…" at bounding box center [215, 67] width 318 height 66
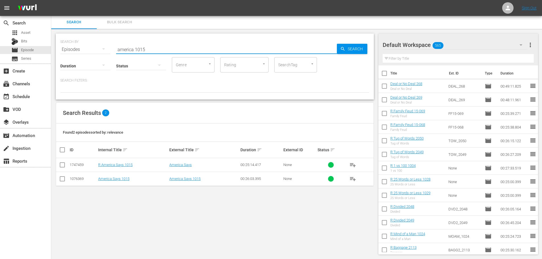
type input "america 1015"
drag, startPoint x: 62, startPoint y: 164, endPoint x: 148, endPoint y: 163, distance: 86.5
click at [62, 164] on input "checkbox" at bounding box center [62, 166] width 7 height 7
checkbox input "true"
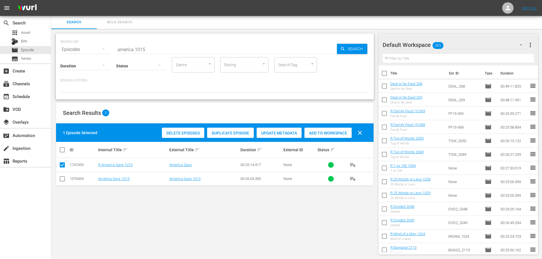
click at [309, 138] on div "Delete Episodes Duplicate Episode Update Metadata Add to Workspace clear" at bounding box center [263, 133] width 206 height 14
click at [309, 132] on span "Add to Workspace" at bounding box center [327, 133] width 47 height 5
click at [201, 51] on input "america 1015" at bounding box center [226, 50] width 221 height 14
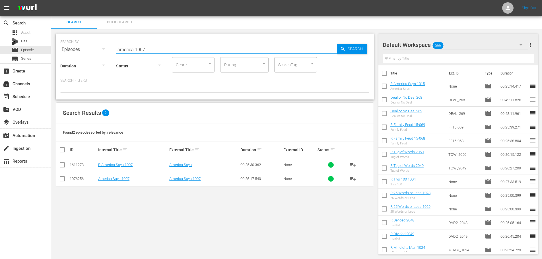
type input "america 1007"
click at [61, 165] on input "checkbox" at bounding box center [62, 166] width 7 height 7
checkbox input "true"
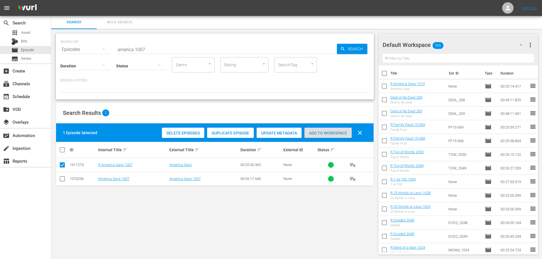
click at [321, 133] on span "Add to Workspace" at bounding box center [327, 133] width 47 height 5
drag, startPoint x: 193, startPoint y: 60, endPoint x: 191, endPoint y: 50, distance: 9.7
click at [192, 55] on div "SEARCH BY Search By Episodes Search ID, Title, Description, Keywords, or Catego…" at bounding box center [215, 67] width 318 height 66
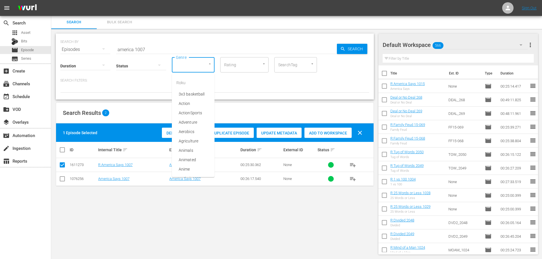
click at [192, 51] on input "america 1007" at bounding box center [226, 50] width 221 height 14
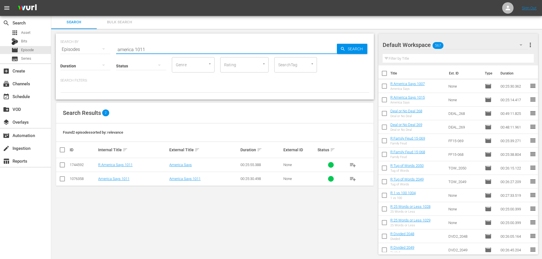
type input "america 1011"
click at [64, 166] on input "checkbox" at bounding box center [62, 166] width 7 height 7
checkbox input "true"
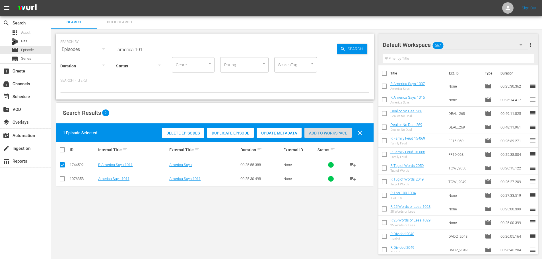
click at [333, 135] on span "Add to Workspace" at bounding box center [327, 133] width 47 height 5
drag, startPoint x: 160, startPoint y: 41, endPoint x: 125, endPoint y: 38, distance: 35.1
click at [125, 38] on div "SEARCH BY Search By Episodes Search ID, Title, Description, Keywords, or Catego…" at bounding box center [214, 46] width 309 height 20
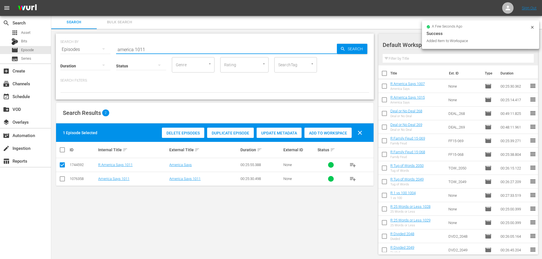
drag, startPoint x: 161, startPoint y: 45, endPoint x: 87, endPoint y: 27, distance: 76.6
click at [93, 44] on div "SEARCH BY Search By Episodes Search ID, Title, Description, Keywords, or Catego…" at bounding box center [214, 46] width 309 height 20
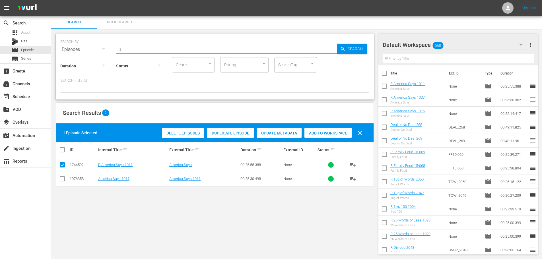
type input "i"
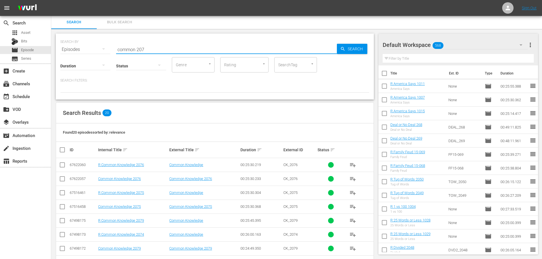
type input "common 207"
click at [58, 223] on td at bounding box center [62, 221] width 13 height 14
click at [64, 223] on input "checkbox" at bounding box center [62, 221] width 7 height 7
checkbox input "true"
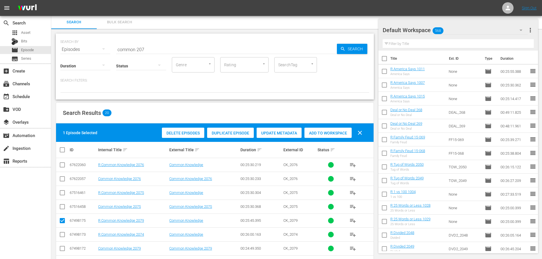
scroll to position [57, 0]
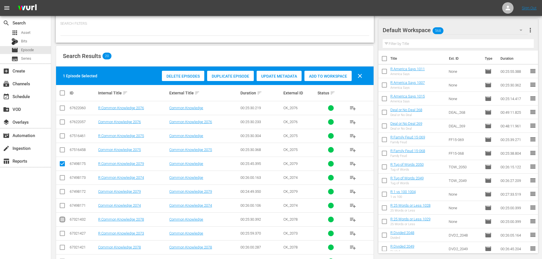
click at [62, 222] on input "checkbox" at bounding box center [62, 220] width 7 height 7
checkbox input "true"
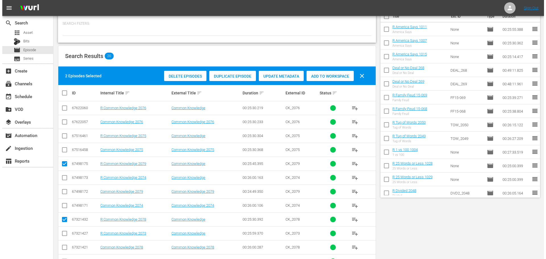
scroll to position [0, 0]
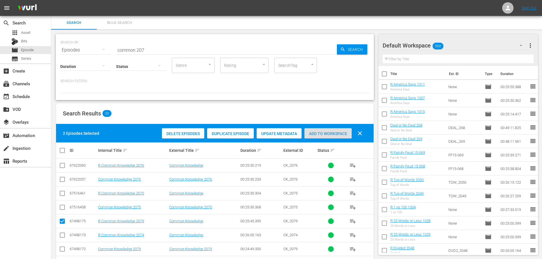
click at [317, 135] on span "Add to Workspace" at bounding box center [327, 133] width 47 height 5
drag, startPoint x: 172, startPoint y: 50, endPoint x: 98, endPoint y: 51, distance: 74.0
click at [100, 51] on div "SEARCH BY Search By Episodes Search ID, Title, Description, Keywords, or Catego…" at bounding box center [214, 46] width 309 height 20
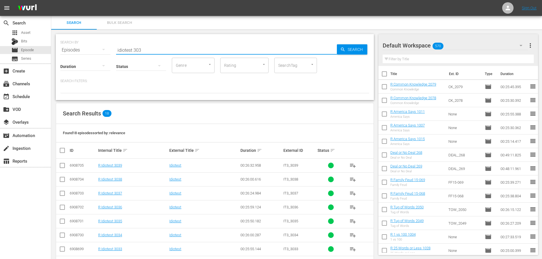
type input "idiotest 303"
drag, startPoint x: 67, startPoint y: 195, endPoint x: 64, endPoint y: 193, distance: 3.0
click at [67, 195] on td at bounding box center [62, 193] width 13 height 14
click at [64, 193] on input "checkbox" at bounding box center [62, 194] width 7 height 7
checkbox input "true"
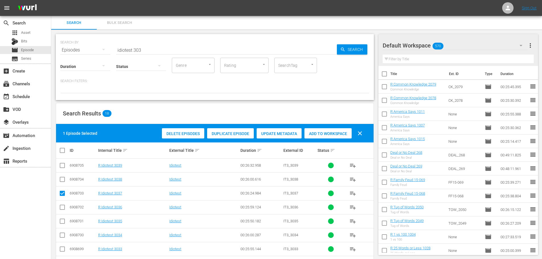
click at [62, 168] on input "checkbox" at bounding box center [62, 166] width 7 height 7
checkbox input "true"
click at [323, 136] on div "Add to Workspace" at bounding box center [327, 133] width 47 height 11
drag, startPoint x: 130, startPoint y: 49, endPoint x: 95, endPoint y: 53, distance: 35.5
click at [95, 53] on div "SEARCH BY Search By Episodes Search ID, Title, Description, Keywords, or Catego…" at bounding box center [215, 67] width 318 height 66
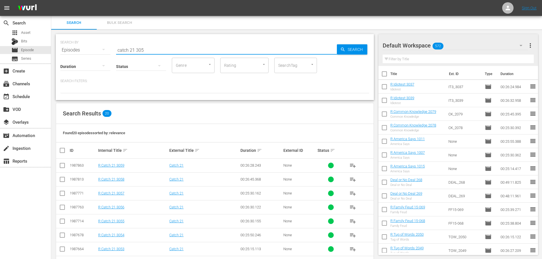
type input "catch 21 305"
click at [62, 199] on td at bounding box center [62, 193] width 13 height 14
click at [62, 192] on input "checkbox" at bounding box center [62, 194] width 7 height 7
checkbox input "true"
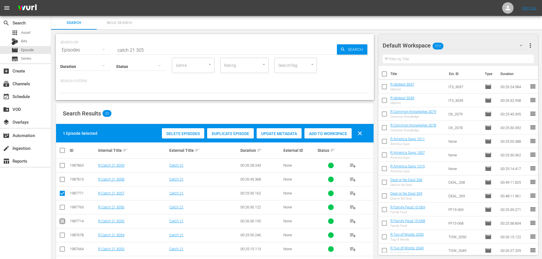
click at [61, 222] on input "checkbox" at bounding box center [62, 222] width 7 height 7
checkbox input "true"
click at [63, 168] on input "checkbox" at bounding box center [62, 166] width 7 height 7
checkbox input "true"
click at [321, 134] on span "Add to Workspace" at bounding box center [327, 133] width 47 height 5
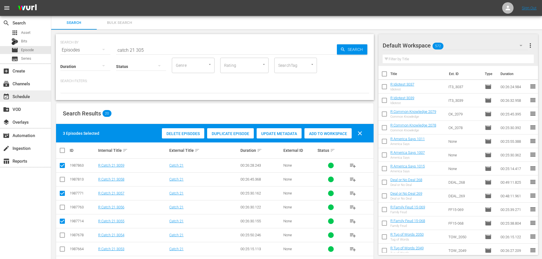
click at [31, 97] on div "event_available Schedule" at bounding box center [16, 95] width 32 height 5
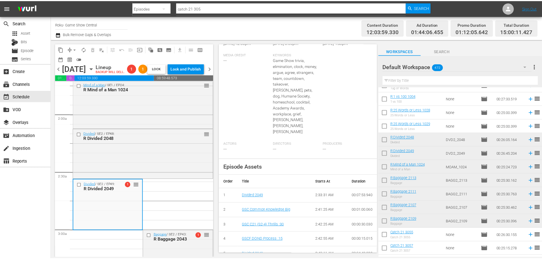
scroll to position [8, 0]
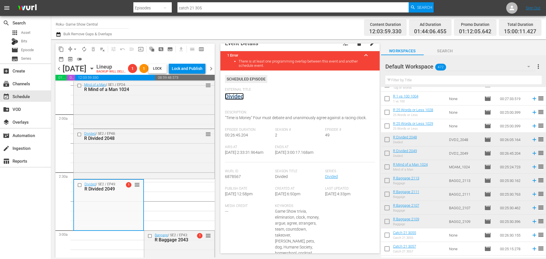
click at [236, 96] on link "Divided" at bounding box center [234, 96] width 19 height 7
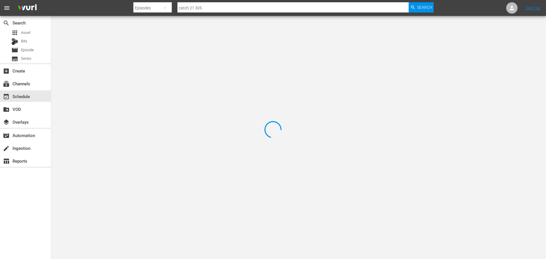
click at [123, 38] on div at bounding box center [273, 129] width 546 height 259
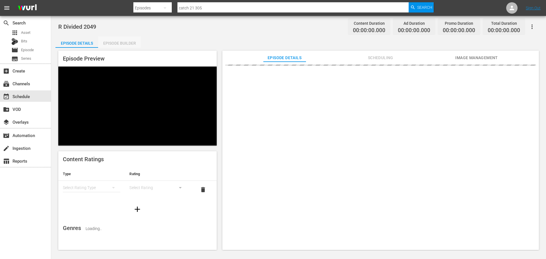
click at [117, 40] on div "Episode Builder" at bounding box center [119, 43] width 43 height 14
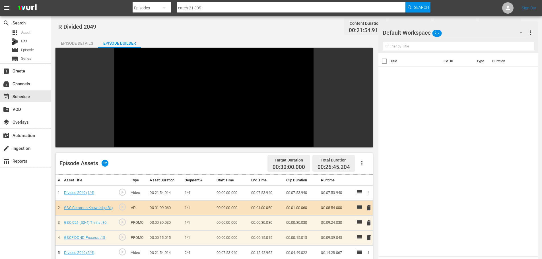
scroll to position [79, 0]
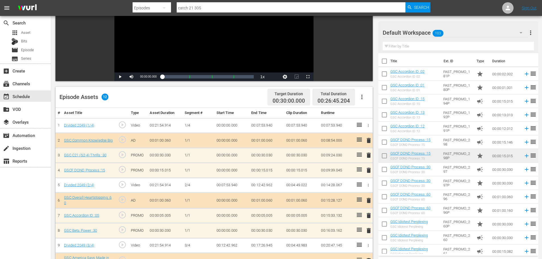
click at [371, 174] on span "delete" at bounding box center [368, 170] width 7 height 7
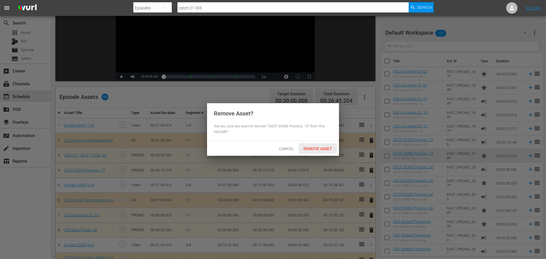
click at [312, 148] on span "Remove Asset" at bounding box center [318, 148] width 38 height 5
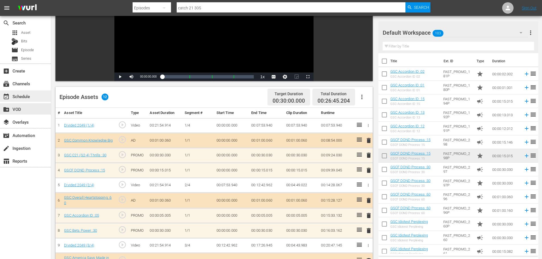
click at [26, 96] on div "event_available Schedule" at bounding box center [16, 95] width 32 height 5
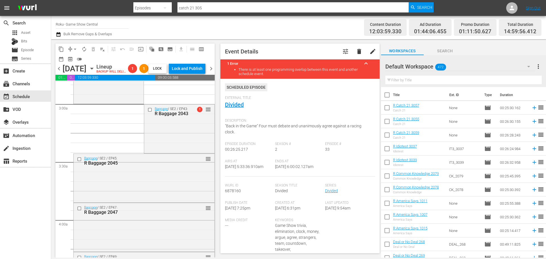
scroll to position [284, 0]
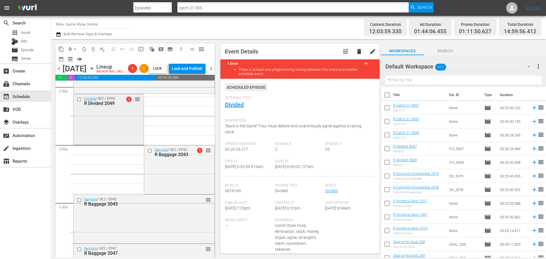
click at [126, 144] on div "Divided / SE2 / EP49: R Divided 2049 1 reorder" at bounding box center [109, 118] width 70 height 49
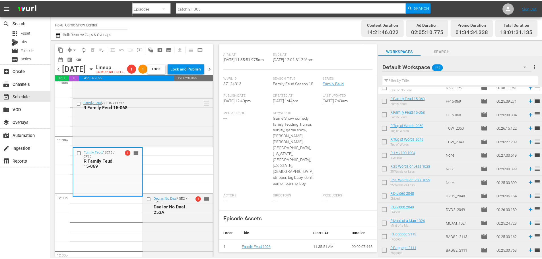
scroll to position [0, 0]
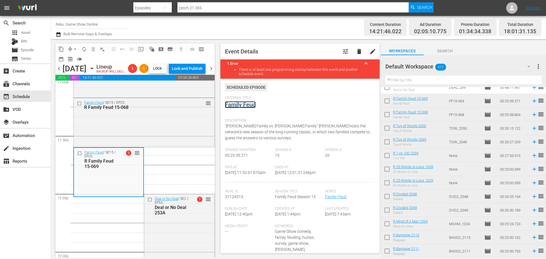
click at [245, 106] on link "Family Feud" at bounding box center [240, 104] width 31 height 7
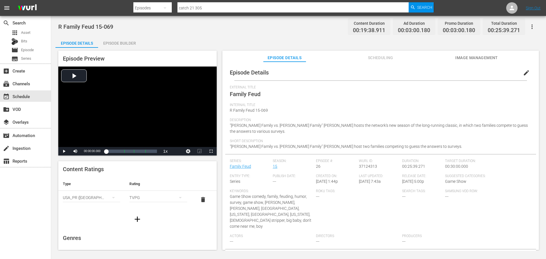
click at [127, 43] on div "Episode Builder" at bounding box center [119, 43] width 43 height 14
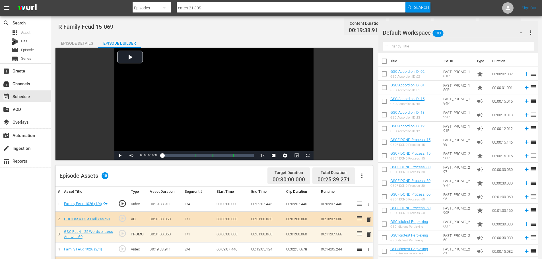
scroll to position [148, 0]
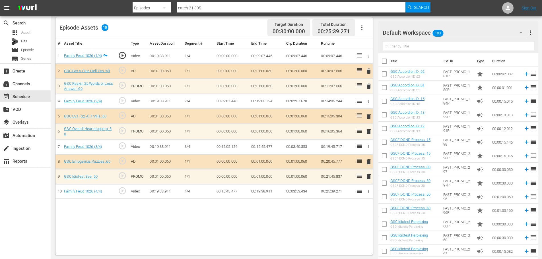
click at [371, 181] on td "delete" at bounding box center [367, 176] width 9 height 15
click at [372, 177] on span "delete" at bounding box center [368, 176] width 7 height 7
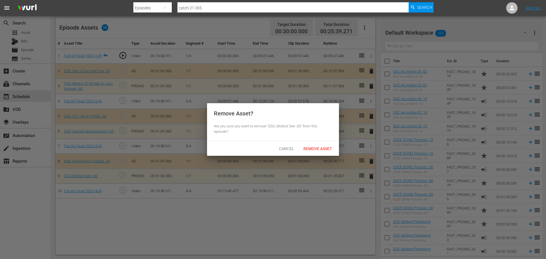
click at [320, 150] on span "Remove Asset" at bounding box center [318, 148] width 38 height 5
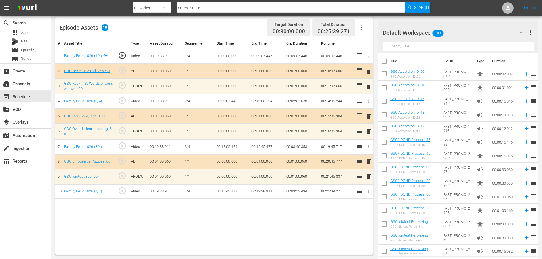
click at [369, 133] on span "delete" at bounding box center [368, 131] width 7 height 7
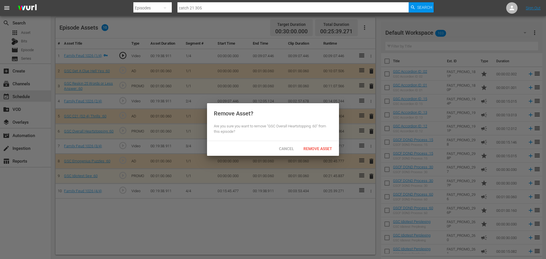
click at [317, 148] on div "Remove Asset" at bounding box center [318, 148] width 38 height 11
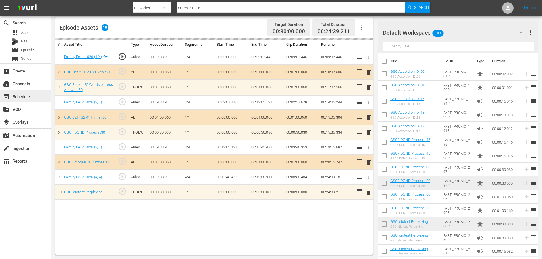
click at [37, 96] on div "event_available Schedule" at bounding box center [25, 95] width 51 height 11
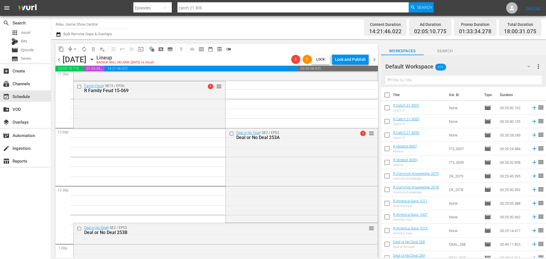
scroll to position [1336, 0]
click at [145, 108] on div "Family Feud / SE15 / EP26: R Family Feud 15-069 1 reorder" at bounding box center [150, 105] width 152 height 46
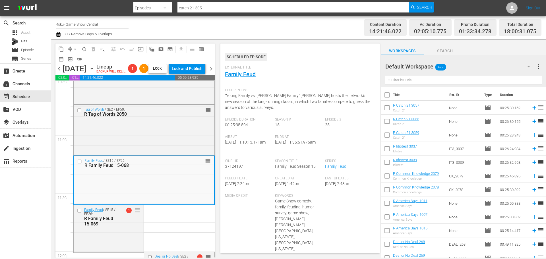
scroll to position [210, 0]
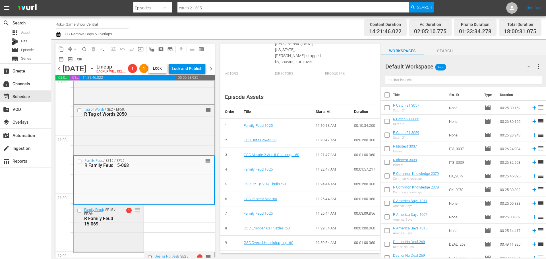
click at [125, 229] on div "Family Feud / SE15 / EP26: R Family Feud 15-069 1 reorder" at bounding box center [109, 216] width 70 height 23
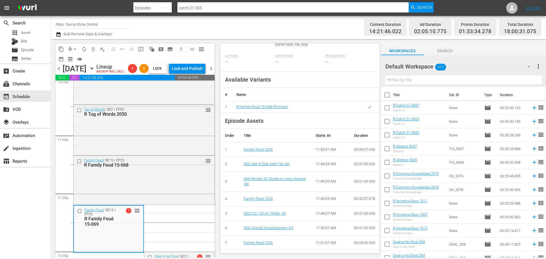
scroll to position [275, 0]
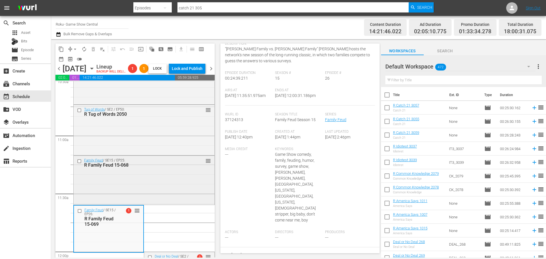
click at [192, 164] on div "reorder" at bounding box center [198, 161] width 25 height 6
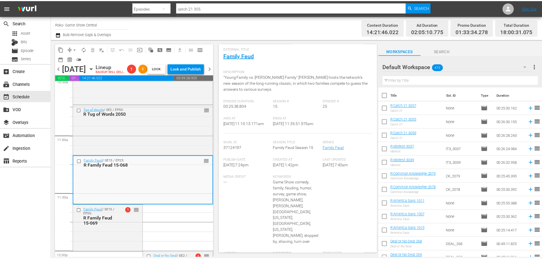
scroll to position [0, 0]
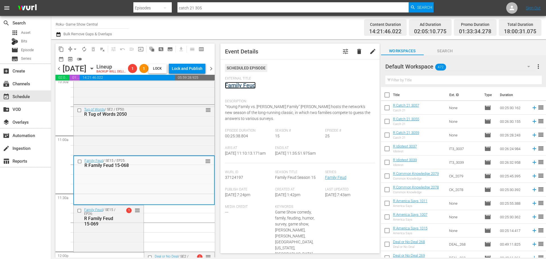
click at [253, 83] on link "Family Feud" at bounding box center [240, 85] width 31 height 7
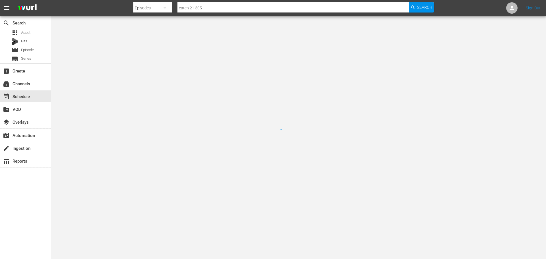
click at [252, 84] on div at bounding box center [273, 129] width 546 height 259
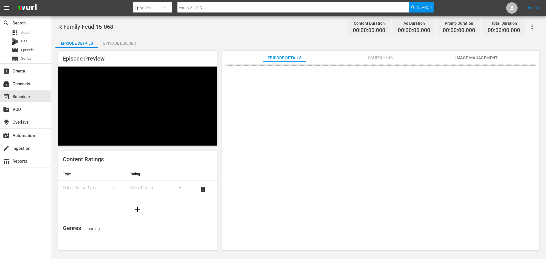
click at [121, 43] on div "Episode Builder" at bounding box center [119, 43] width 43 height 14
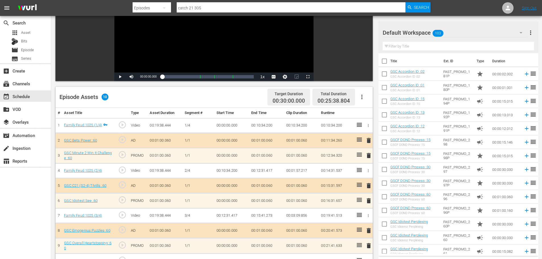
scroll to position [148, 0]
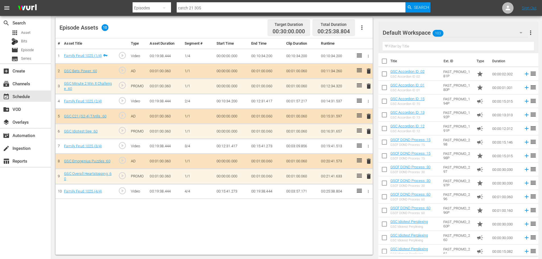
click at [367, 176] on span "delete" at bounding box center [368, 176] width 7 height 7
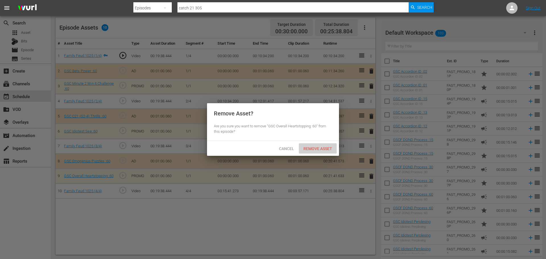
click at [318, 150] on span "Remove Asset" at bounding box center [318, 148] width 38 height 5
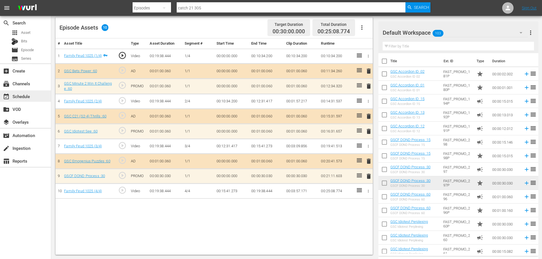
click at [20, 94] on div "event_available Schedule" at bounding box center [16, 95] width 32 height 5
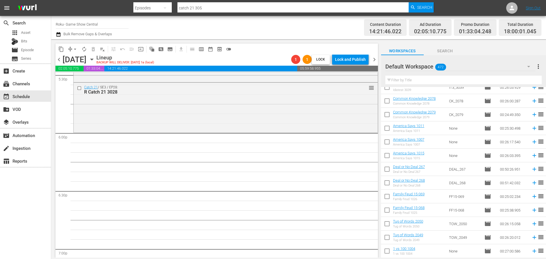
scroll to position [436, 0]
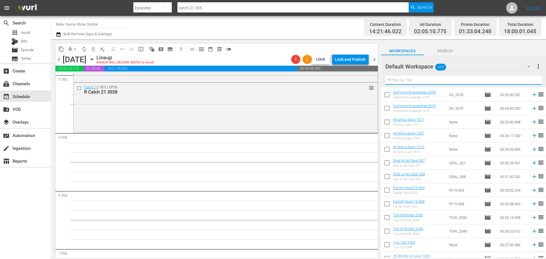
click at [416, 81] on input "text" at bounding box center [463, 80] width 156 height 9
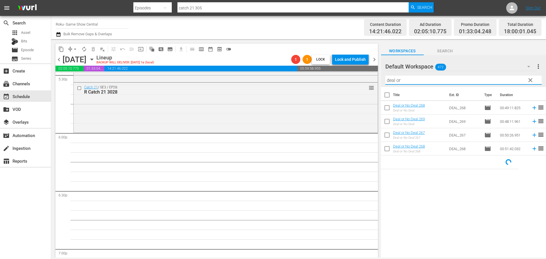
scroll to position [0, 0]
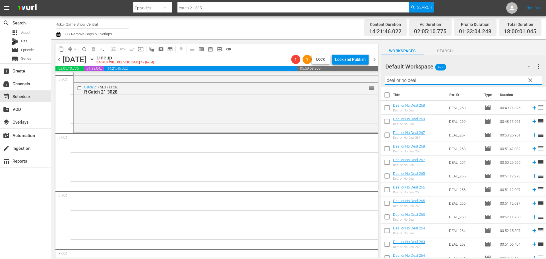
type input "deal or no deal"
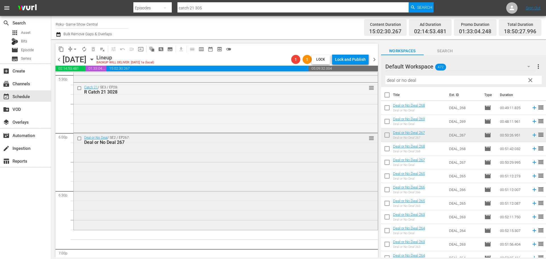
click at [181, 153] on div "Deal or No Deal / SE2 / EP267: Deal or No Deal 267 reorder" at bounding box center [226, 181] width 304 height 96
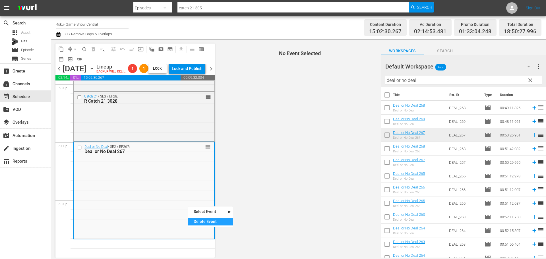
click at [207, 221] on div "Delete Event" at bounding box center [210, 222] width 45 height 8
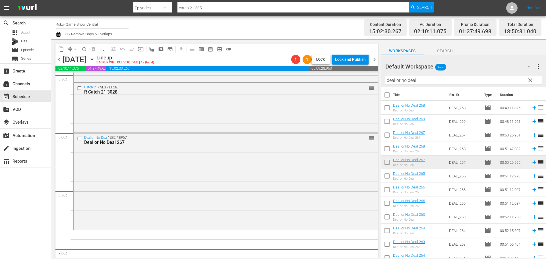
scroll to position [2085, 0]
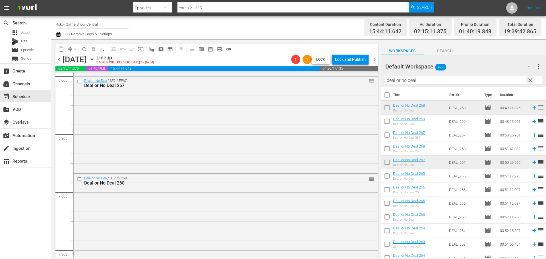
drag, startPoint x: 528, startPoint y: 81, endPoint x: 510, endPoint y: 100, distance: 26.0
click at [528, 81] on span "clear" at bounding box center [530, 80] width 7 height 7
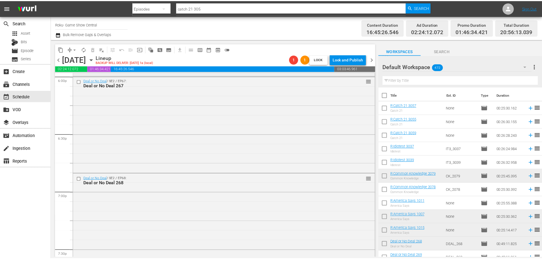
scroll to position [2000, 0]
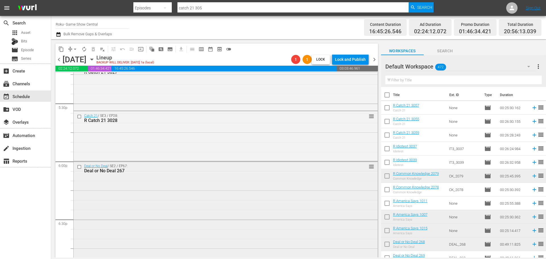
click at [189, 192] on div "Deal or No Deal / SE2 / EP67: Deal or No Deal 267 reorder" at bounding box center [226, 210] width 304 height 96
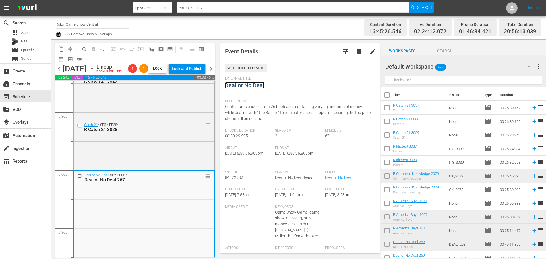
click at [247, 84] on link "Deal or No Deal" at bounding box center [244, 85] width 39 height 7
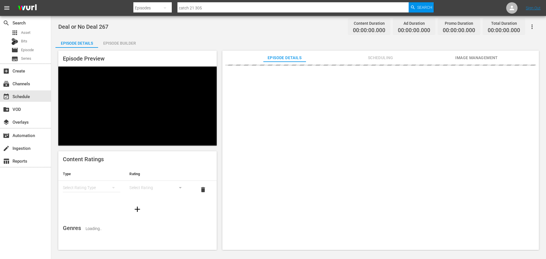
click at [133, 45] on div "Episode Builder" at bounding box center [119, 43] width 43 height 14
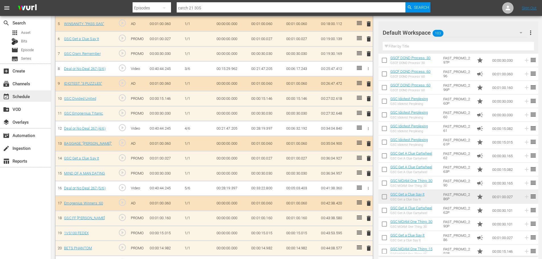
scroll to position [243, 0]
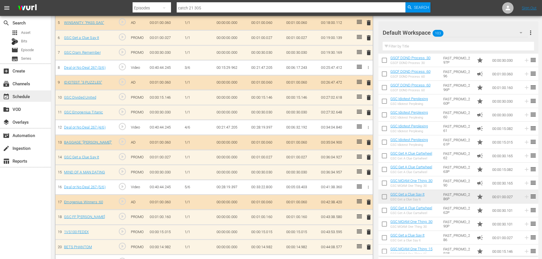
click at [21, 96] on div "event_available Schedule" at bounding box center [16, 95] width 32 height 5
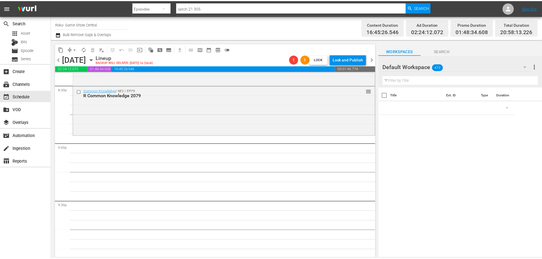
scroll to position [2167, 0]
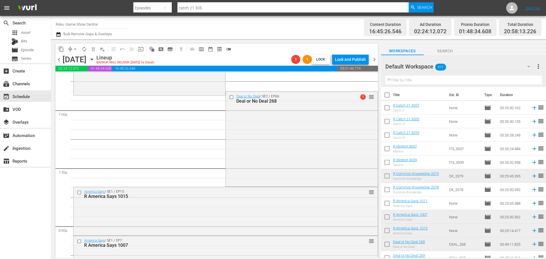
click at [288, 151] on div "Deal or No Deal / SE2 / EP68: Deal or No Deal 268 1 reorder" at bounding box center [302, 139] width 152 height 94
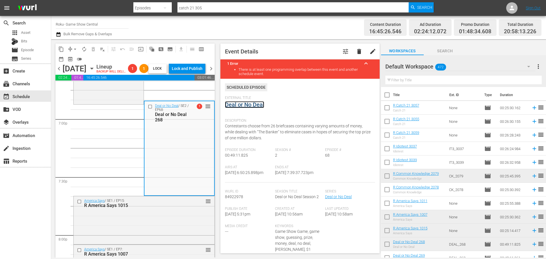
click at [259, 102] on link "Deal or No Deal" at bounding box center [244, 104] width 39 height 7
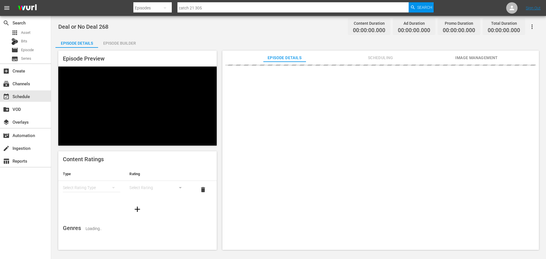
click at [120, 44] on div "Episode Builder" at bounding box center [119, 43] width 43 height 14
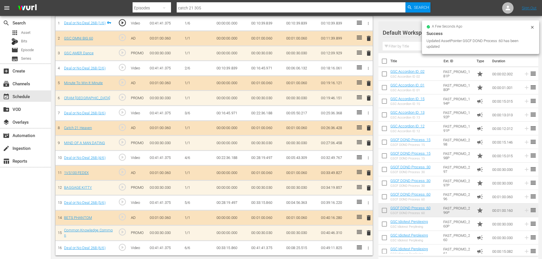
scroll to position [183, 0]
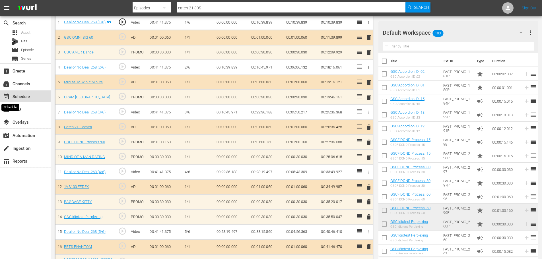
click at [8, 96] on span "event_available" at bounding box center [6, 96] width 7 height 7
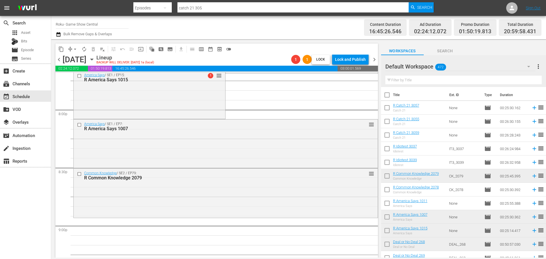
scroll to position [2287, 0]
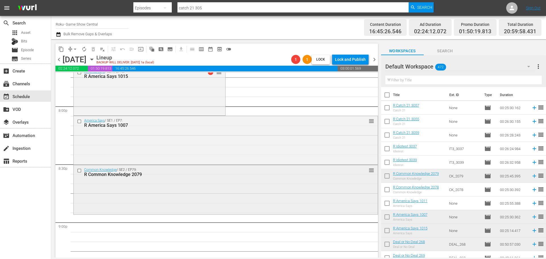
click at [225, 194] on div "Common Knowledge / SE2 / EP79: R Common Knowledge 2079 reorder" at bounding box center [226, 189] width 304 height 48
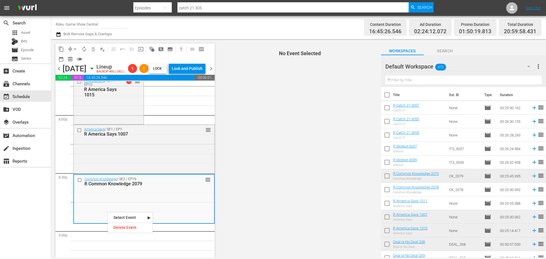
click at [138, 231] on div "Delete Event" at bounding box center [130, 228] width 45 height 8
click at [139, 223] on div "Common Knowledge / SE2 / EP79: R Common Knowledge 2079 reorder" at bounding box center [144, 199] width 140 height 48
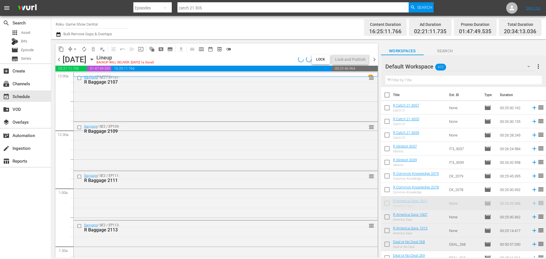
scroll to position [2287, 0]
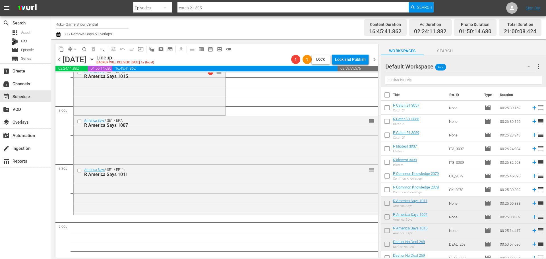
drag, startPoint x: 282, startPoint y: 204, endPoint x: 278, endPoint y: 200, distance: 5.2
click at [282, 203] on div "America Says / SE1 / EP11: R America Says 1011 reorder" at bounding box center [226, 189] width 304 height 48
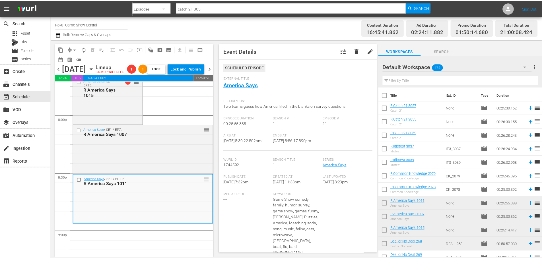
scroll to position [0, 0]
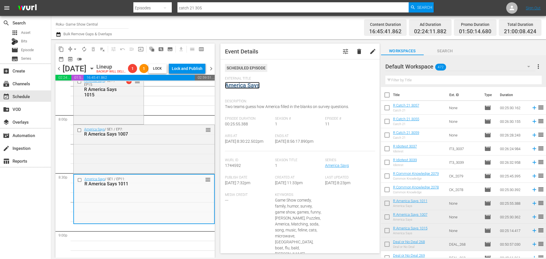
click at [242, 87] on link "America Says" at bounding box center [242, 85] width 35 height 7
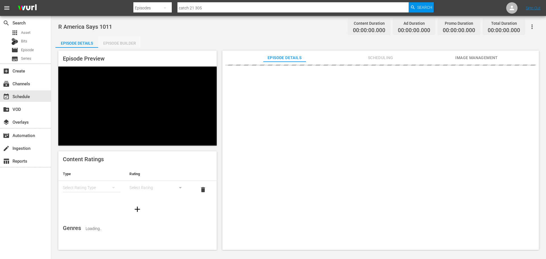
click at [132, 44] on div "Episode Builder" at bounding box center [119, 43] width 43 height 14
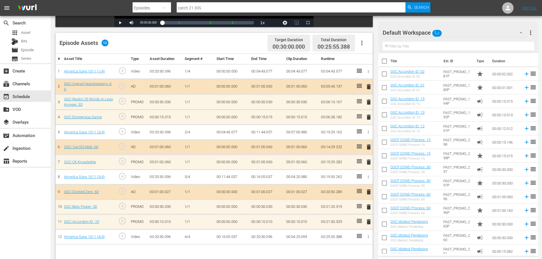
scroll to position [148, 0]
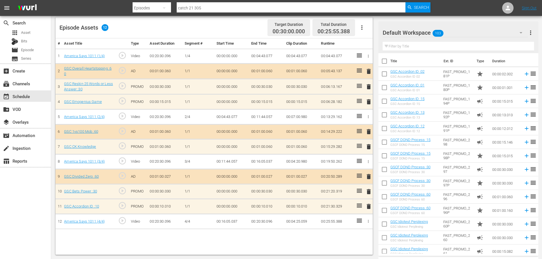
click at [371, 211] on td "delete" at bounding box center [367, 206] width 9 height 15
click at [367, 208] on span "delete" at bounding box center [368, 206] width 7 height 7
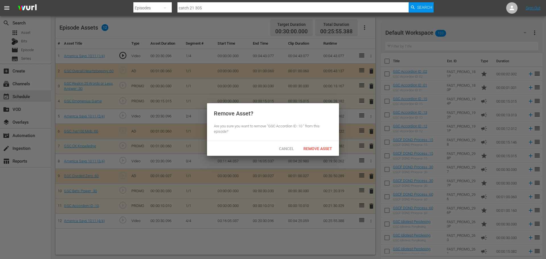
click at [308, 139] on div "Remove Asset? Are you sure you want to remove "GSC Accordion ID :10 " from this…" at bounding box center [273, 122] width 132 height 38
click at [315, 149] on span "Remove Asset" at bounding box center [318, 148] width 38 height 5
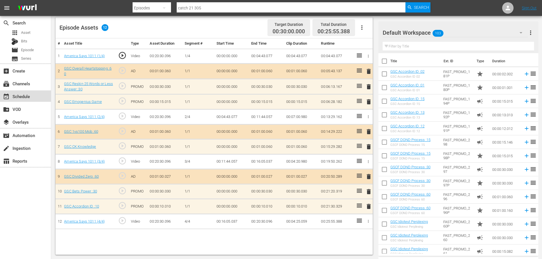
click at [27, 96] on div "event_available Schedule" at bounding box center [16, 95] width 32 height 5
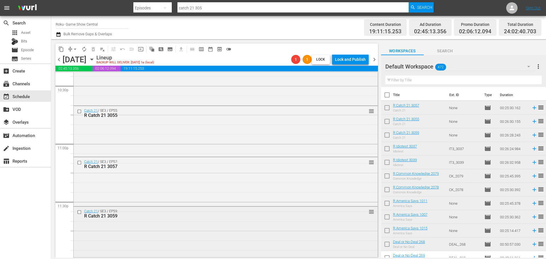
scroll to position [2600, 0]
click at [209, 232] on div "Catch 21 / SE3 / EP59: R Catch 21 3059 reorder" at bounding box center [226, 229] width 304 height 49
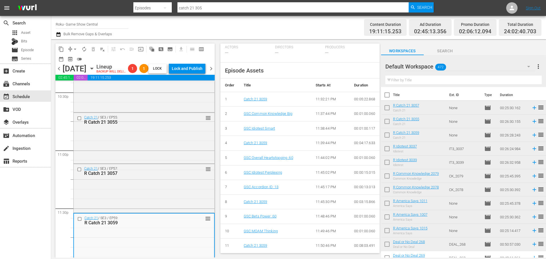
scroll to position [213, 0]
click at [72, 48] on button "arrow_drop_down" at bounding box center [75, 49] width 9 height 9
click at [77, 61] on li "Align to Midnight" at bounding box center [76, 60] width 60 height 9
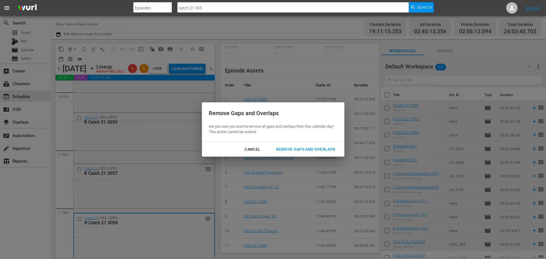
click at [304, 150] on div "Remove Gaps and Overlaps" at bounding box center [306, 149] width 68 height 7
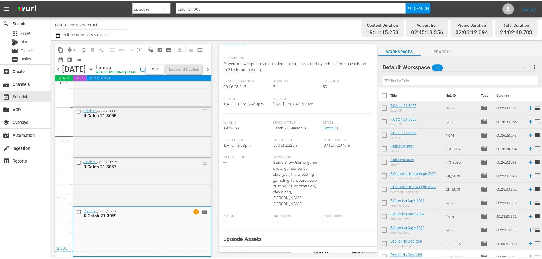
scroll to position [0, 0]
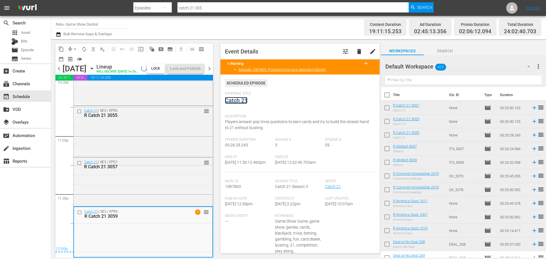
click at [243, 99] on link "Catch 21" at bounding box center [236, 100] width 22 height 7
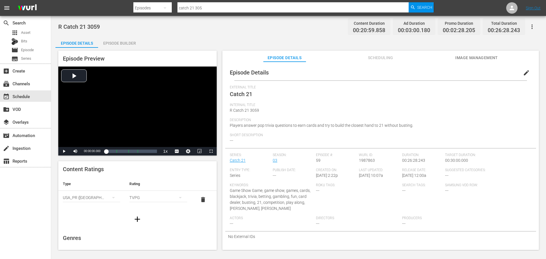
click at [123, 39] on div "Episode Builder" at bounding box center [119, 43] width 43 height 14
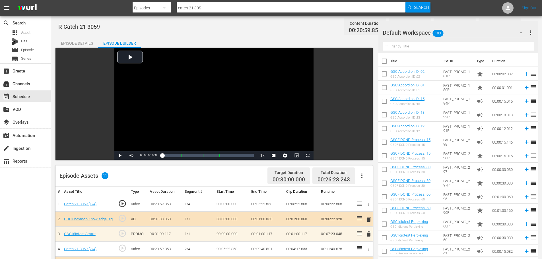
scroll to position [148, 0]
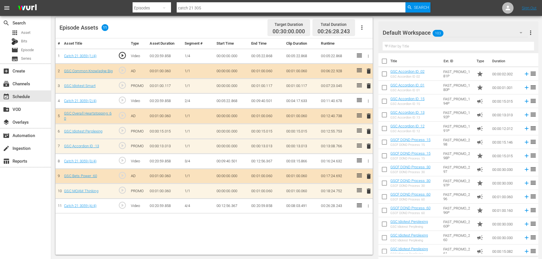
click at [368, 192] on span "delete" at bounding box center [368, 191] width 7 height 7
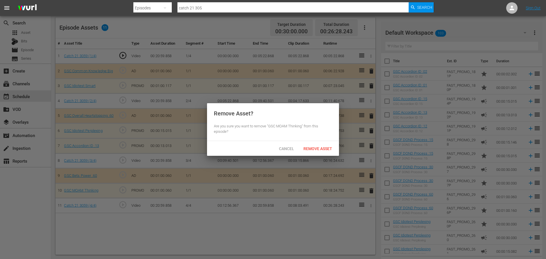
click at [324, 153] on div "Remove Asset" at bounding box center [318, 148] width 38 height 11
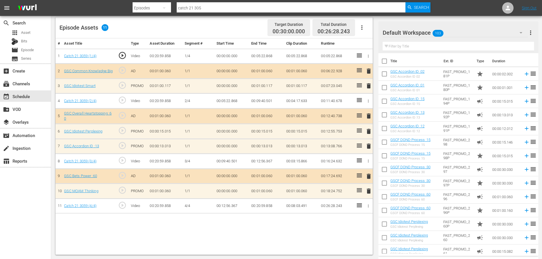
click at [367, 147] on span "delete" at bounding box center [368, 146] width 7 height 7
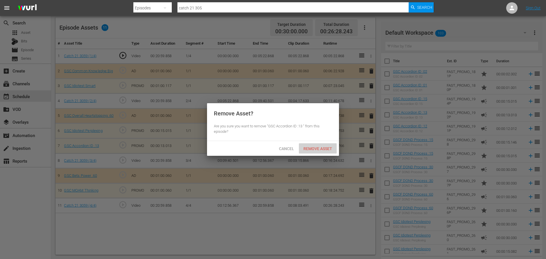
click at [322, 150] on span "Remove Asset" at bounding box center [318, 148] width 38 height 5
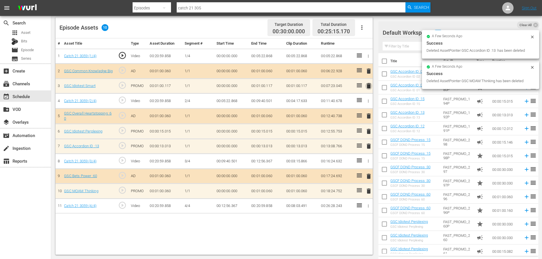
click at [369, 88] on span "delete" at bounding box center [368, 85] width 7 height 7
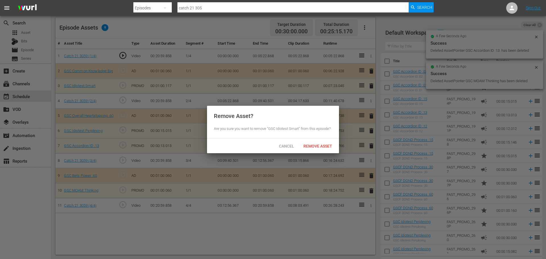
click at [323, 152] on div "Cancel Remove Asset" at bounding box center [273, 146] width 132 height 15
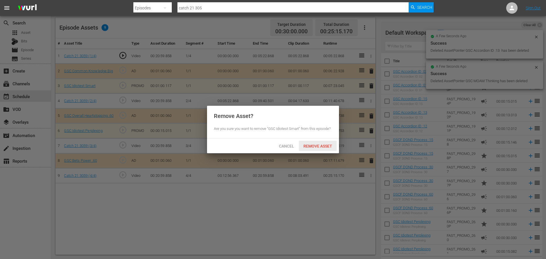
click at [323, 145] on span "Remove Asset" at bounding box center [318, 146] width 38 height 5
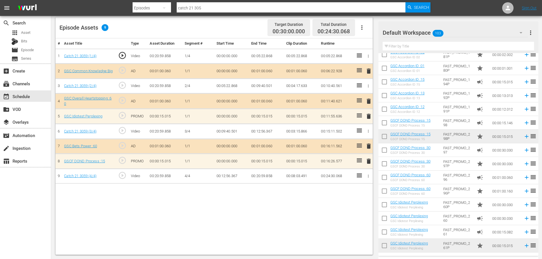
scroll to position [57, 0]
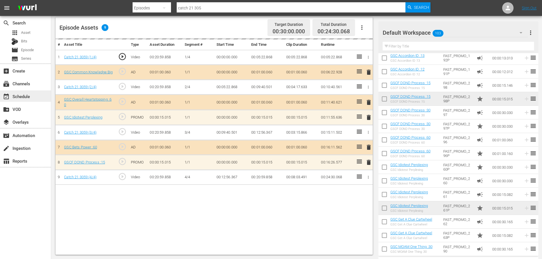
click at [20, 94] on div "event_available Schedule" at bounding box center [16, 95] width 32 height 5
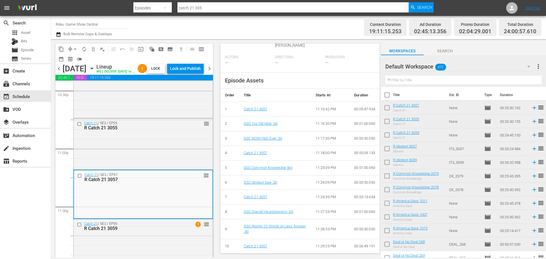
scroll to position [204, 0]
click at [164, 157] on div "Catch 21 / SE3 / EP55: R Catch 21 3055 reorder" at bounding box center [143, 143] width 139 height 49
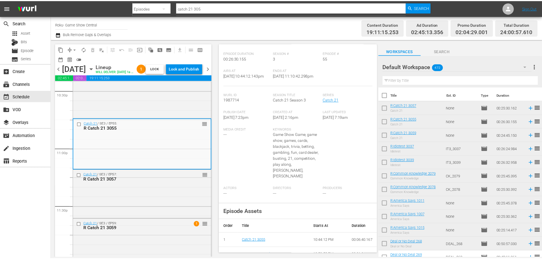
scroll to position [0, 0]
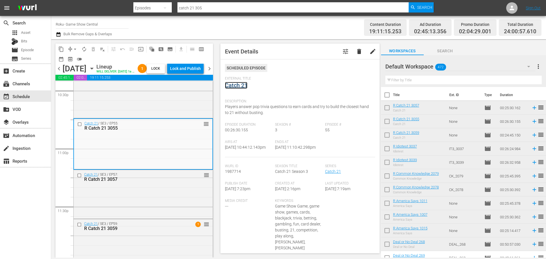
click at [238, 86] on link "Catch 21" at bounding box center [236, 85] width 22 height 7
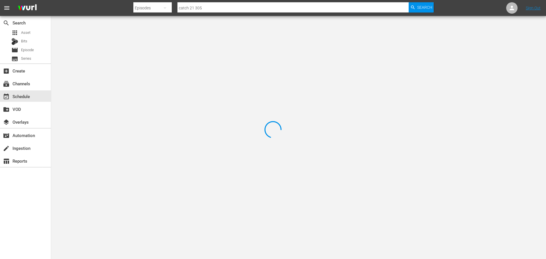
click at [101, 45] on div at bounding box center [273, 129] width 546 height 259
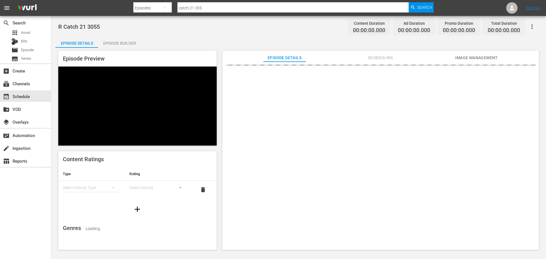
click at [125, 49] on div "Episode Preview Content Ratings Type Rating Select Rating Type Select Rating de…" at bounding box center [298, 151] width 486 height 207
click at [120, 40] on div "Episode Builder" at bounding box center [119, 43] width 43 height 14
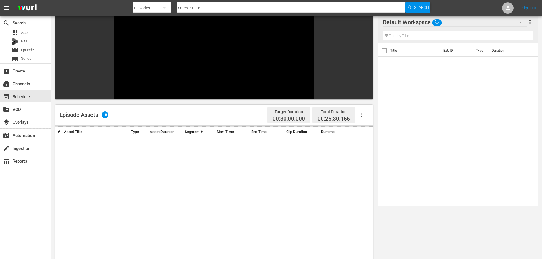
scroll to position [79, 0]
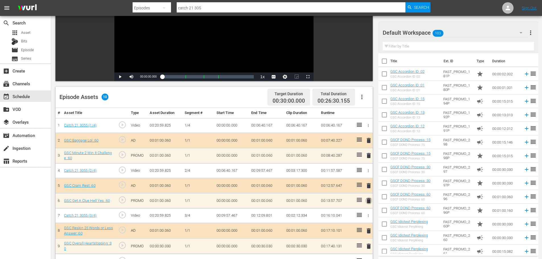
click at [367, 199] on span "delete" at bounding box center [368, 200] width 7 height 7
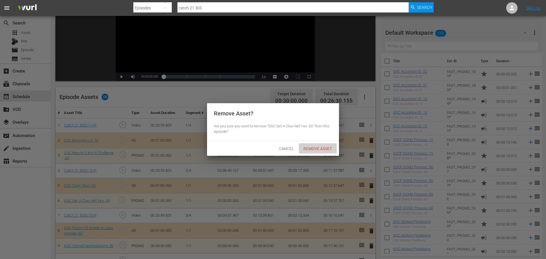
click at [315, 144] on div "Remove Asset" at bounding box center [318, 148] width 38 height 11
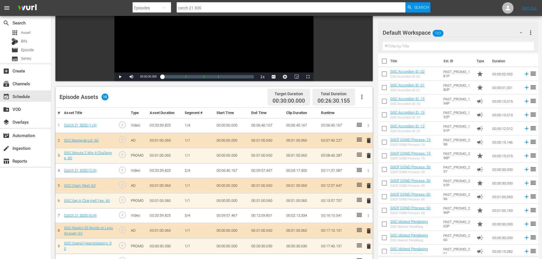
click at [369, 155] on span "delete" at bounding box center [368, 155] width 7 height 7
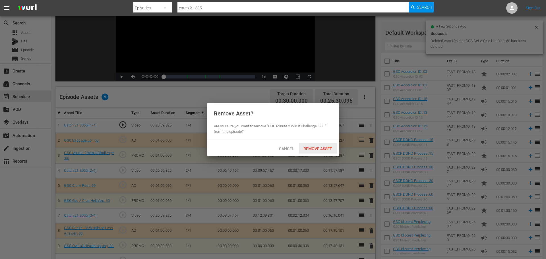
click at [316, 148] on div "Remove Asset? Are you sure you want to remove "GSC Minute 2 Win It Challenge :6…" at bounding box center [273, 129] width 546 height 259
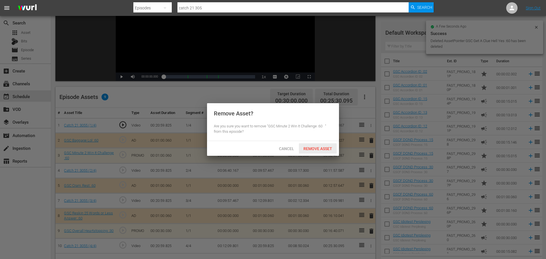
click at [325, 149] on span "Remove Asset" at bounding box center [318, 148] width 38 height 5
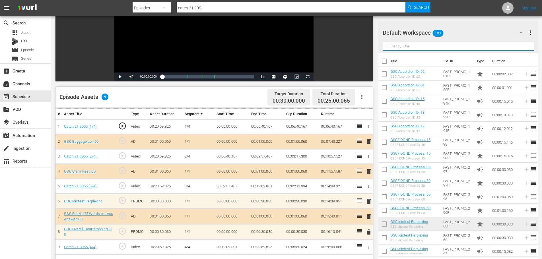
click at [399, 46] on input "text" at bounding box center [458, 46] width 151 height 9
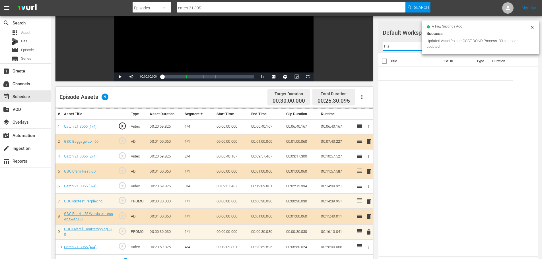
type input "03"
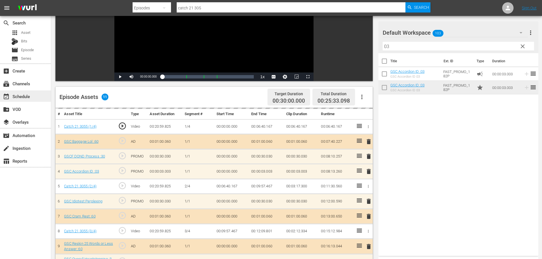
click at [38, 97] on div "event_available Schedule" at bounding box center [25, 95] width 51 height 11
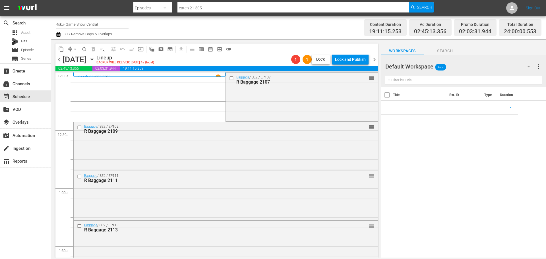
scroll to position [313, 0]
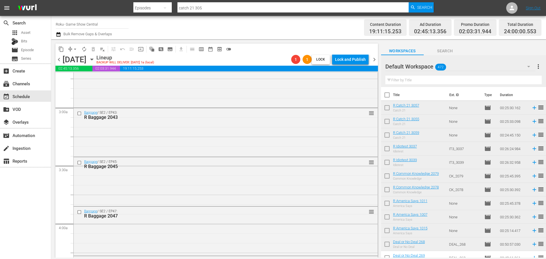
click at [72, 48] on span "arrow_drop_down" at bounding box center [75, 49] width 6 height 6
click at [81, 60] on li "Align to Midnight" at bounding box center [76, 60] width 60 height 9
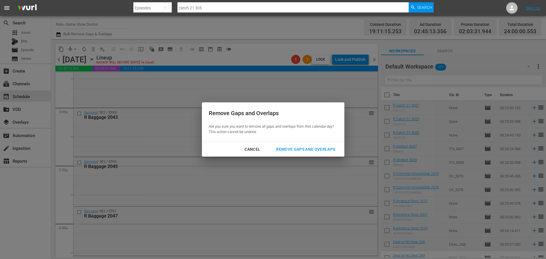
drag, startPoint x: 300, startPoint y: 144, endPoint x: 302, endPoint y: 147, distance: 3.7
click at [301, 144] on div "Cancel Remove Gaps and Overlaps" at bounding box center [273, 149] width 143 height 15
click at [303, 149] on div "Remove Gaps and Overlaps" at bounding box center [306, 149] width 68 height 7
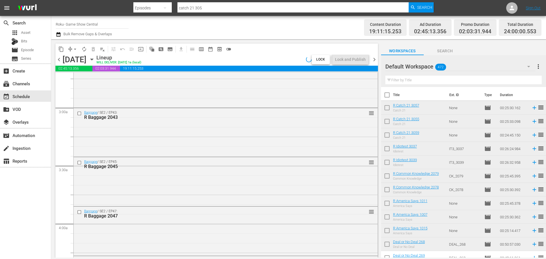
click at [341, 65] on div "chevron_left [DATE] [DATE] Lineup WILL DELIVER: [DATE] 1a (local) Lock Lock and…" at bounding box center [216, 60] width 323 height 11
click at [347, 60] on div "Lock and Publish" at bounding box center [350, 59] width 31 height 10
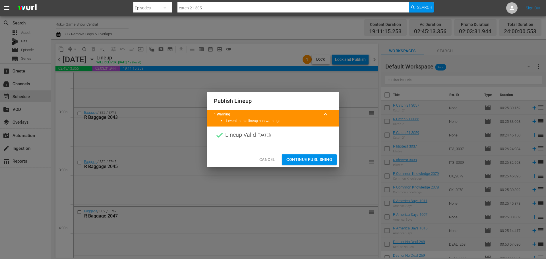
click at [319, 160] on span "Continue Publishing" at bounding box center [309, 159] width 46 height 7
